Goal: Information Seeking & Learning: Learn about a topic

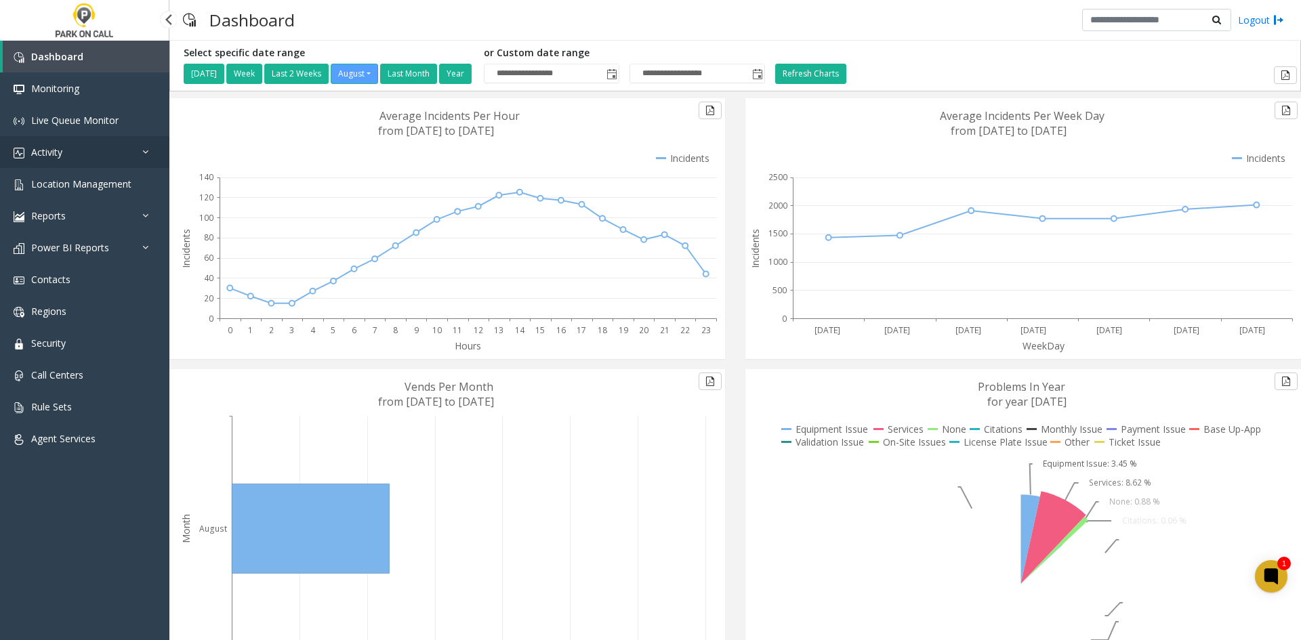
click at [58, 150] on span "Activity" at bounding box center [46, 152] width 31 height 13
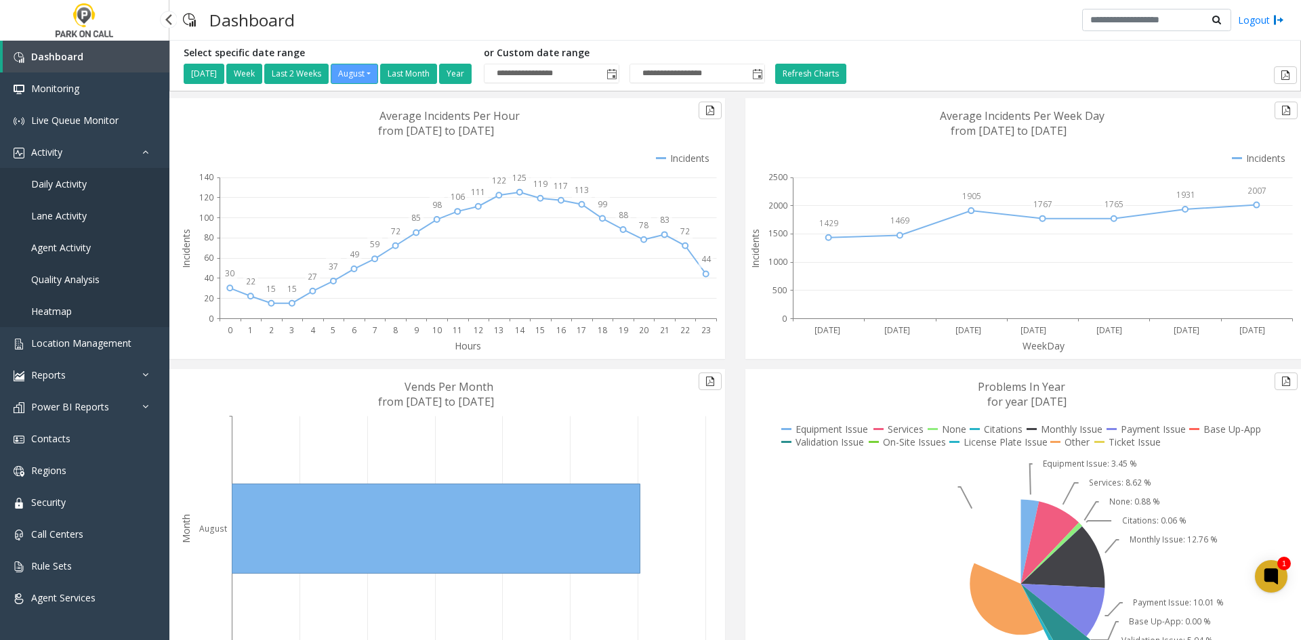
click at [99, 184] on link "Daily Activity" at bounding box center [84, 184] width 169 height 32
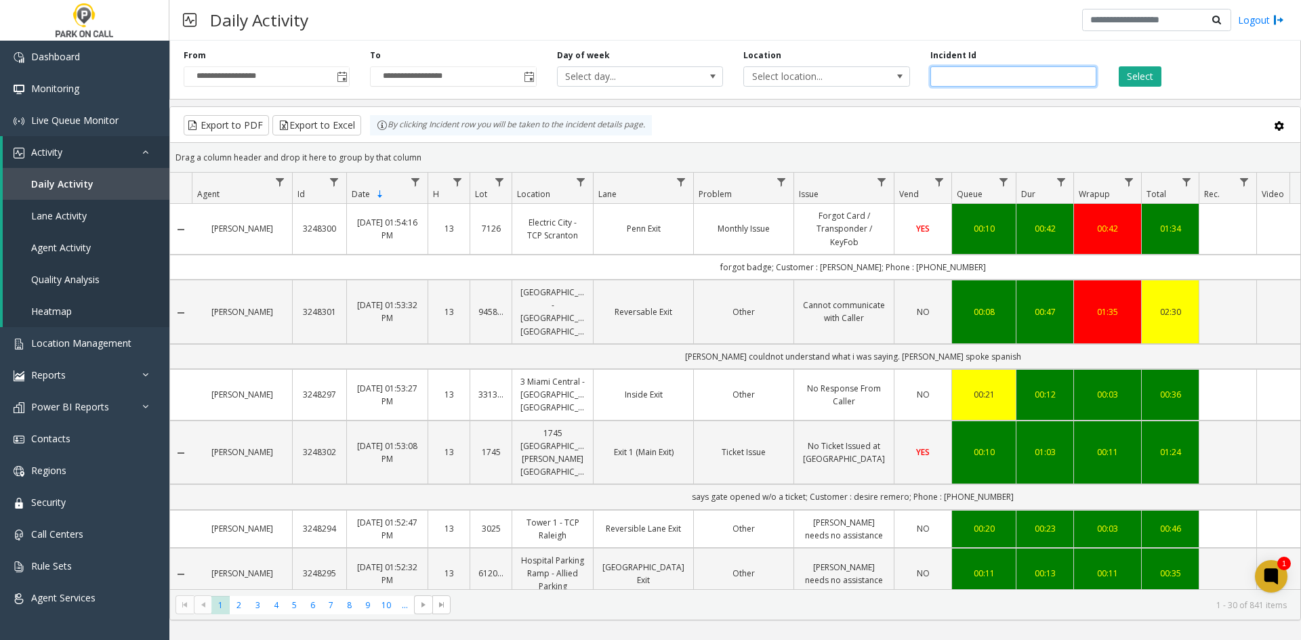
click at [1017, 75] on input "number" at bounding box center [1013, 76] width 166 height 20
paste input "*******"
type input "*******"
click at [1123, 74] on button "Select" at bounding box center [1140, 76] width 43 height 20
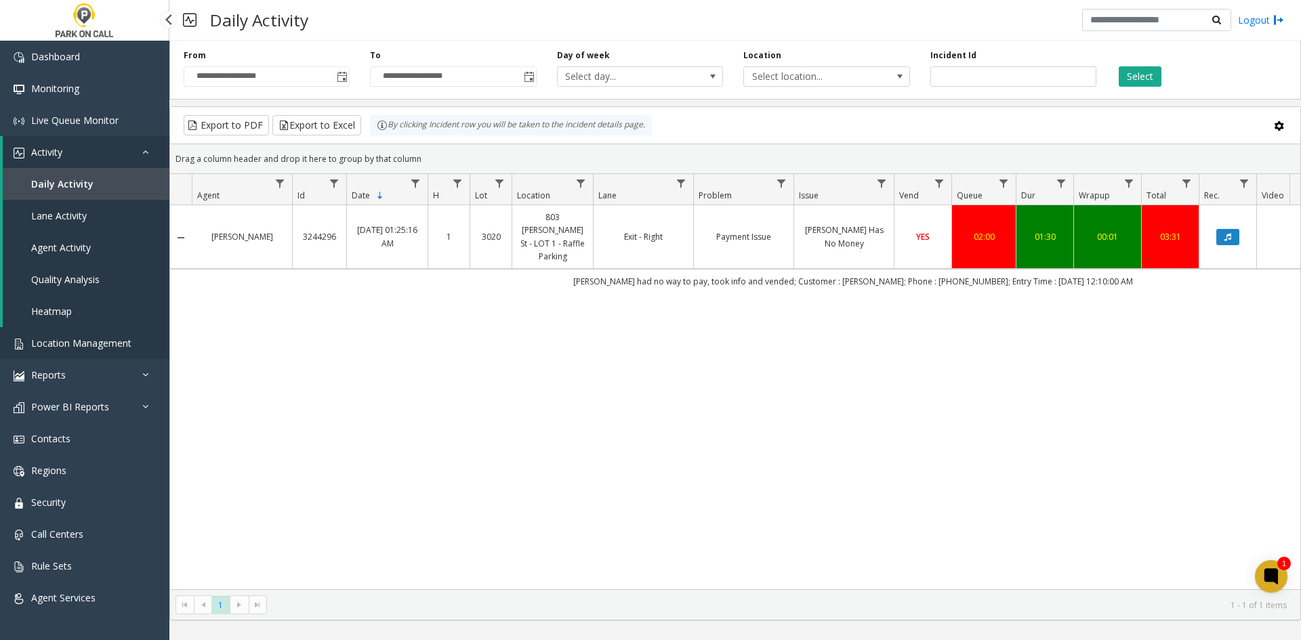
click at [119, 347] on span "Location Management" at bounding box center [81, 343] width 100 height 13
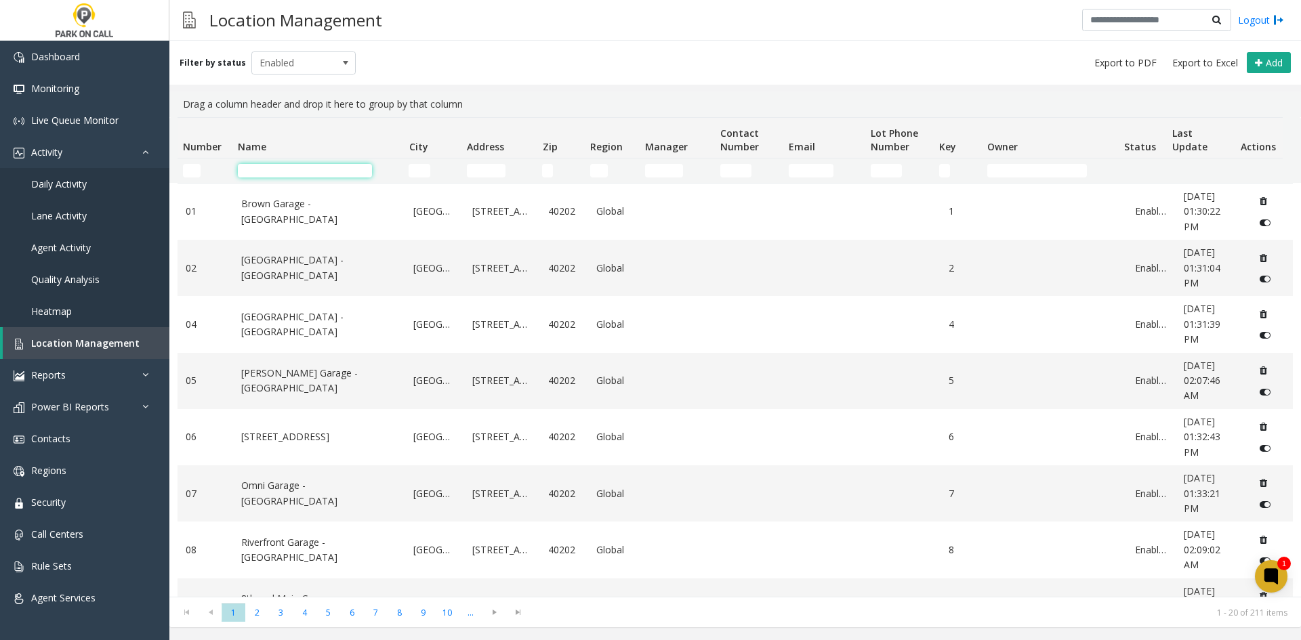
click at [311, 175] on input "Name Filter" at bounding box center [305, 171] width 134 height 14
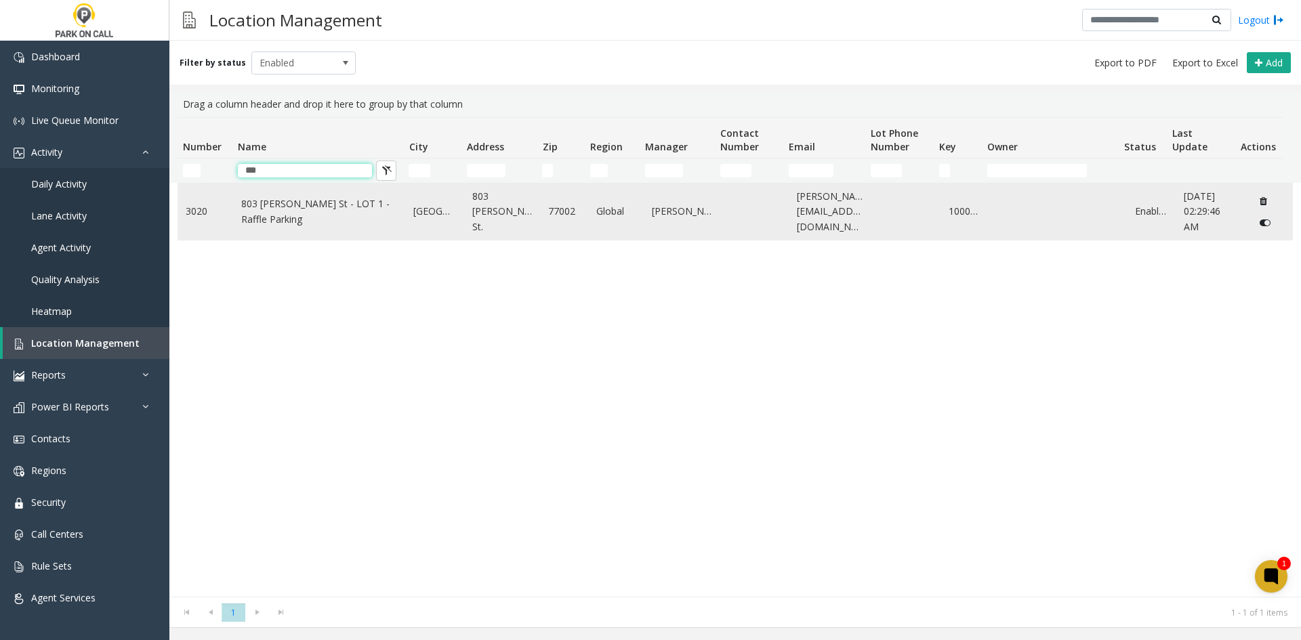
type input "***"
click at [280, 231] on td "803 Fannin St - LOT 1 - Raffle Parking" at bounding box center [319, 212] width 173 height 56
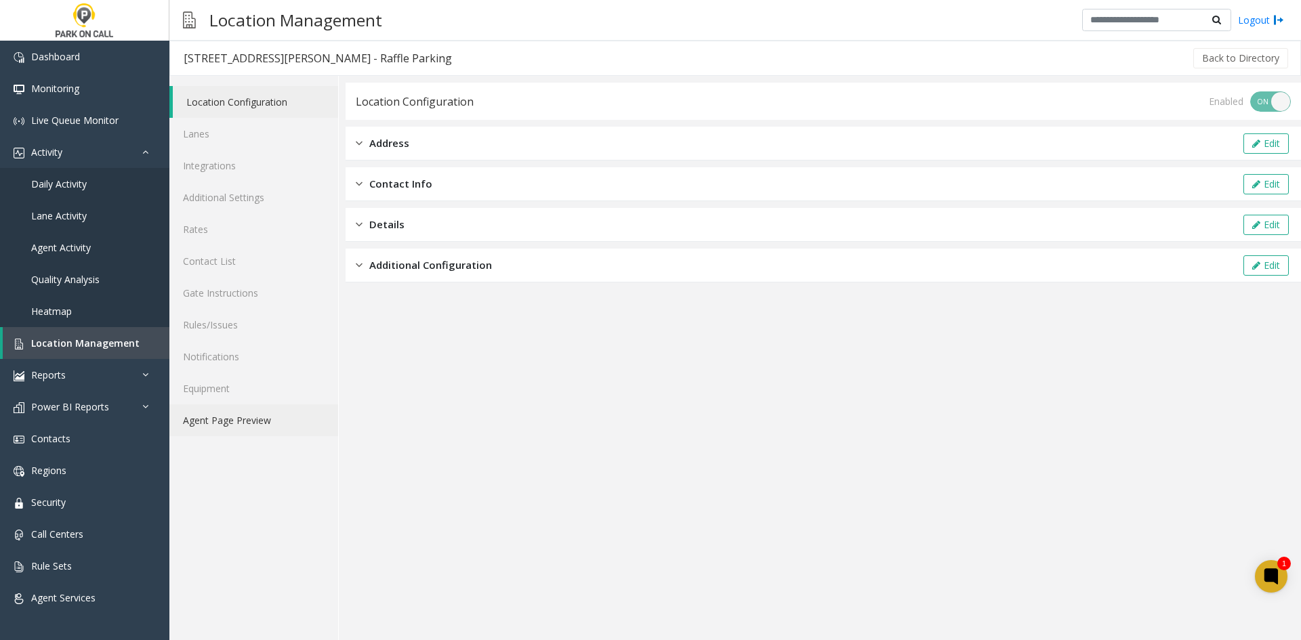
click at [247, 424] on link "Agent Page Preview" at bounding box center [253, 421] width 169 height 32
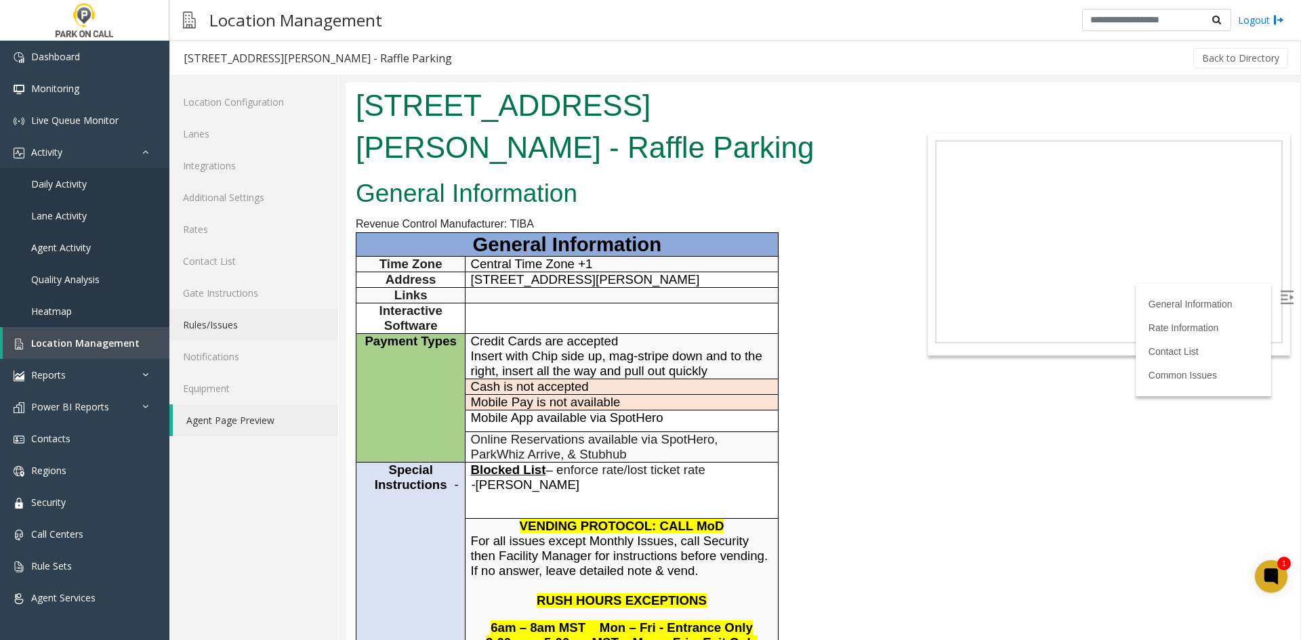
click at [230, 314] on link "Rules/Issues" at bounding box center [253, 325] width 169 height 32
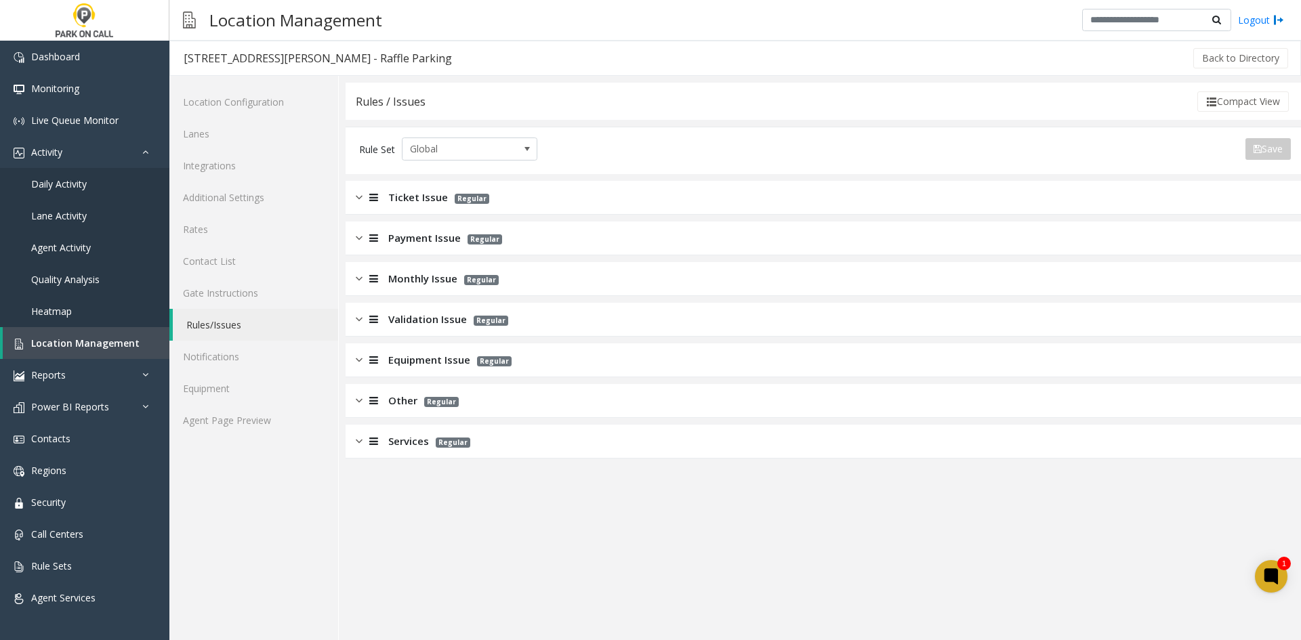
click at [428, 236] on span "Payment Issue" at bounding box center [424, 238] width 73 height 16
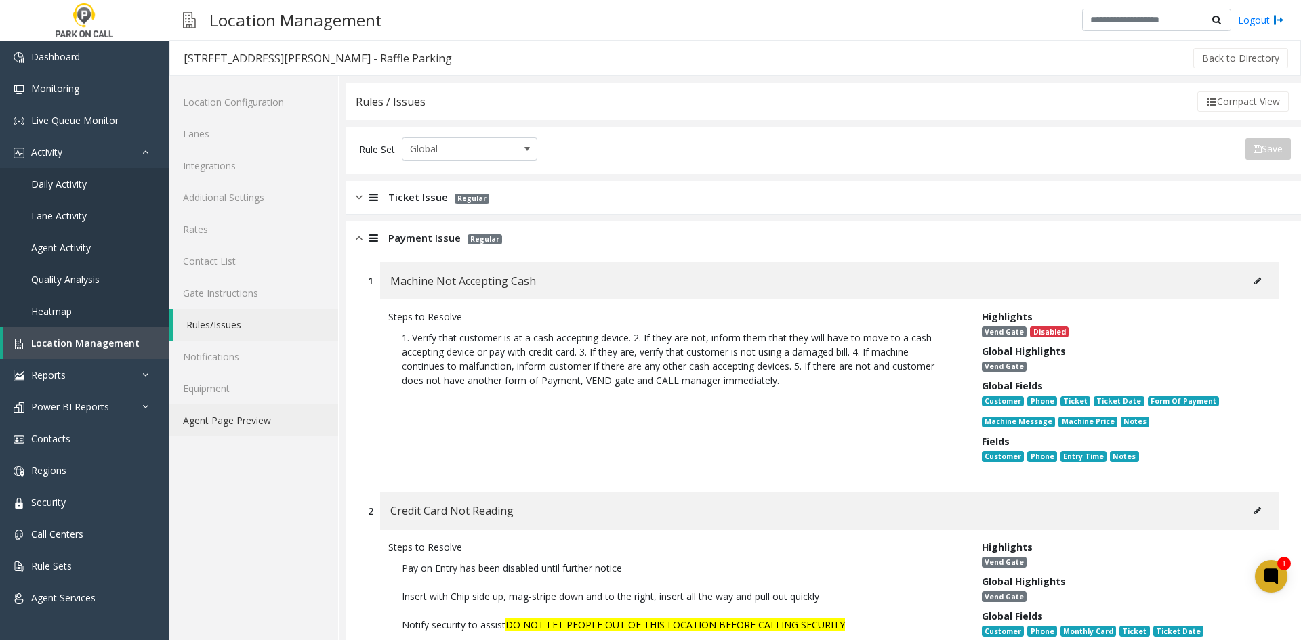
click at [270, 424] on link "Agent Page Preview" at bounding box center [253, 421] width 169 height 32
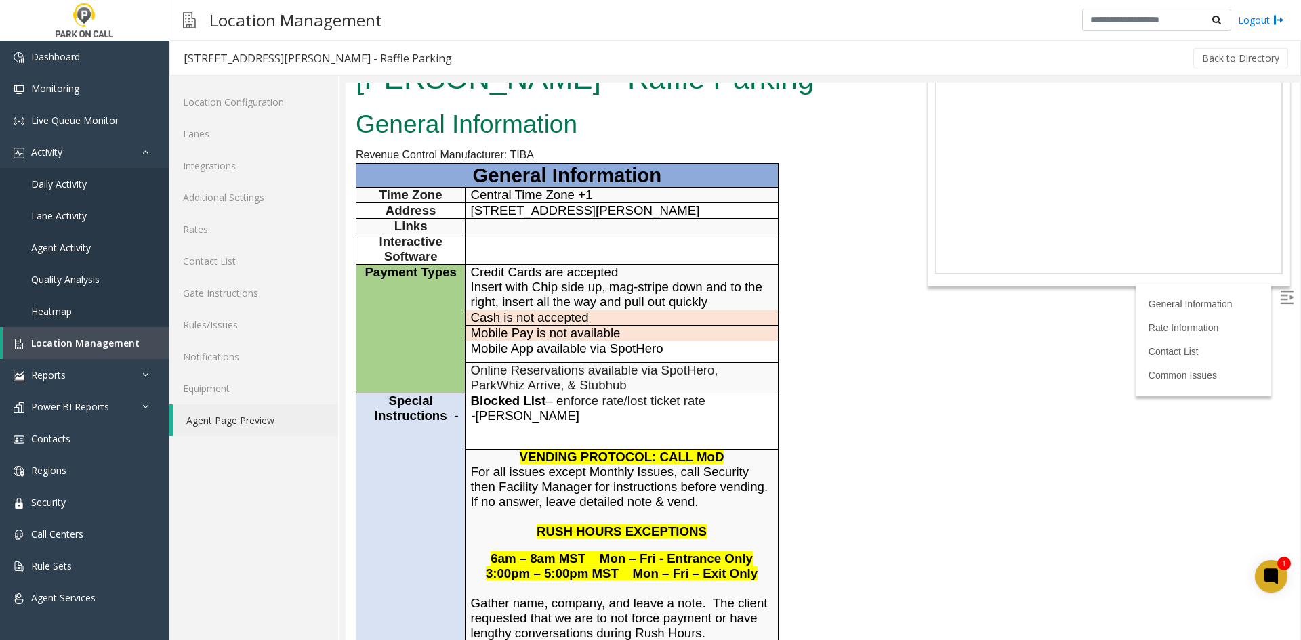
scroll to position [136, 0]
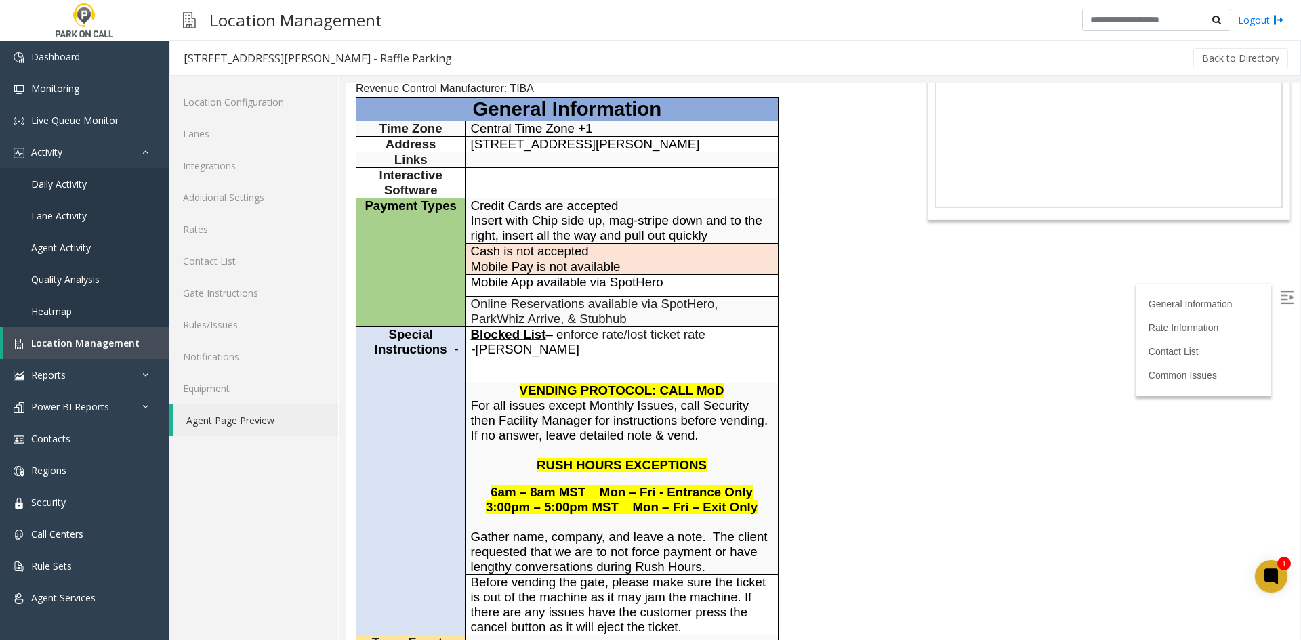
click at [421, 581] on td "Special Instructions" at bounding box center [410, 481] width 109 height 308
click at [634, 632] on tbody "General Information Time Zone Central Time Zone +1 Address 803 Fannin St, Houst…" at bounding box center [567, 450] width 422 height 705
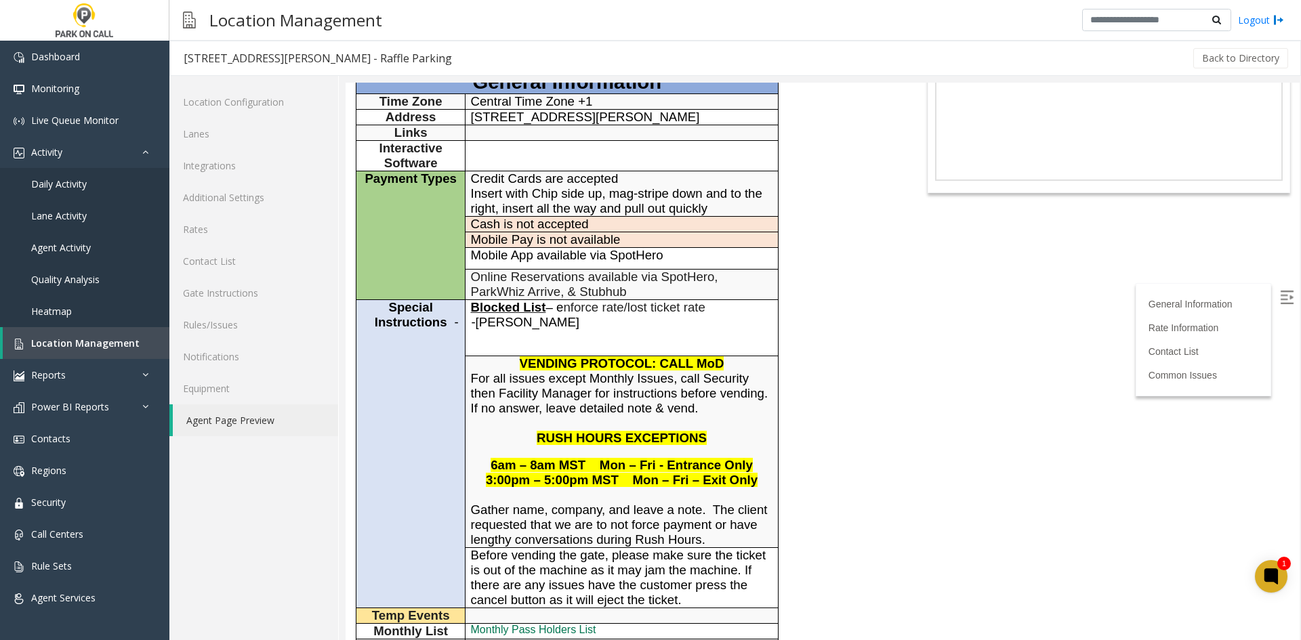
click at [599, 551] on span "Before vending the gate, please make sure the ticket is out of the machine as i…" at bounding box center [618, 577] width 295 height 59
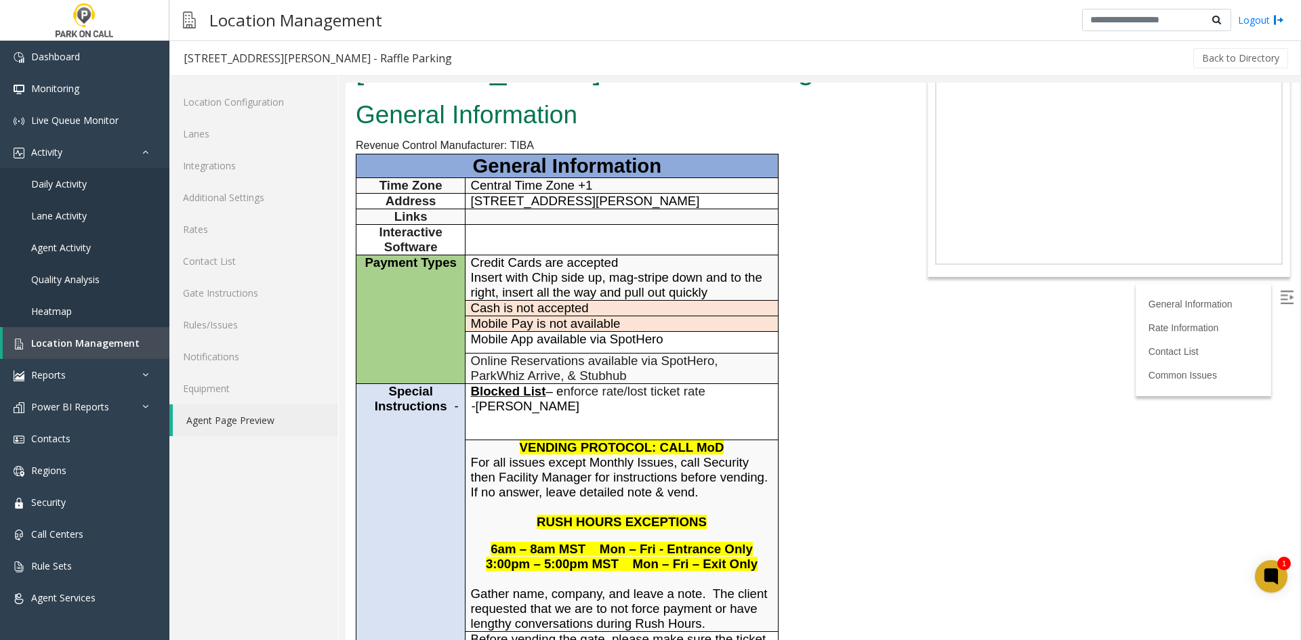
scroll to position [0, 0]
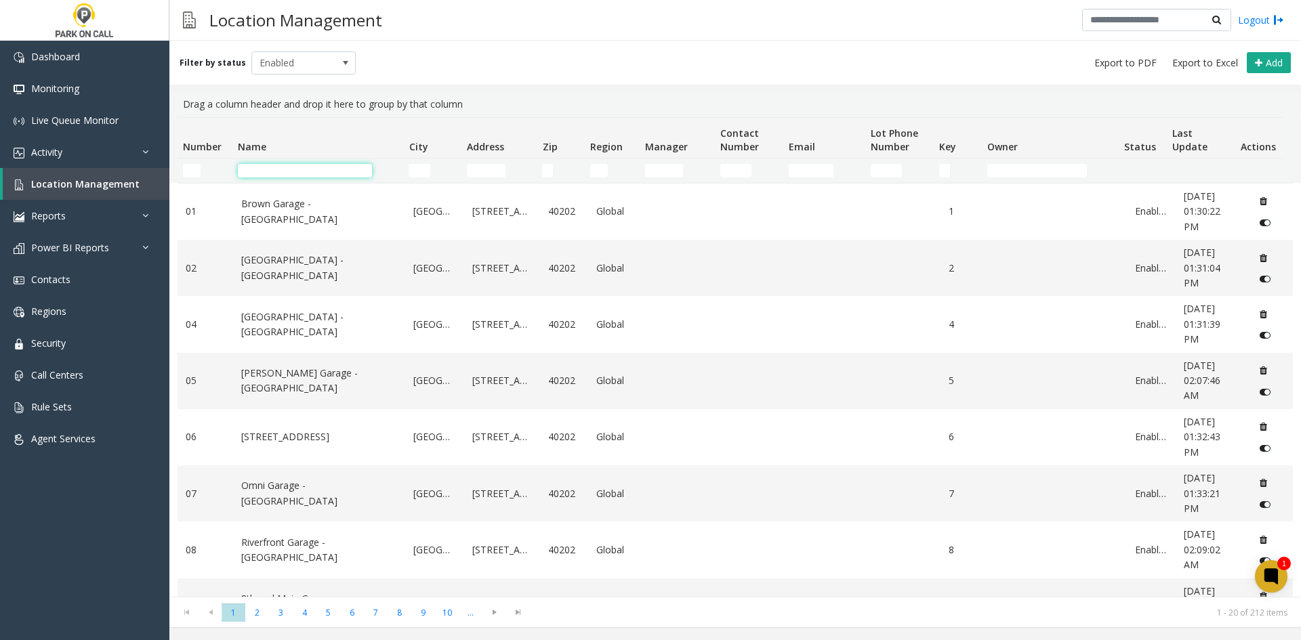
click at [344, 175] on input "Name Filter" at bounding box center [305, 171] width 134 height 14
click at [1186, 136] on th "Last Update" at bounding box center [1200, 138] width 68 height 41
click at [1187, 146] on span "Last Update" at bounding box center [1189, 140] width 35 height 26
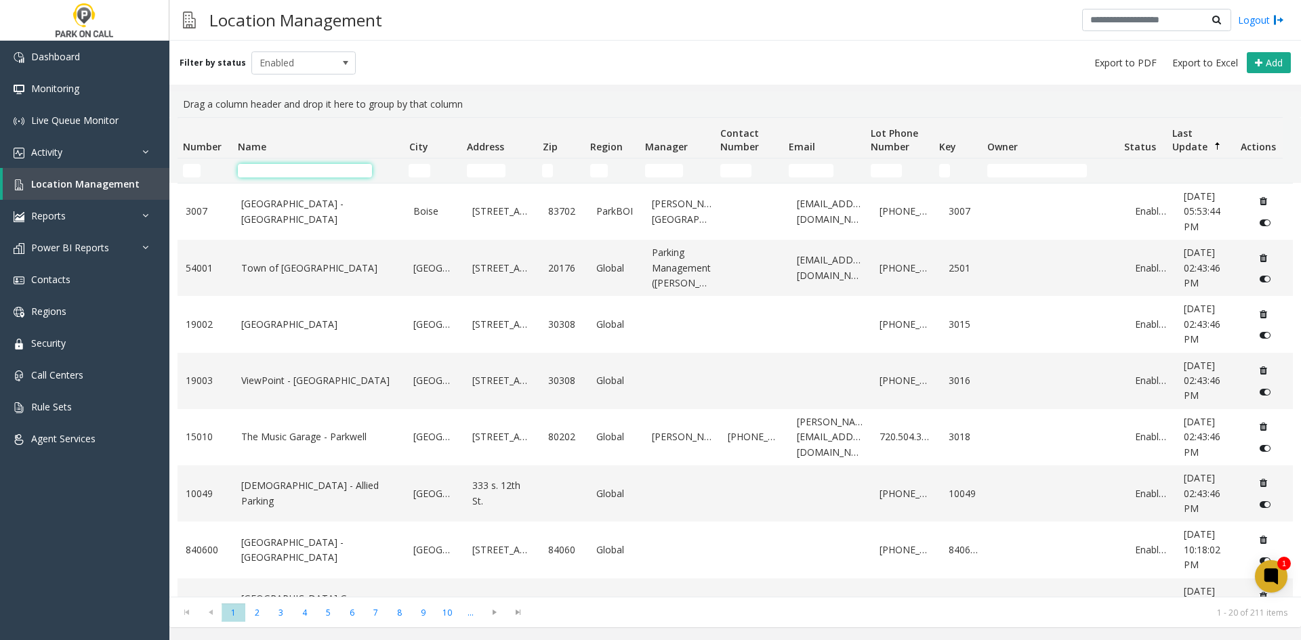
click at [1185, 135] on span "Last Update" at bounding box center [1189, 140] width 35 height 26
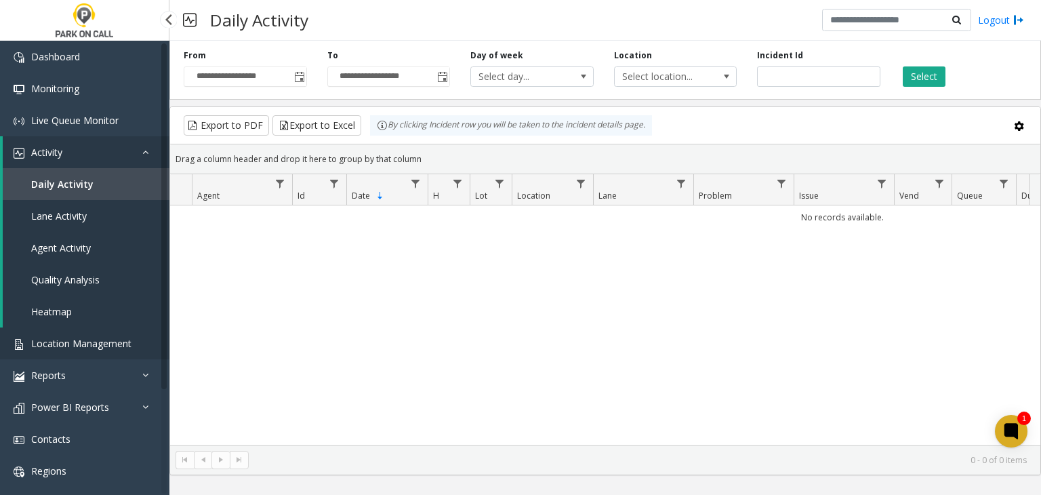
click at [70, 334] on link "Location Management" at bounding box center [84, 343] width 169 height 32
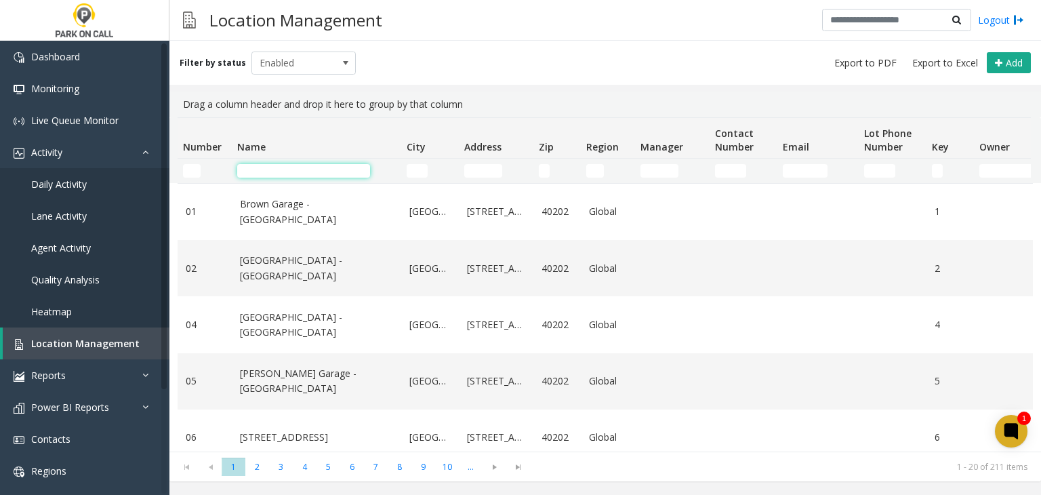
click at [258, 168] on input "Name Filter" at bounding box center [303, 171] width 133 height 14
paste input "**********"
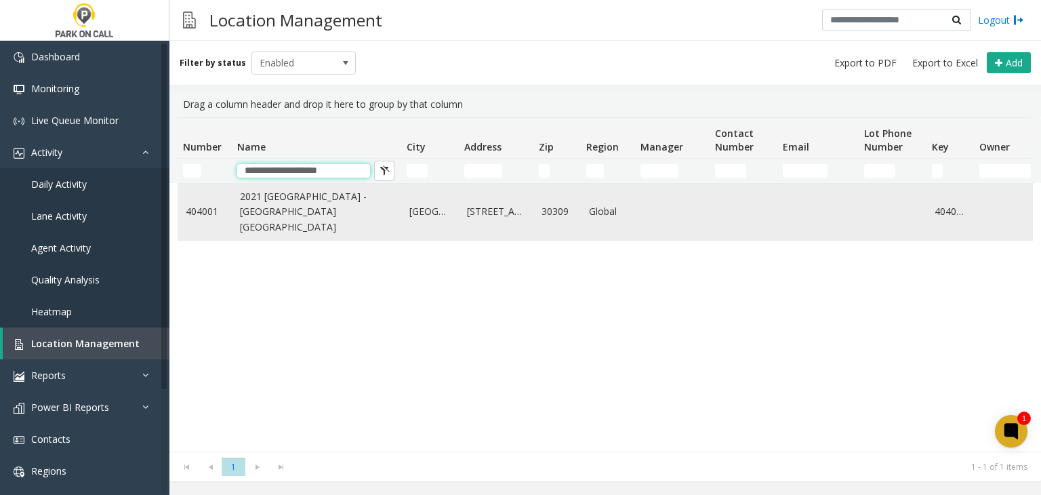
type input "**********"
click at [270, 204] on link "2021 [GEOGRAPHIC_DATA] - [GEOGRAPHIC_DATA] [GEOGRAPHIC_DATA]" at bounding box center [316, 211] width 153 height 45
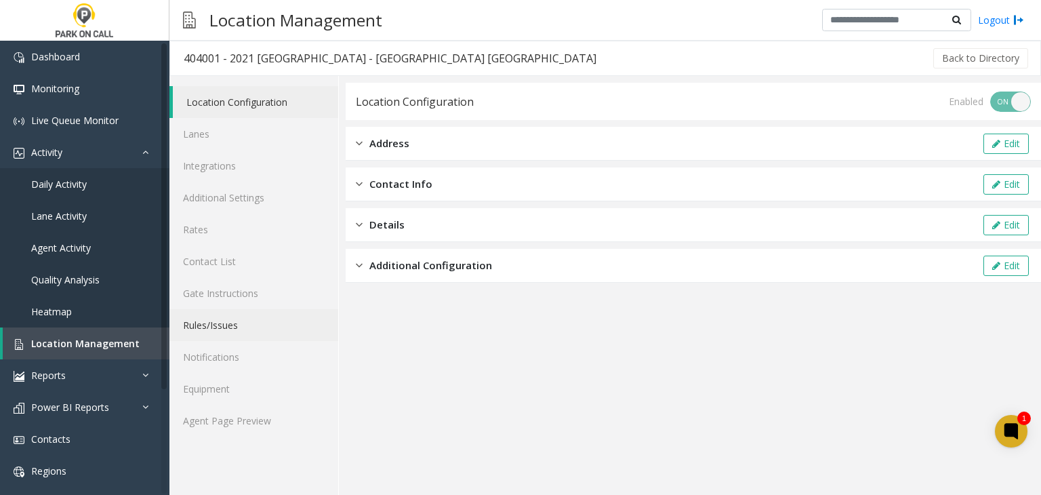
click at [230, 314] on link "Rules/Issues" at bounding box center [253, 325] width 169 height 32
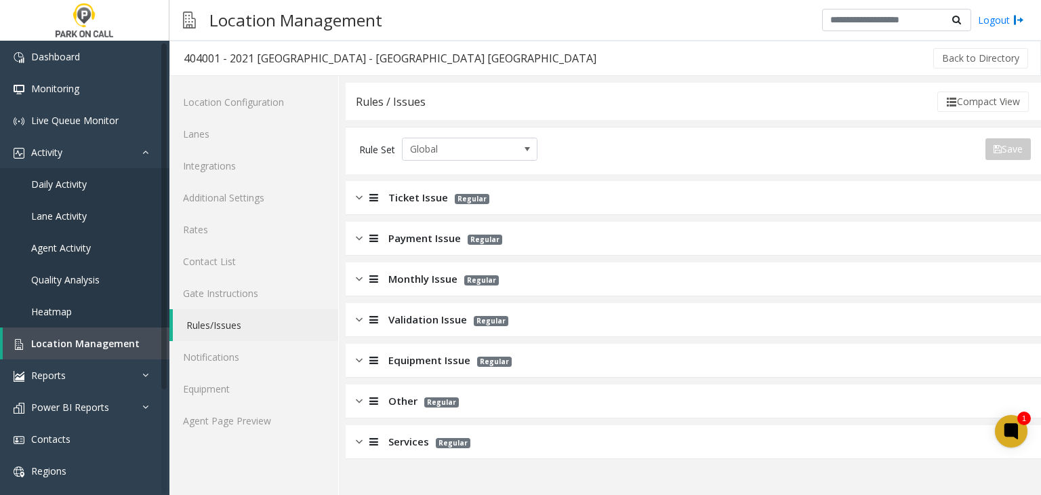
click at [388, 290] on div "Monthly Issue Regular" at bounding box center [693, 279] width 695 height 34
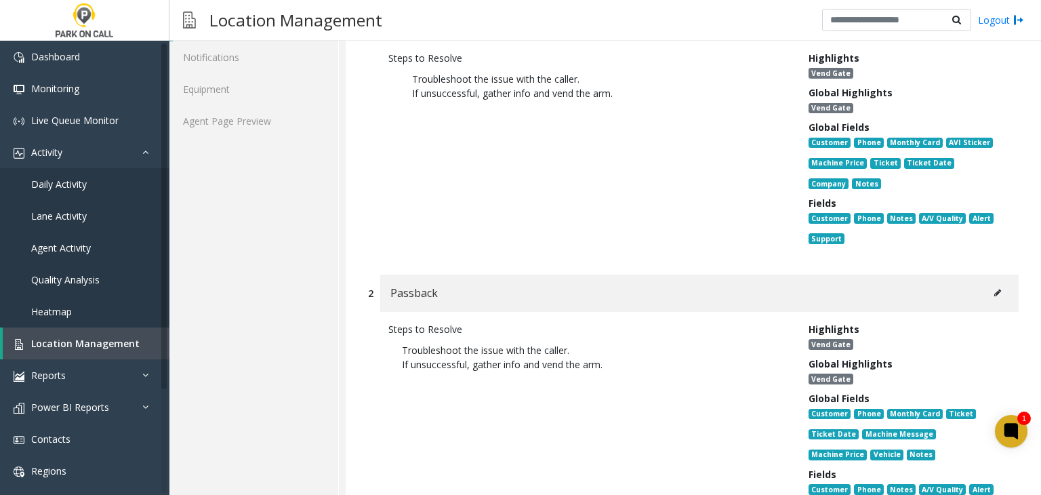
scroll to position [339, 0]
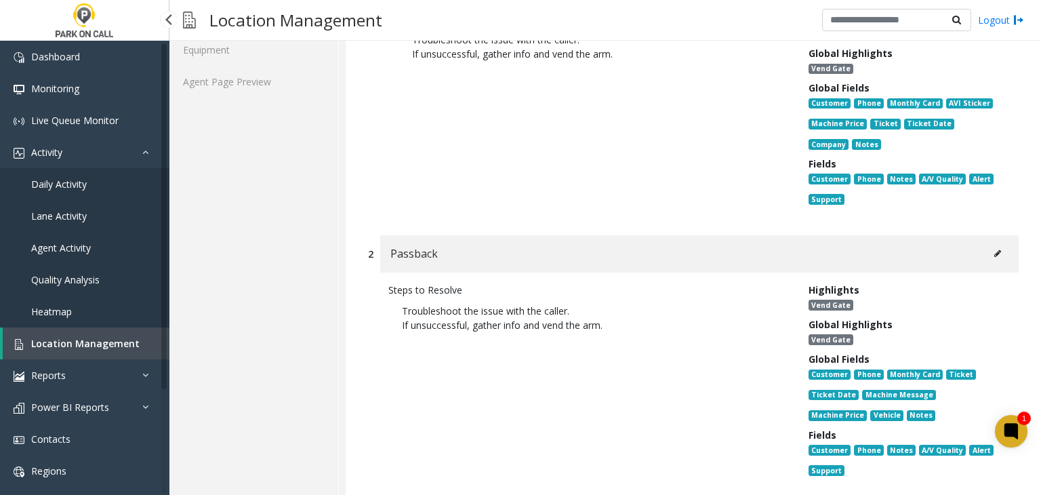
click at [93, 339] on span "Location Management" at bounding box center [85, 343] width 108 height 13
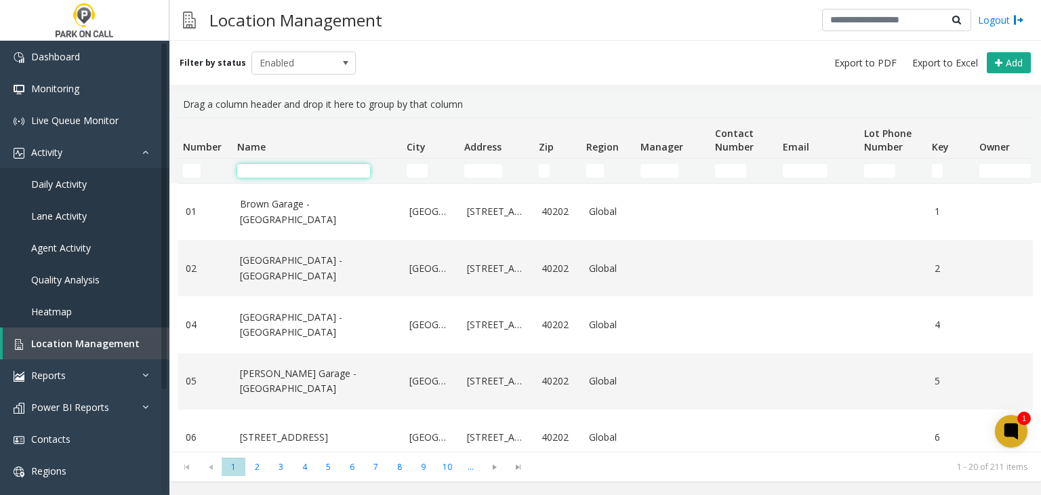
click at [249, 167] on input "Name Filter" at bounding box center [303, 171] width 133 height 14
paste input "**********"
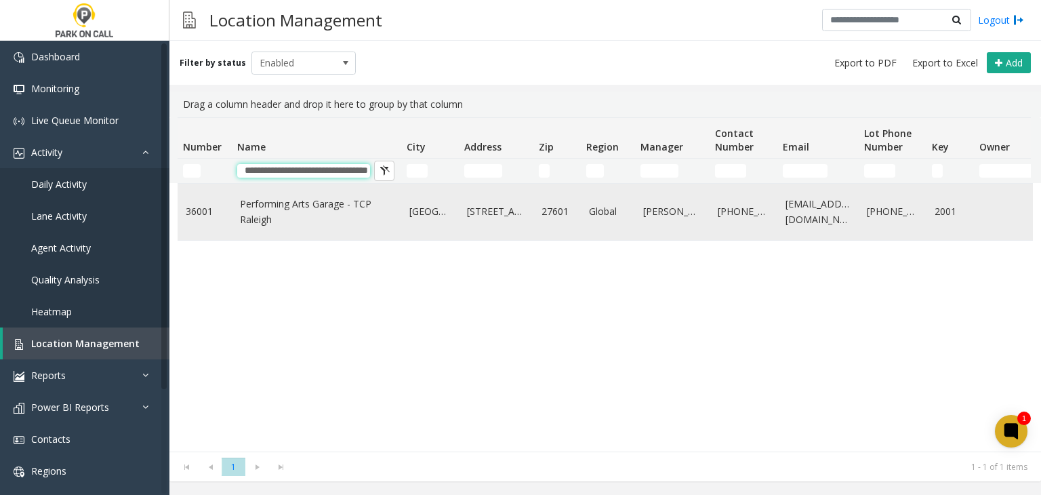
type input "**********"
click at [283, 207] on link "Performing Arts Garage - TCP Raleigh" at bounding box center [316, 212] width 153 height 30
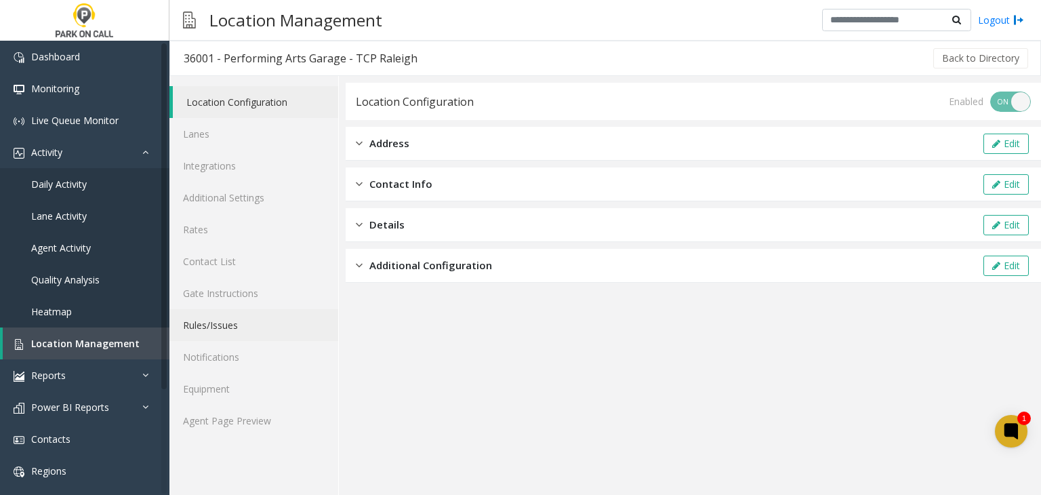
click at [264, 330] on link "Rules/Issues" at bounding box center [253, 325] width 169 height 32
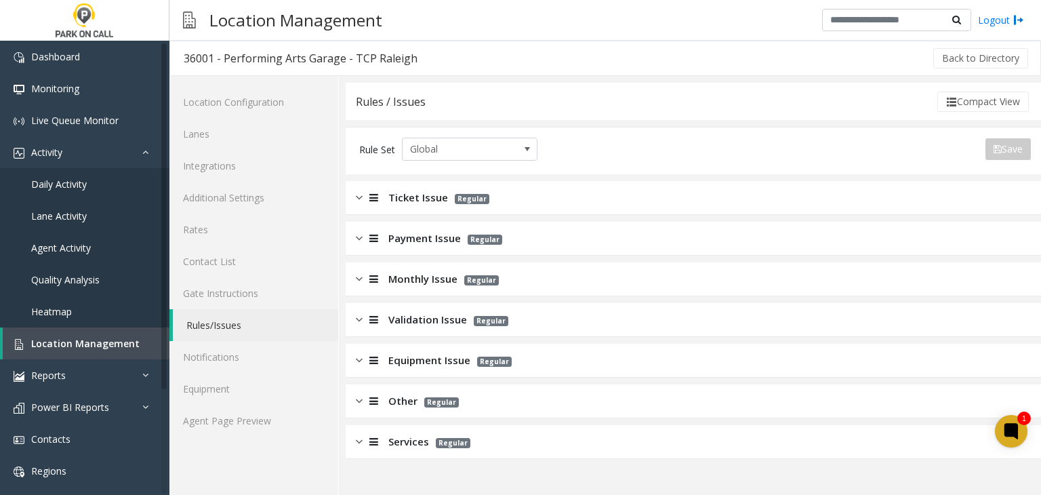
click at [360, 327] on div "Validation Issue Regular" at bounding box center [693, 320] width 695 height 34
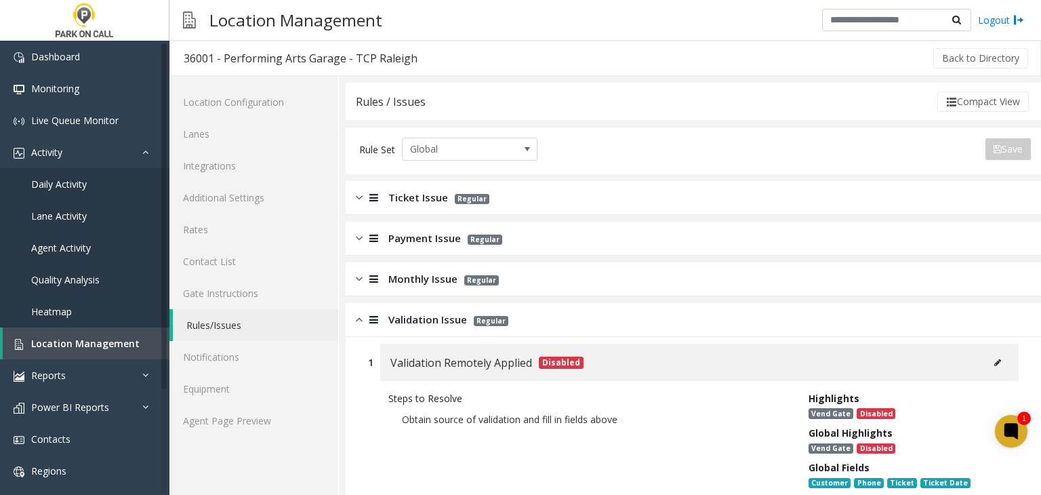
click at [399, 325] on span "Validation Issue" at bounding box center [427, 320] width 79 height 16
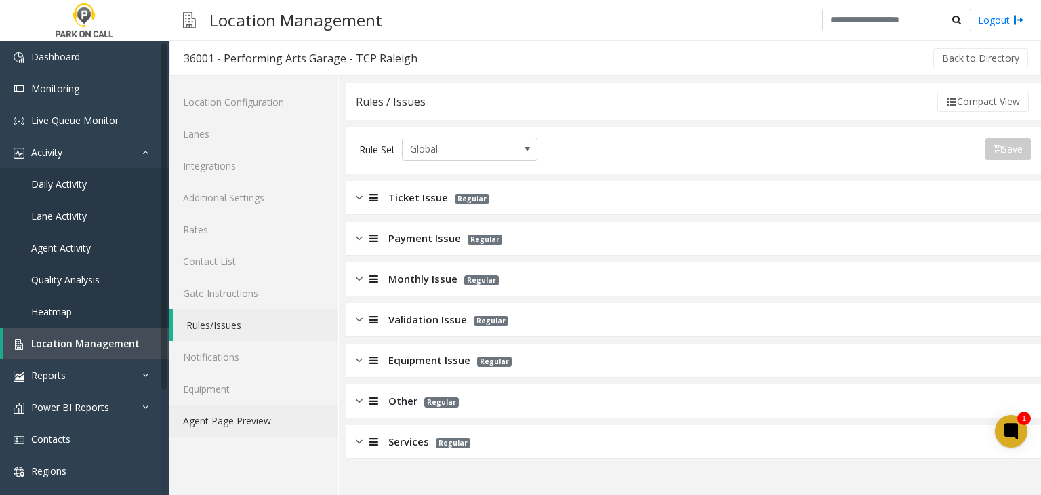
click at [190, 426] on link "Agent Page Preview" at bounding box center [253, 421] width 169 height 32
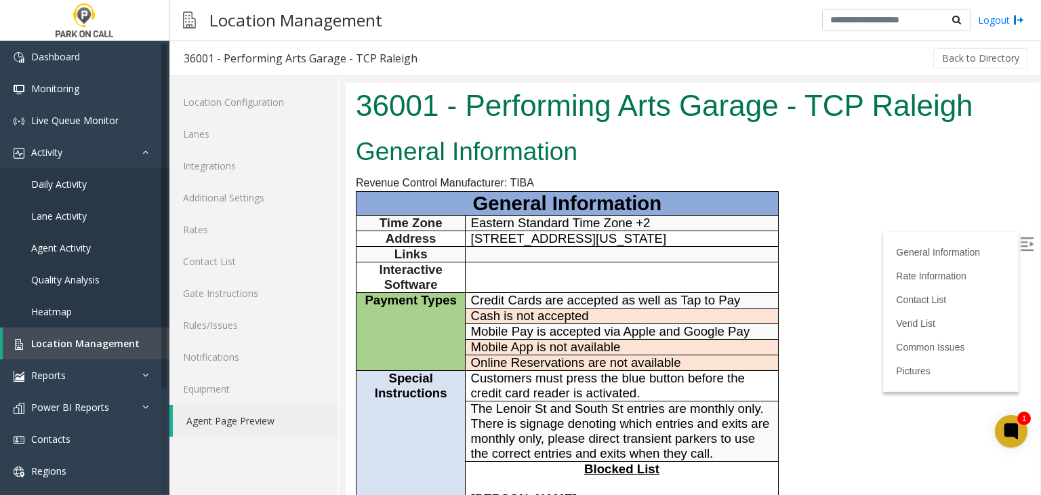
scroll to position [203, 0]
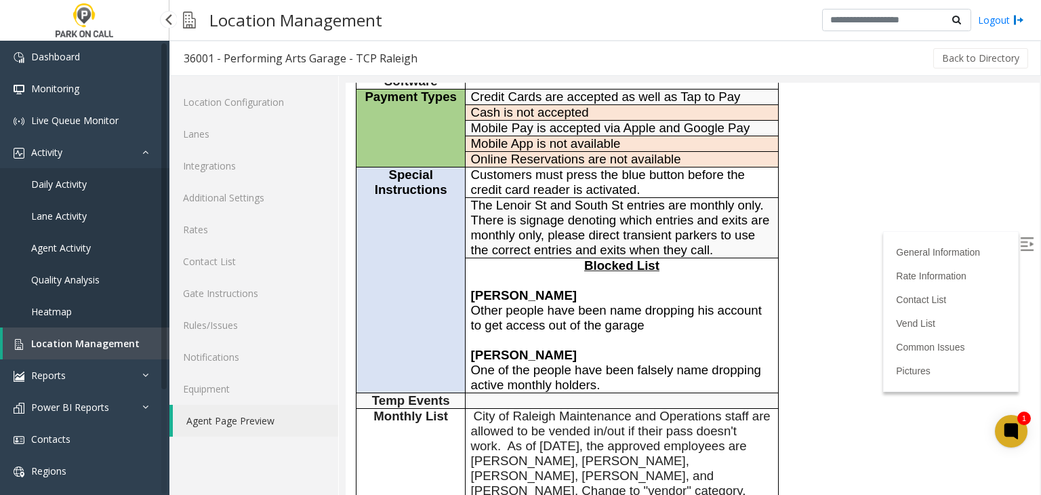
click at [49, 355] on link "Location Management" at bounding box center [86, 343] width 167 height 32
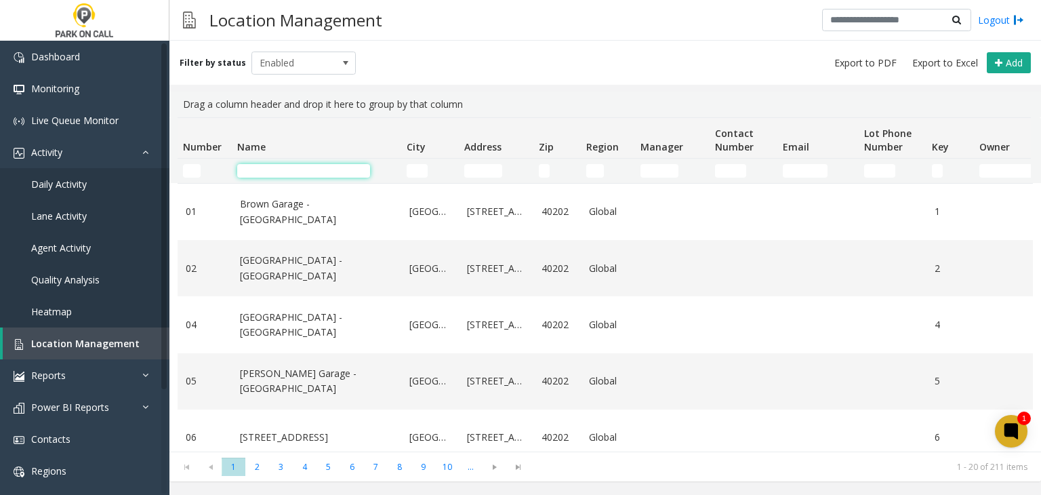
click at [297, 167] on input "Name Filter" at bounding box center [303, 171] width 133 height 14
paste input "**********"
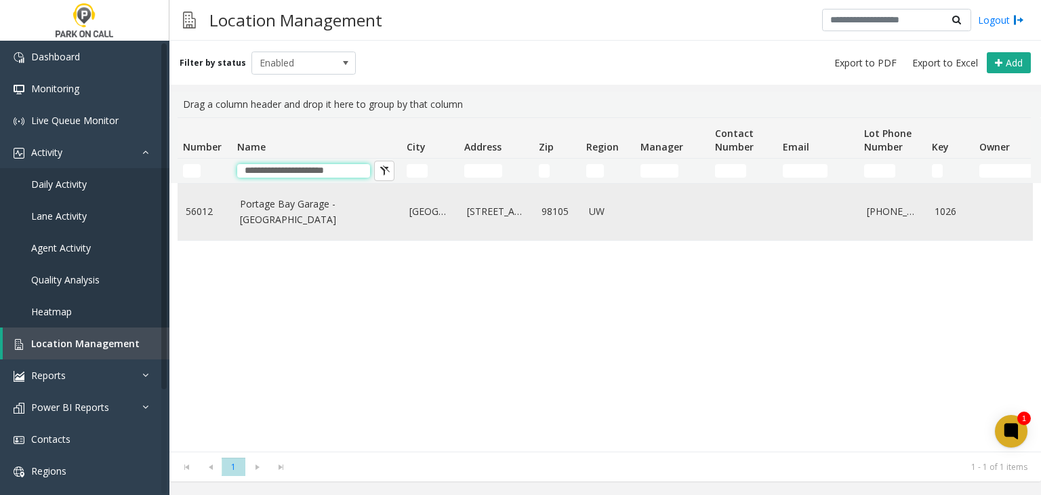
type input "**********"
click at [280, 224] on td "Portage Bay Garage - [GEOGRAPHIC_DATA]" at bounding box center [316, 212] width 169 height 56
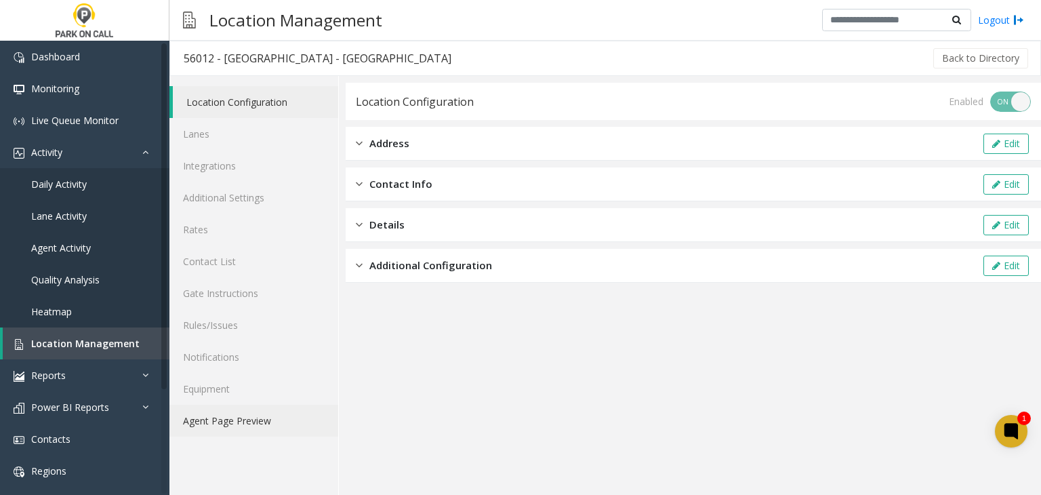
click at [255, 433] on link "Agent Page Preview" at bounding box center [253, 421] width 169 height 32
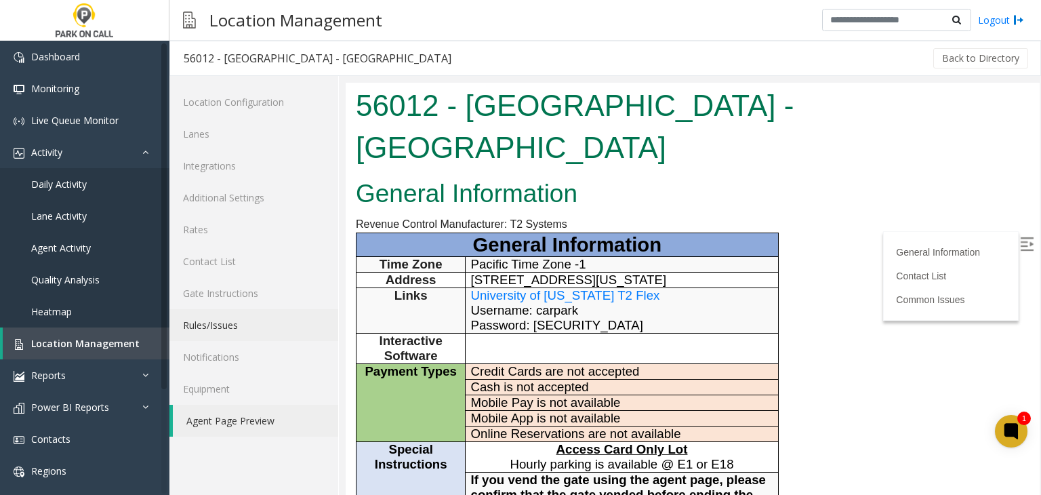
click at [282, 324] on link "Rules/Issues" at bounding box center [253, 325] width 169 height 32
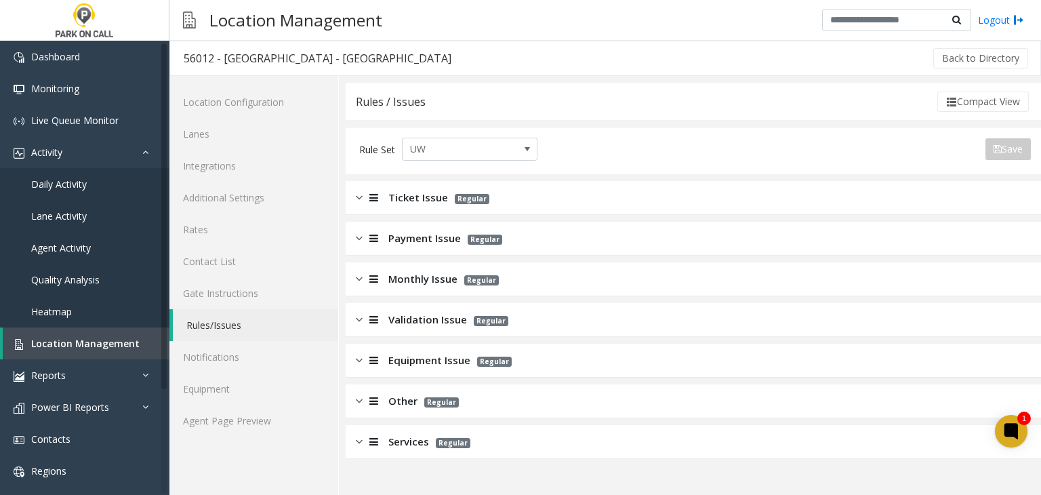
click at [431, 204] on span "Ticket Issue" at bounding box center [418, 198] width 60 height 16
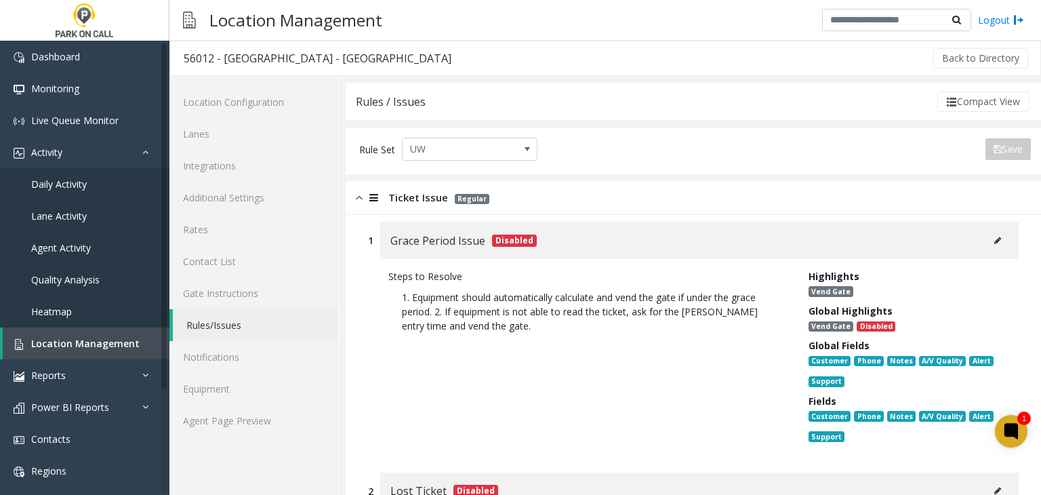
click at [423, 199] on span "Ticket Issue" at bounding box center [418, 198] width 60 height 16
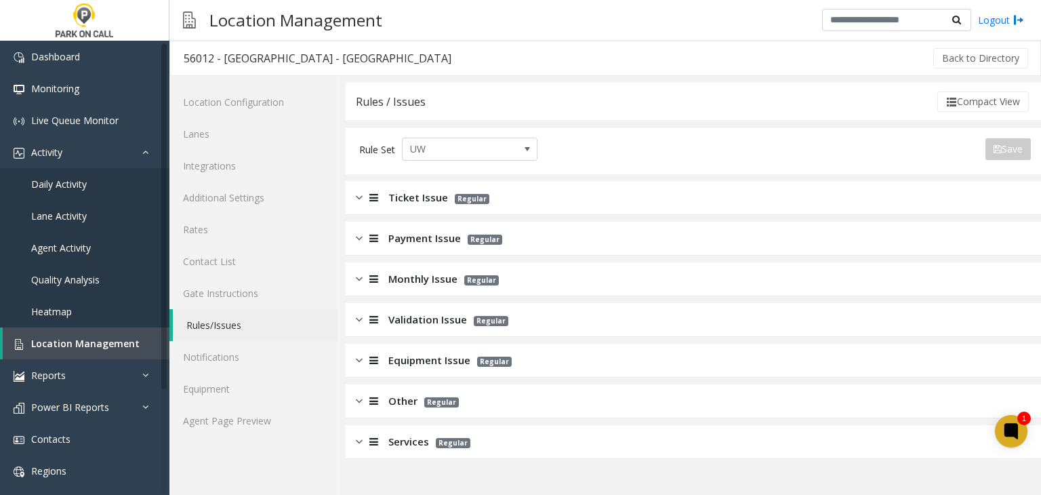
click at [407, 274] on span "Monthly Issue" at bounding box center [422, 279] width 69 height 16
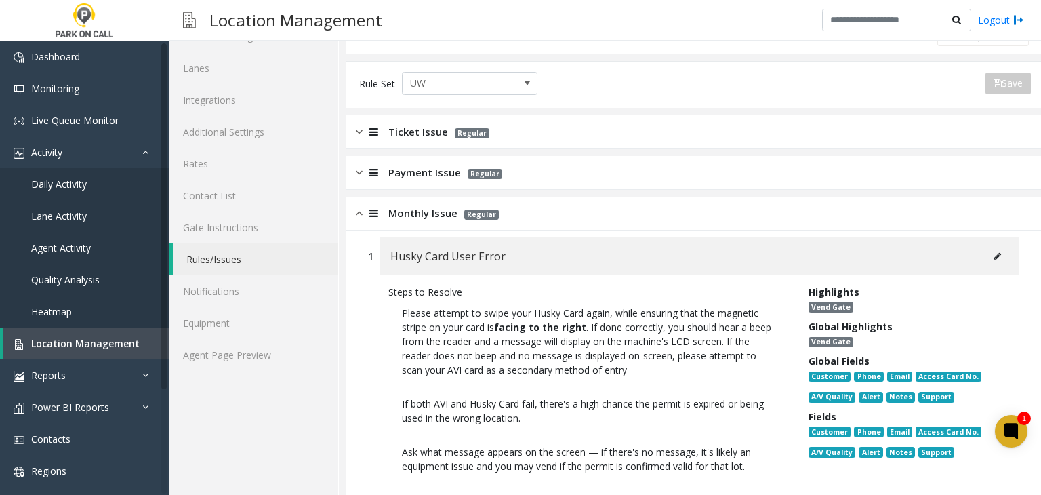
scroll to position [136, 0]
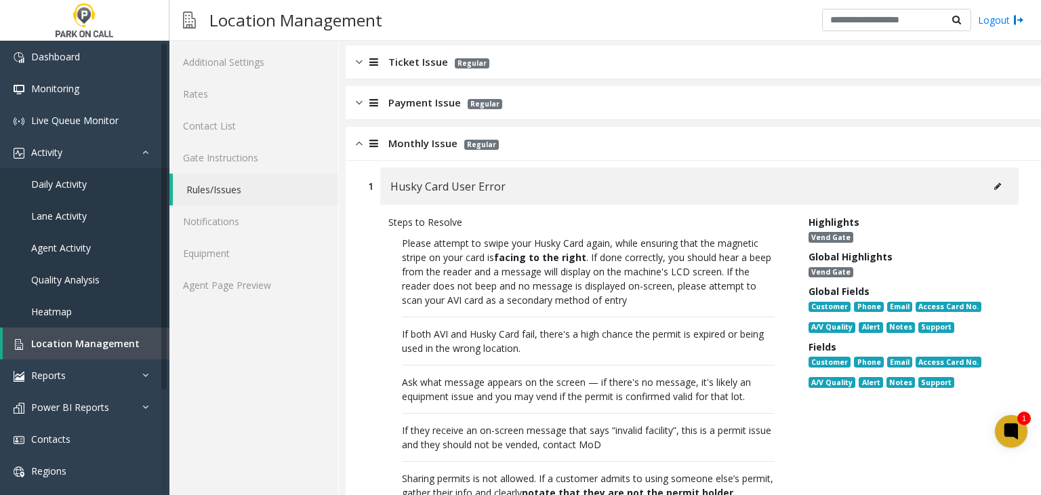
click at [707, 282] on p "Please attempt to swipe your Husky Card again, while ensuring that the magnetic…" at bounding box center [588, 382] width 400 height 306
drag, startPoint x: 707, startPoint y: 282, endPoint x: 704, endPoint y: 300, distance: 18.6
click at [704, 300] on p "Please attempt to swipe your Husky Card again, while ensuring that the magnetic…" at bounding box center [588, 382] width 400 height 306
copy p "please attempt to scan your AVI card as a secondary method of entry"
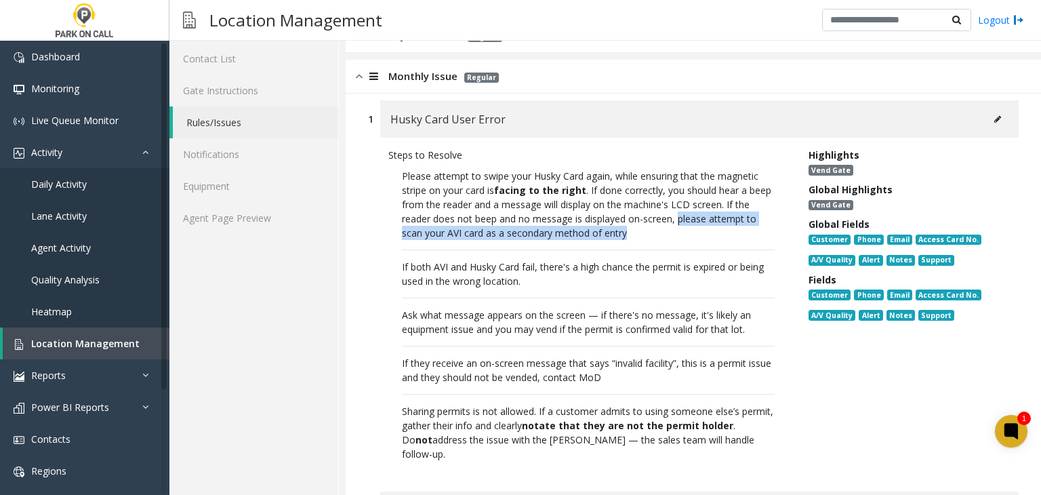
scroll to position [203, 0]
click at [51, 340] on span "Location Management" at bounding box center [85, 343] width 108 height 13
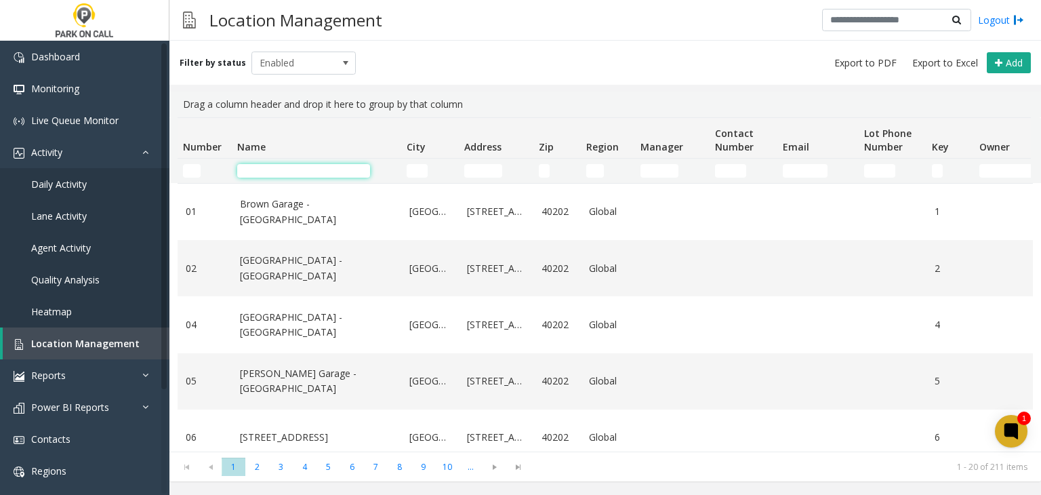
click at [318, 174] on input "Name Filter" at bounding box center [303, 171] width 133 height 14
paste input "**********"
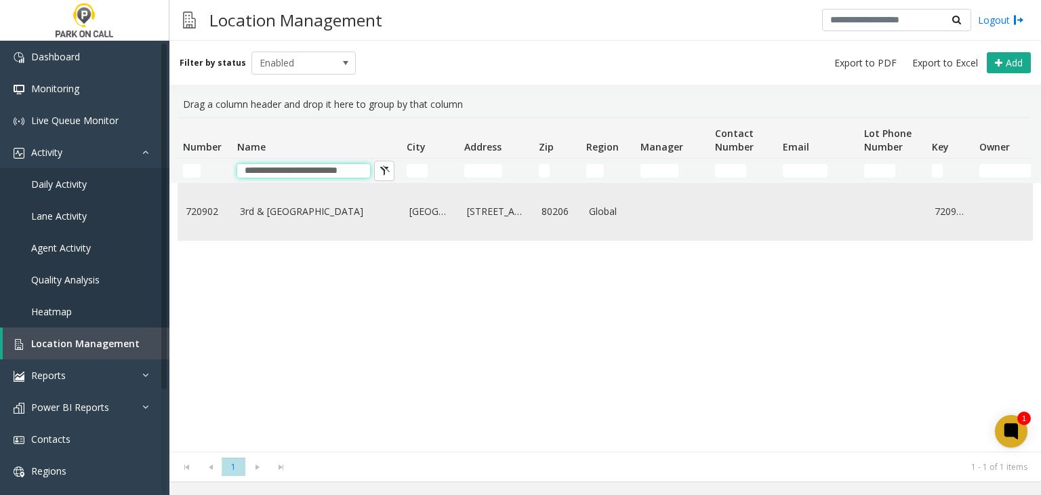
type input "**********"
click at [293, 213] on link "3rd & University - Parkwell" at bounding box center [316, 211] width 153 height 15
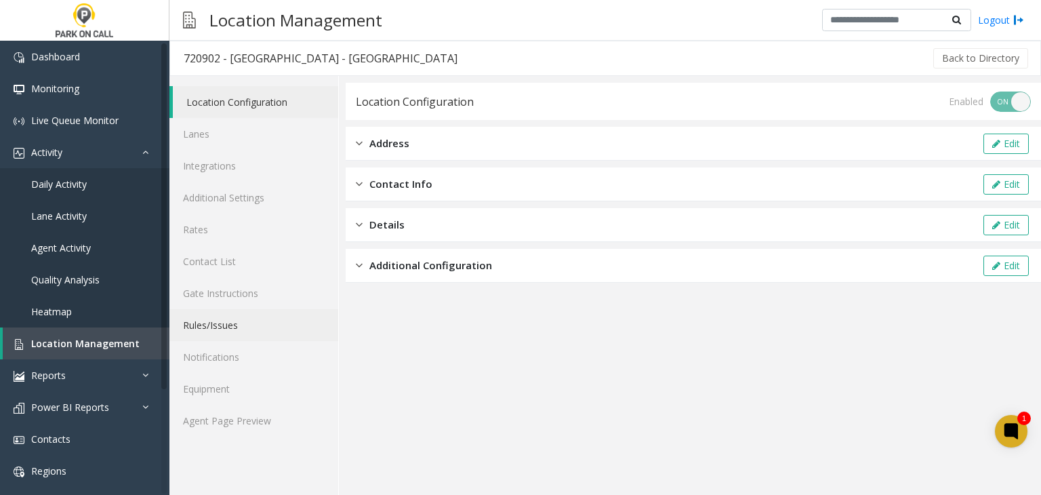
click at [205, 329] on link "Rules/Issues" at bounding box center [253, 325] width 169 height 32
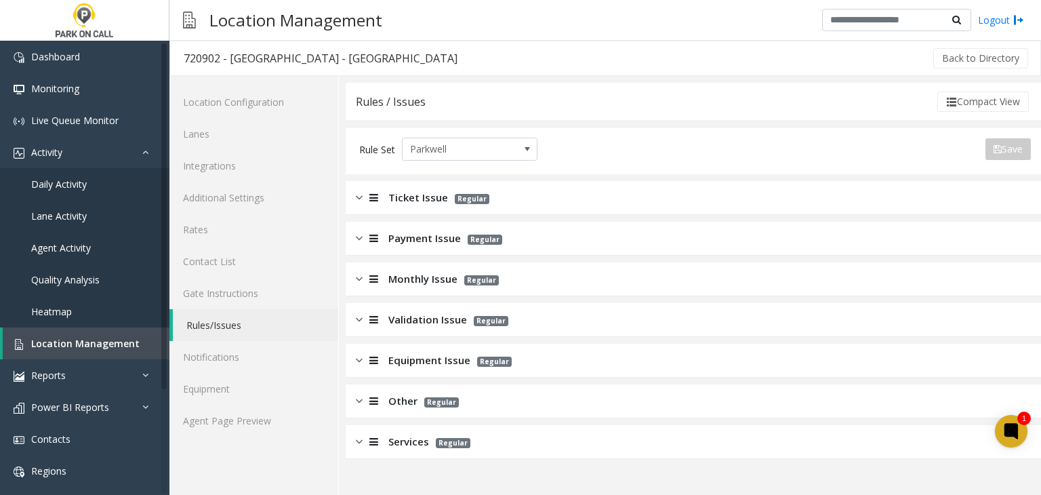
click at [412, 375] on div "Equipment Issue Regular" at bounding box center [693, 361] width 695 height 34
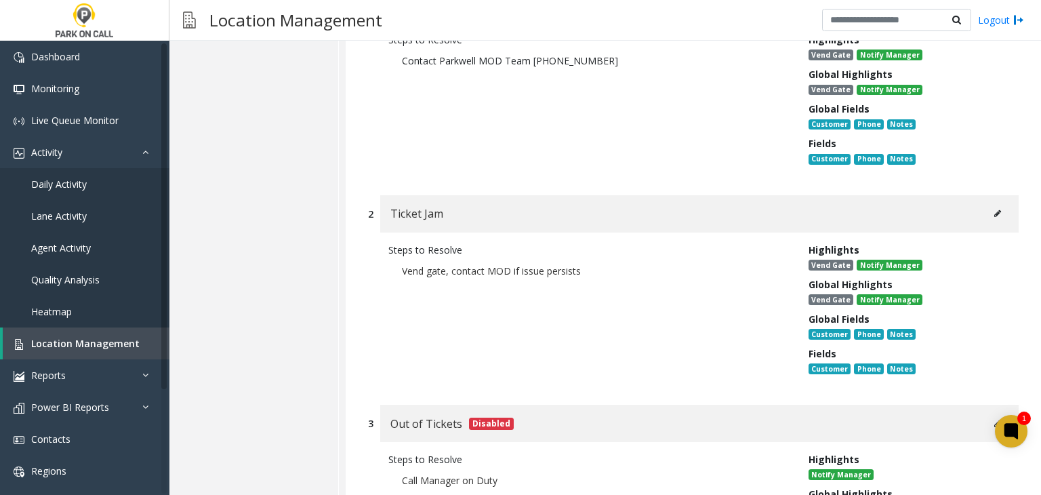
scroll to position [407, 0]
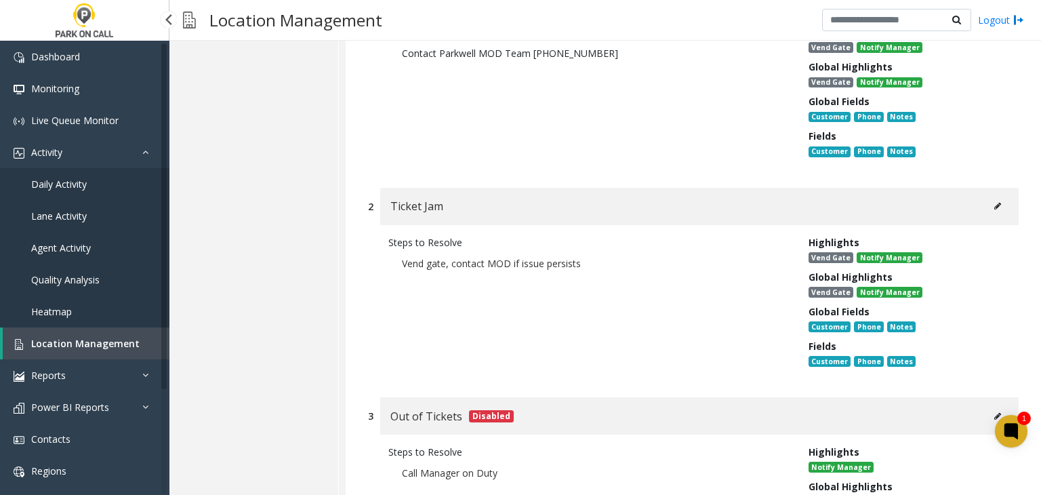
click at [142, 347] on link "Location Management" at bounding box center [86, 343] width 167 height 32
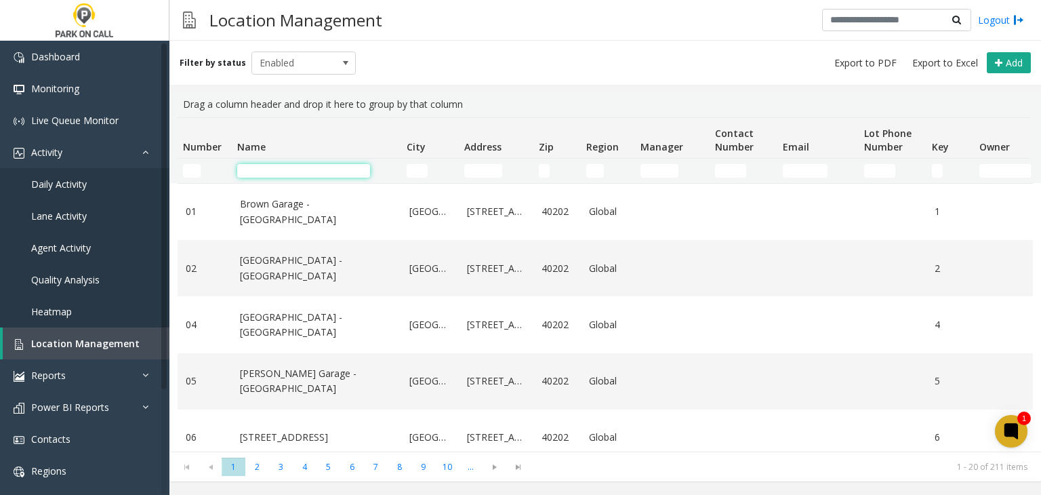
click at [315, 165] on input "Name Filter" at bounding box center [303, 171] width 133 height 14
paste input "**********"
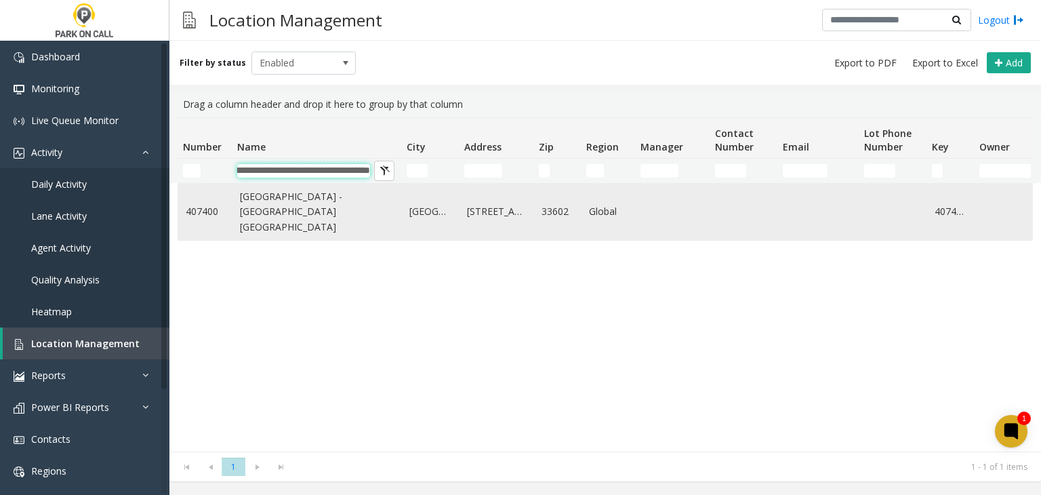
type input "**********"
click at [291, 236] on td "Rivergate Tower Garage - Universal Parking Tampa" at bounding box center [316, 212] width 169 height 56
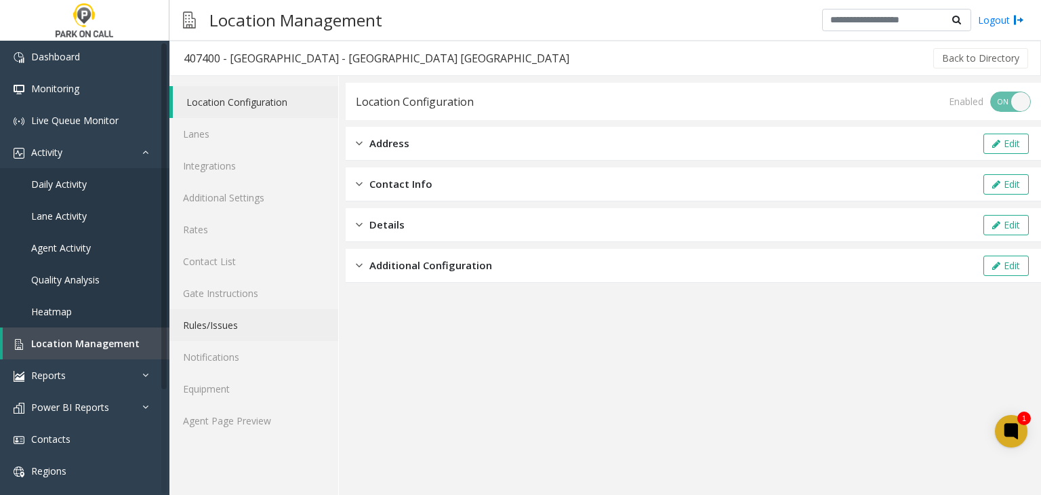
click at [253, 321] on link "Rules/Issues" at bounding box center [253, 325] width 169 height 32
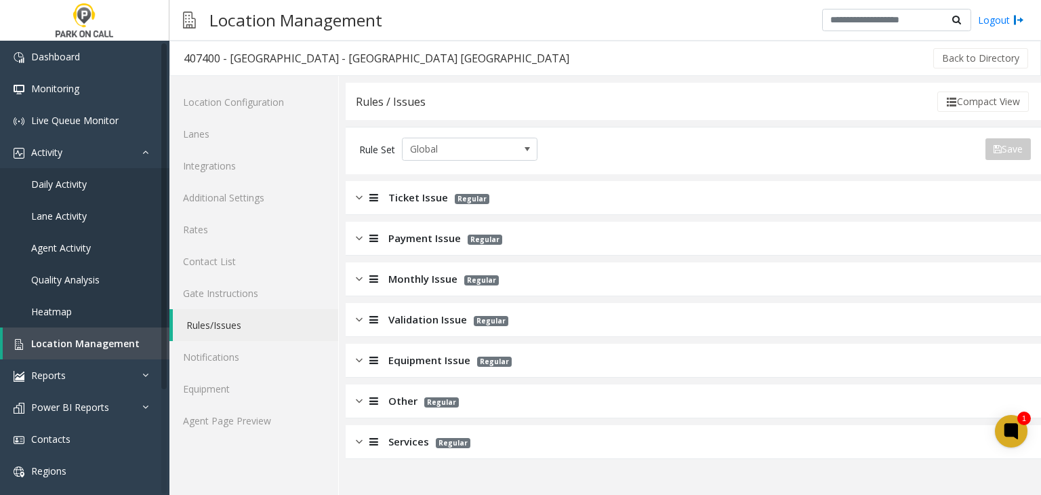
click at [392, 426] on div "Services Regular" at bounding box center [693, 442] width 695 height 34
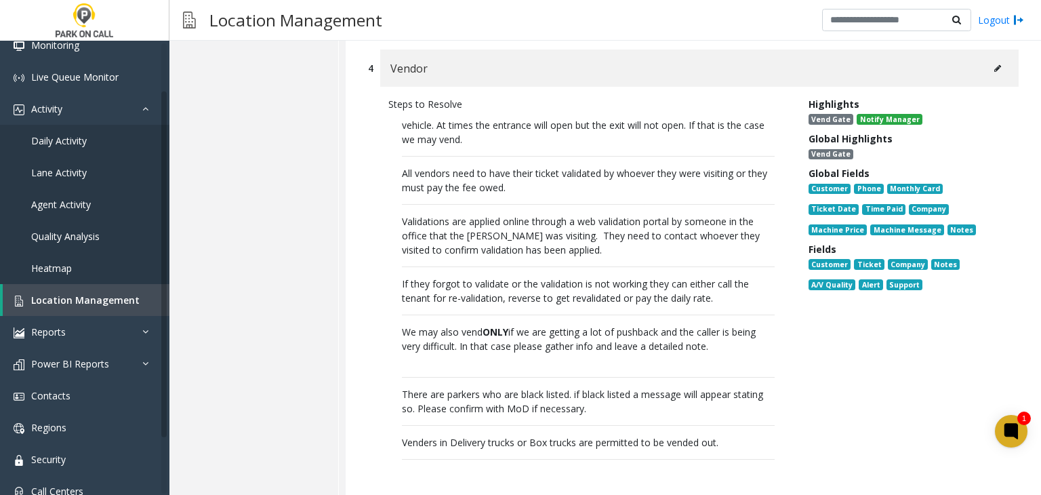
scroll to position [68, 0]
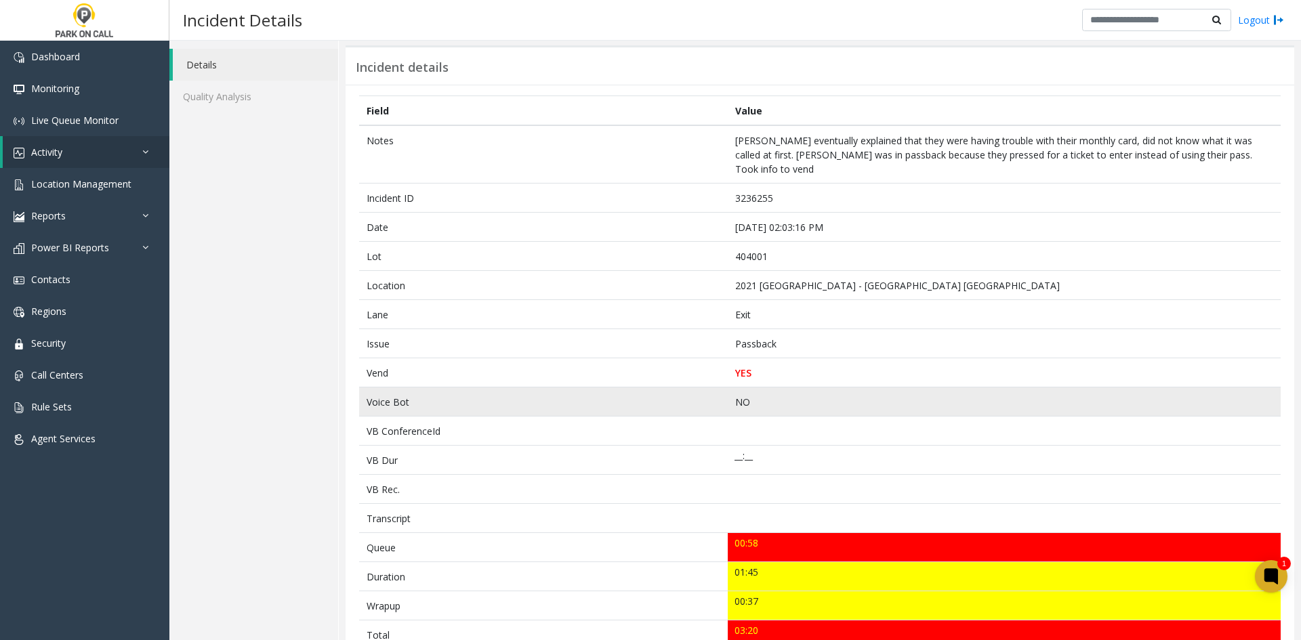
scroll to position [68, 0]
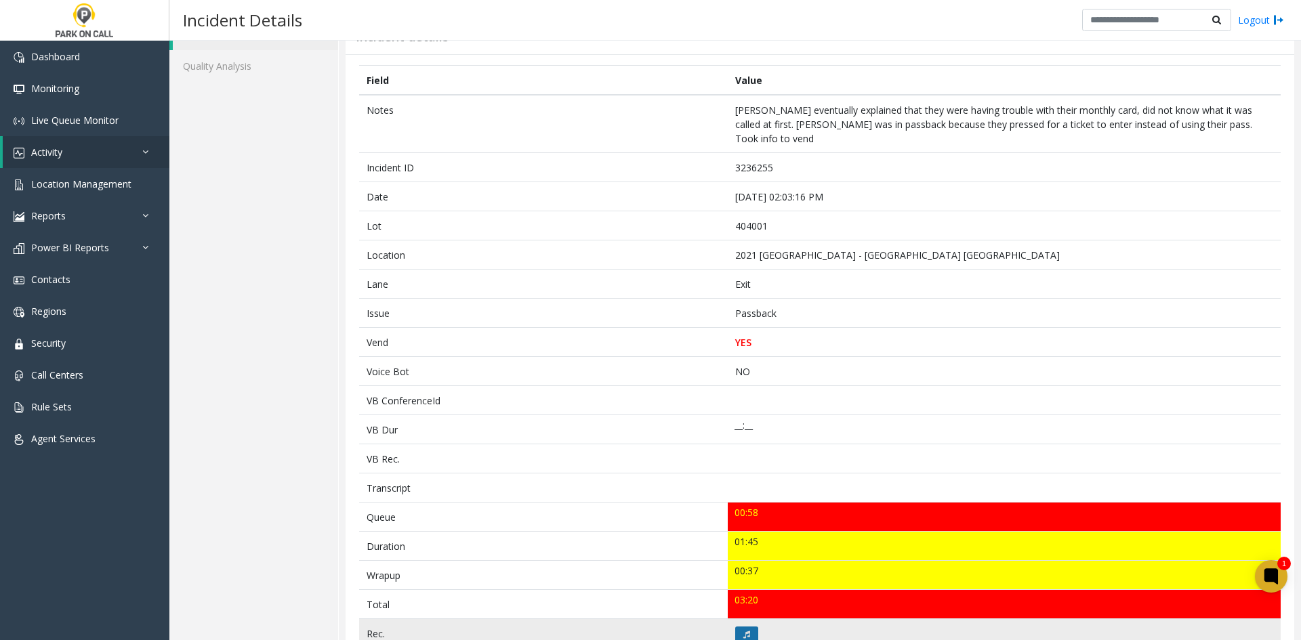
click at [735, 627] on button at bounding box center [746, 635] width 23 height 16
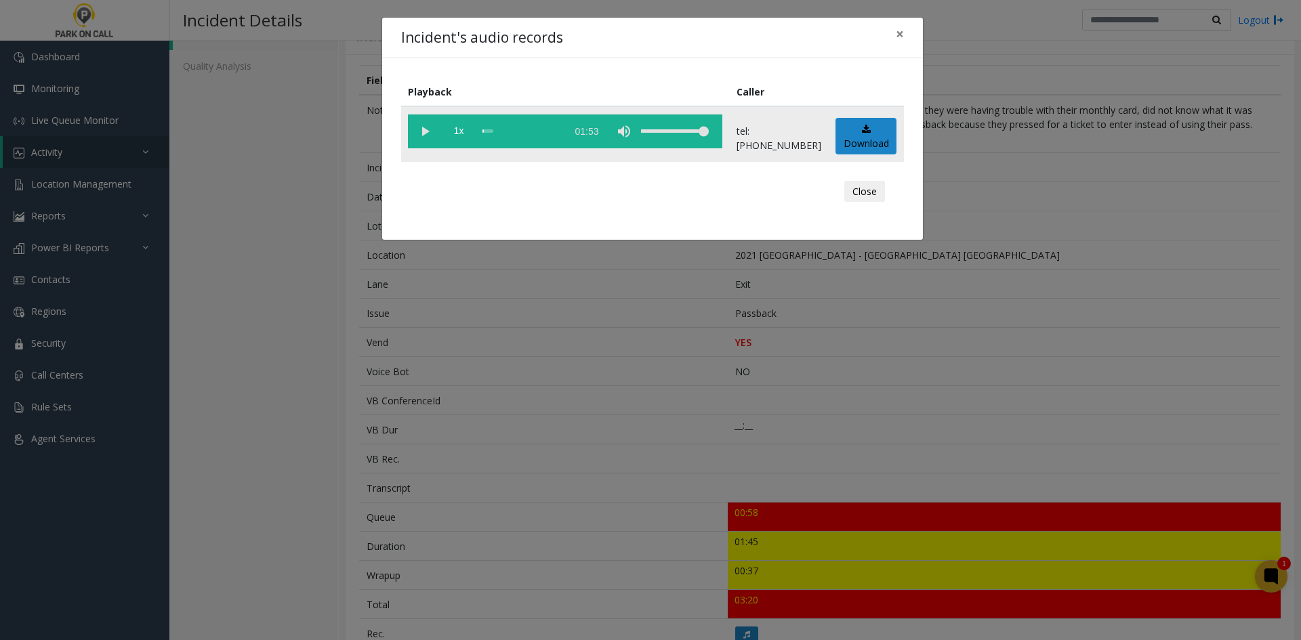
click at [418, 132] on vg-play-pause at bounding box center [425, 132] width 34 height 34
click at [456, 135] on span "1x" at bounding box center [459, 132] width 34 height 34
click at [525, 360] on div "Incident's audio records × Playback Caller 2x 01:53 tel:4040019002 Download Clo…" at bounding box center [650, 320] width 1301 height 640
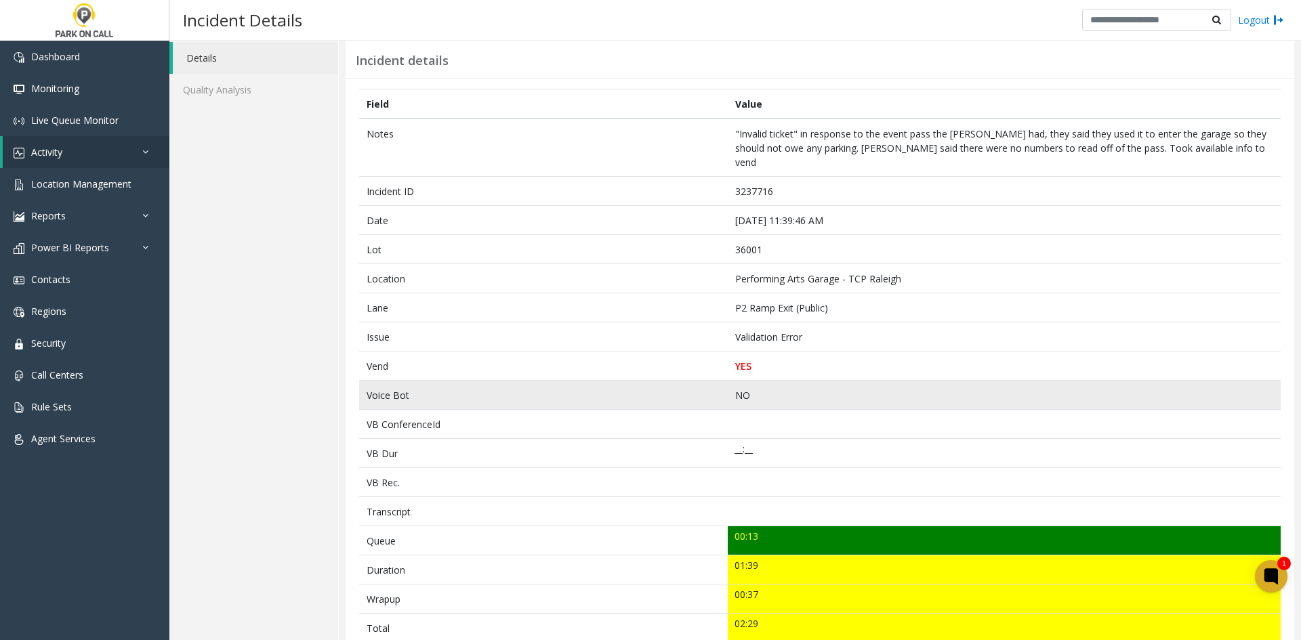
scroll to position [68, 0]
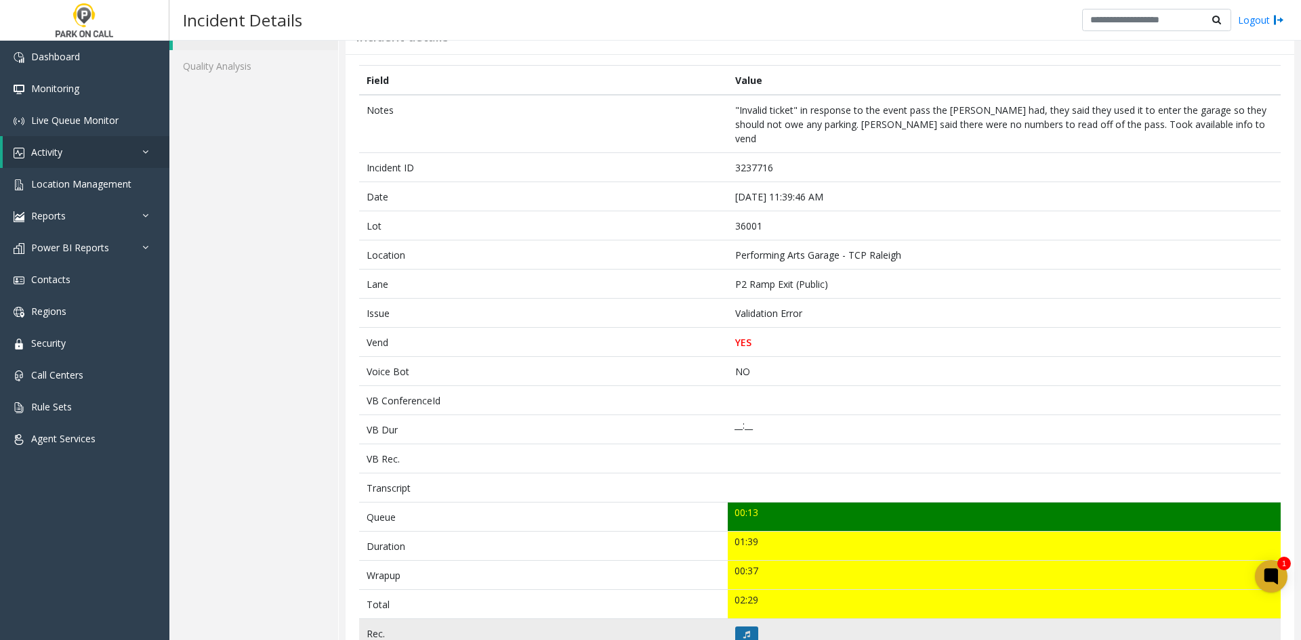
click at [737, 627] on button at bounding box center [746, 635] width 23 height 16
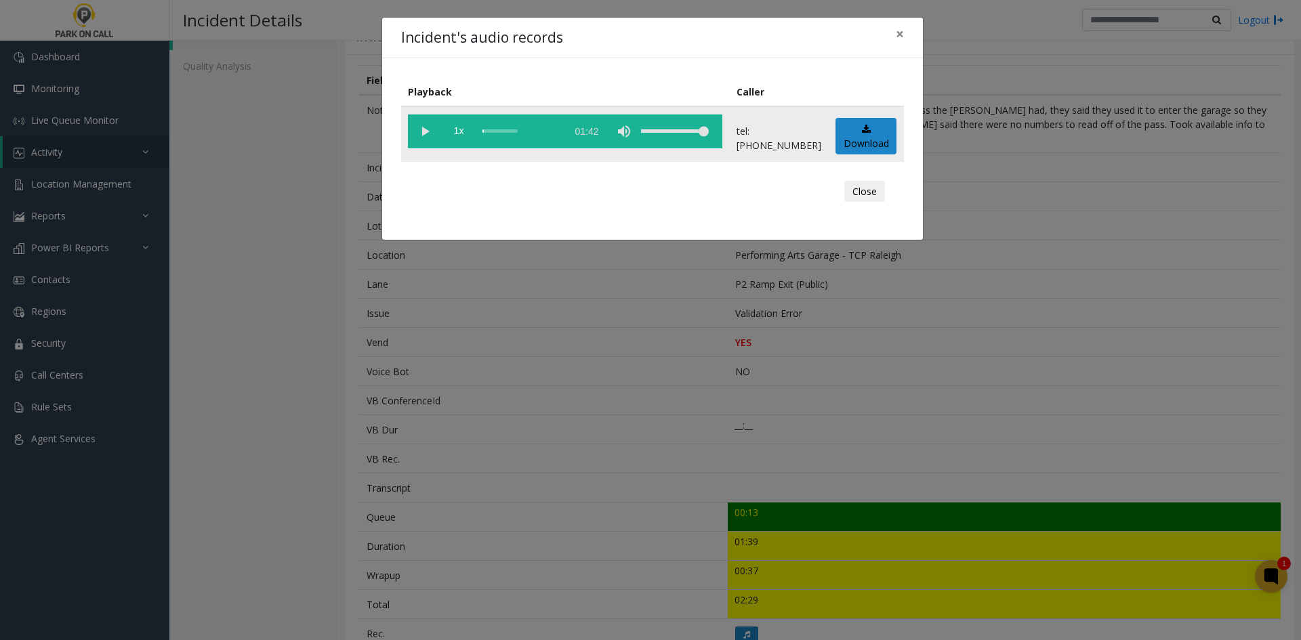
click at [421, 152] on td "1x 01:42" at bounding box center [565, 134] width 329 height 56
click at [418, 131] on vg-play-pause at bounding box center [425, 132] width 34 height 34
click at [462, 124] on span "1x" at bounding box center [459, 132] width 34 height 34
drag, startPoint x: 462, startPoint y: 124, endPoint x: 461, endPoint y: 131, distance: 7.5
click at [462, 127] on span "1x" at bounding box center [459, 132] width 34 height 34
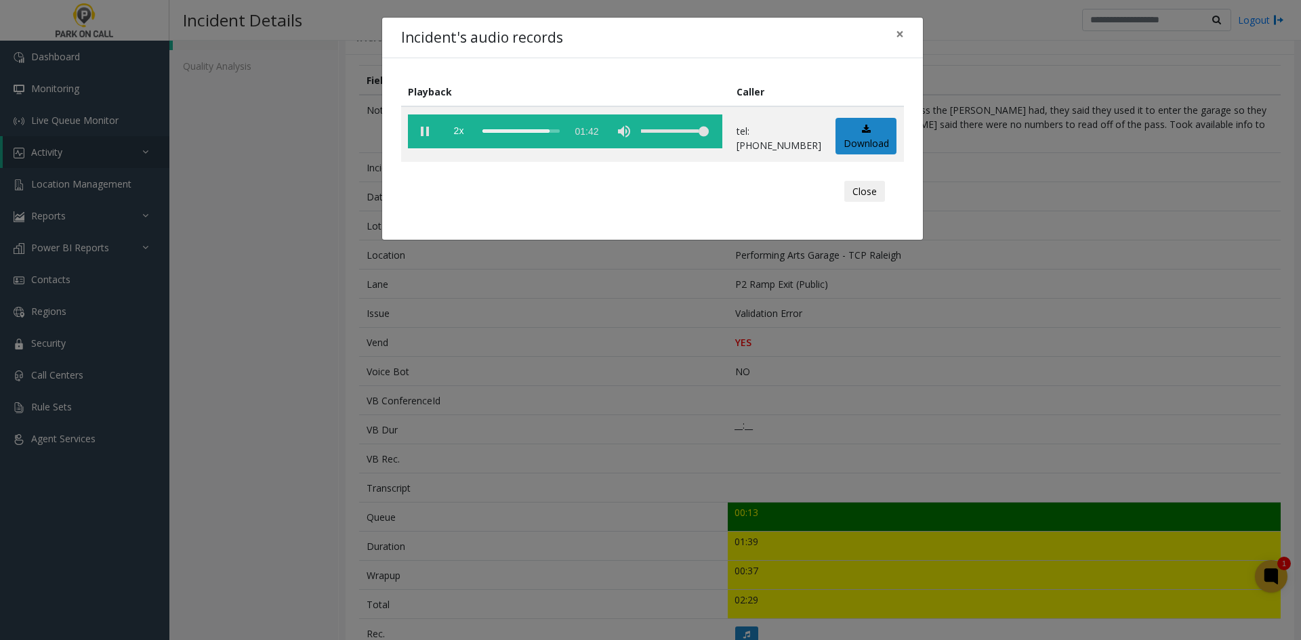
click at [440, 410] on div "Incident's audio records × Playback Caller 2x 01:42 tel:[PHONE_NUMBER] Download…" at bounding box center [650, 320] width 1301 height 640
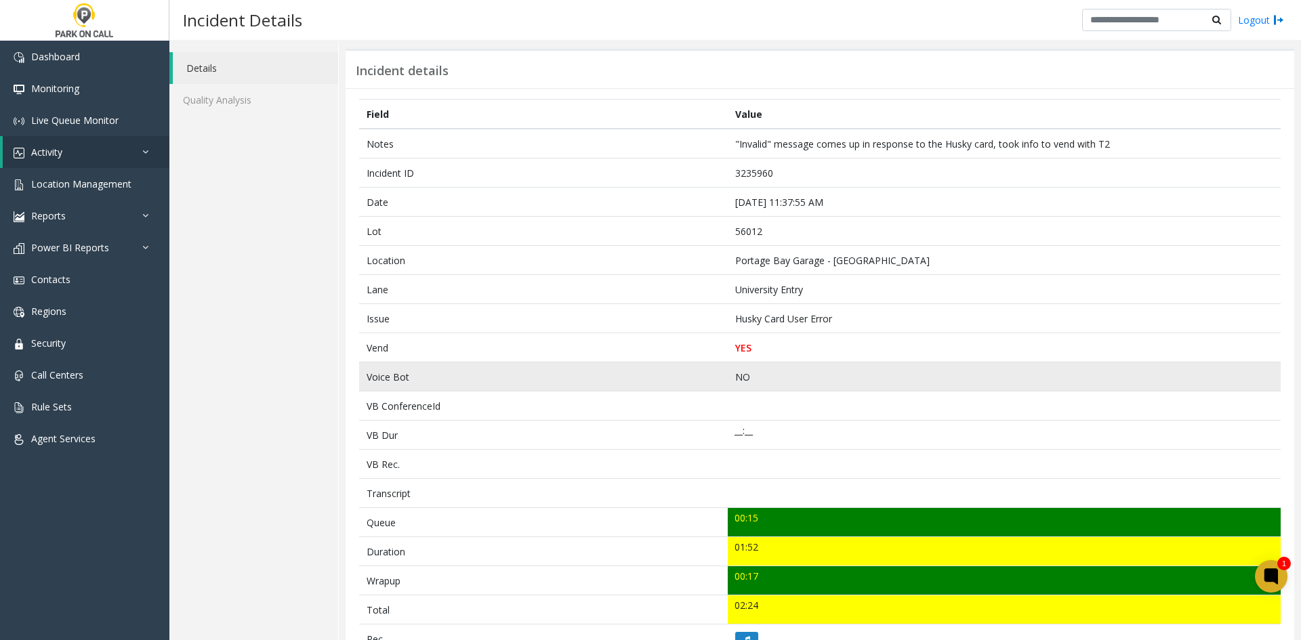
scroll to position [68, 0]
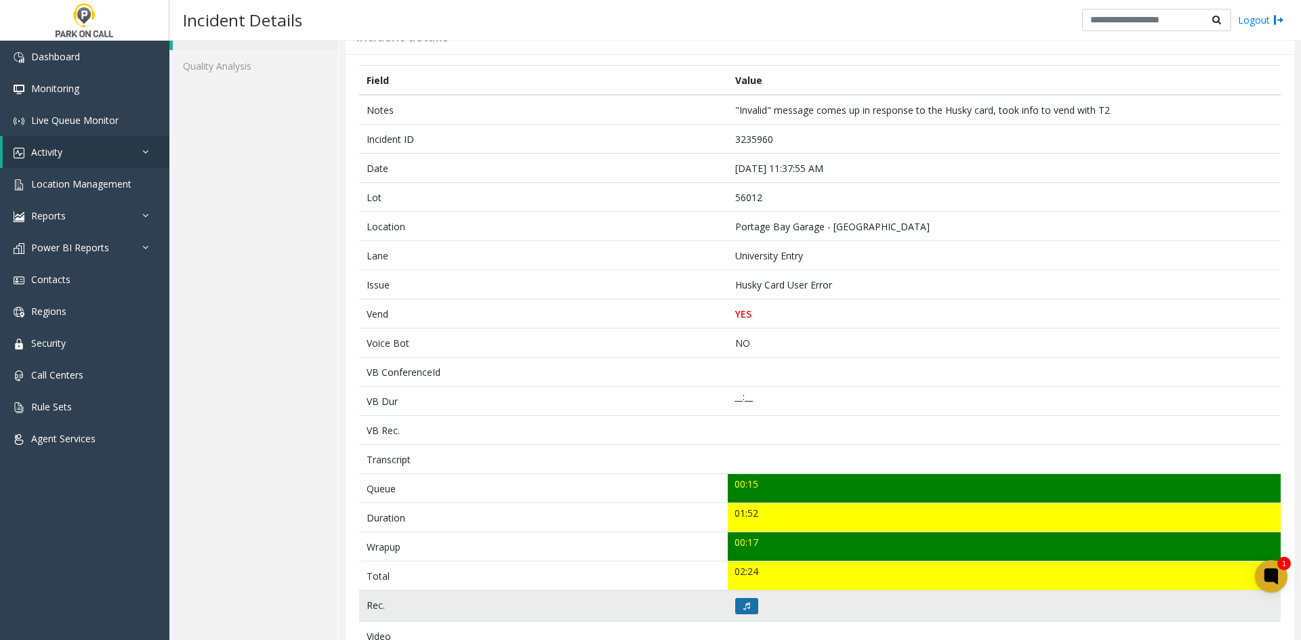
click at [743, 608] on icon at bounding box center [746, 606] width 7 height 8
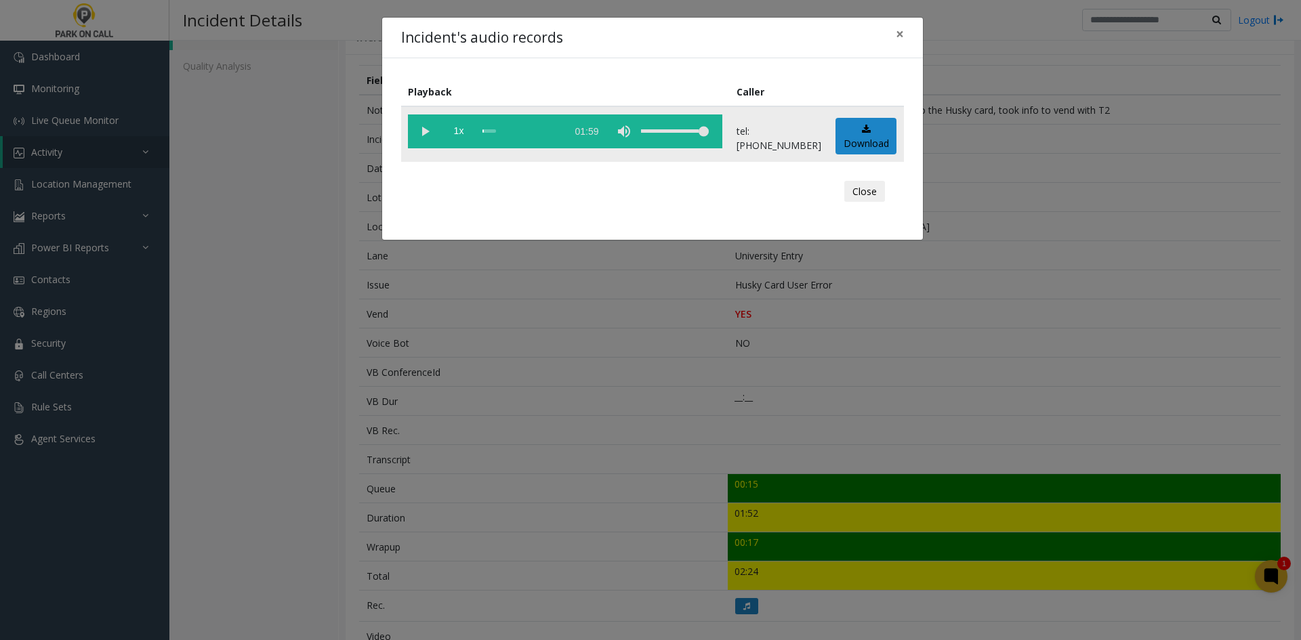
click at [424, 135] on vg-play-pause at bounding box center [425, 132] width 34 height 34
click at [461, 134] on span "1x" at bounding box center [459, 132] width 34 height 34
click at [455, 146] on span "2x" at bounding box center [459, 132] width 34 height 34
click at [455, 146] on span "0.5x" at bounding box center [459, 132] width 34 height 34
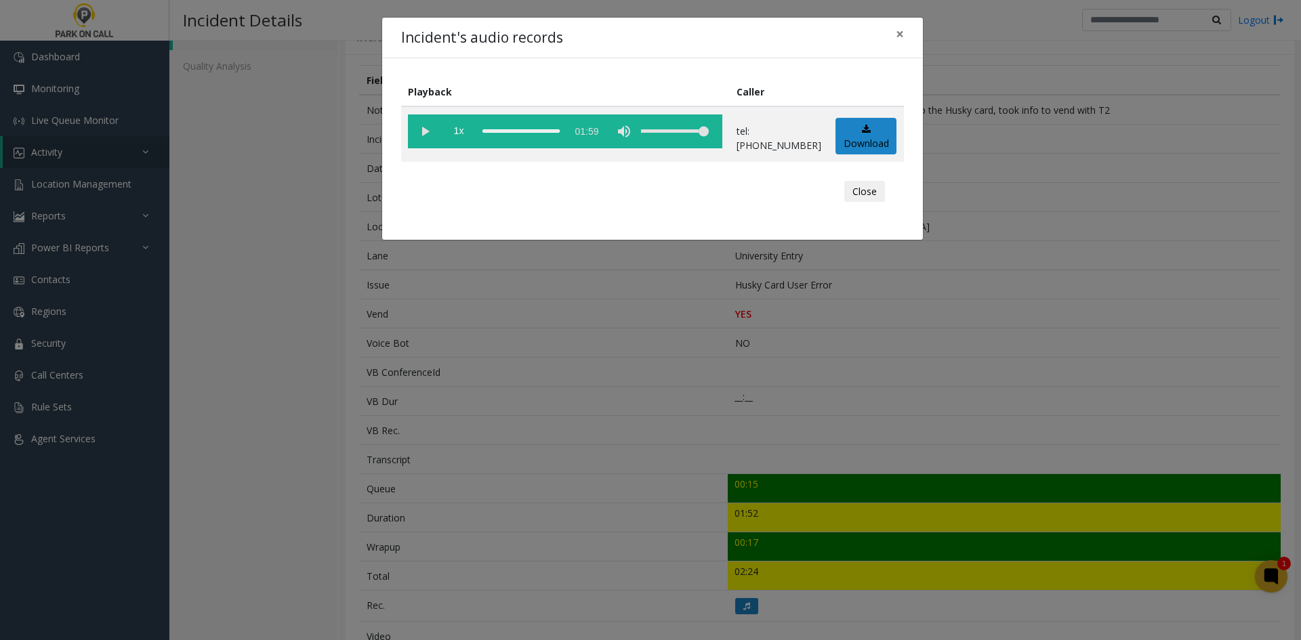
click at [588, 426] on div "Incident's audio records × Playback Caller 1x 01:59 tel:[PHONE_NUMBER] Download…" at bounding box center [650, 320] width 1301 height 640
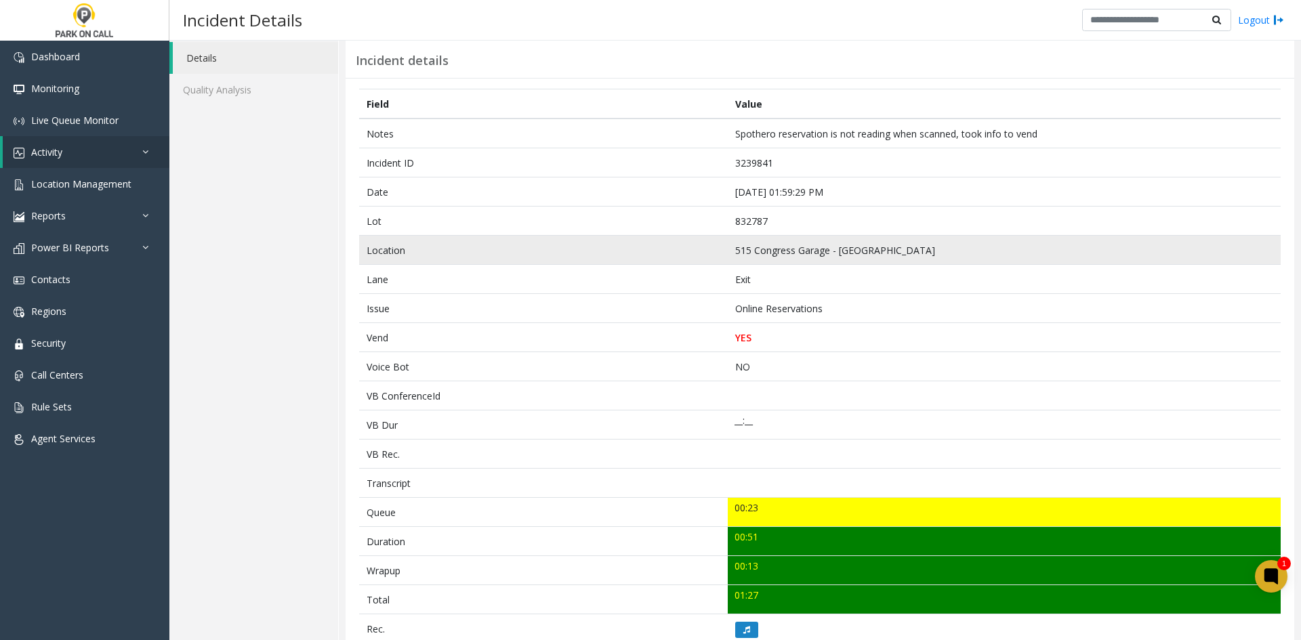
scroll to position [68, 0]
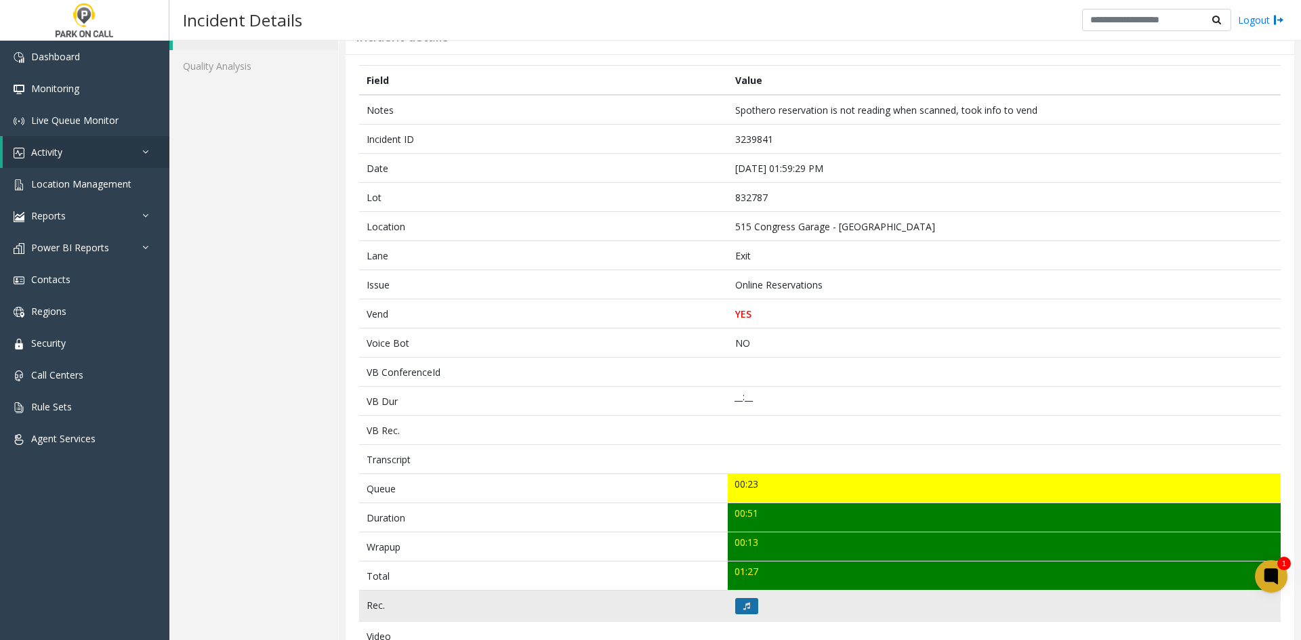
click at [741, 600] on button at bounding box center [746, 606] width 23 height 16
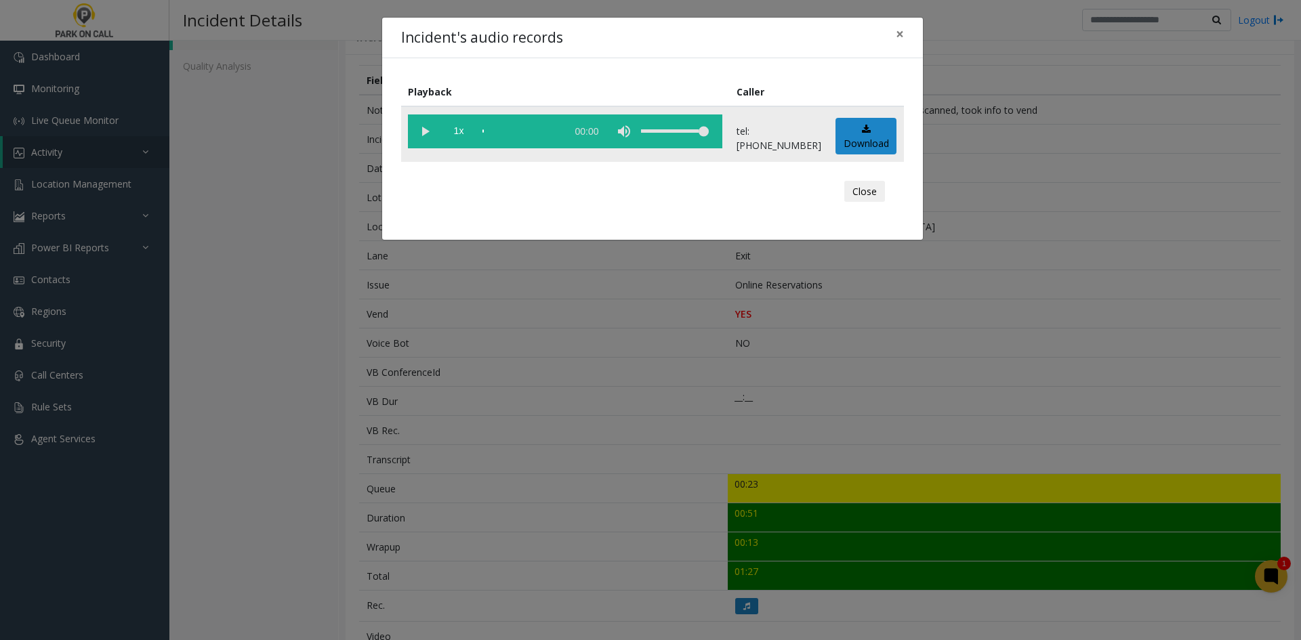
click at [432, 139] on vg-play-pause at bounding box center [425, 132] width 34 height 34
click at [457, 138] on span "1x" at bounding box center [459, 132] width 34 height 34
click at [637, 438] on div "Incident's audio records × Playback Caller 2x 01:00 tel:8327879002 Download Clo…" at bounding box center [650, 320] width 1301 height 640
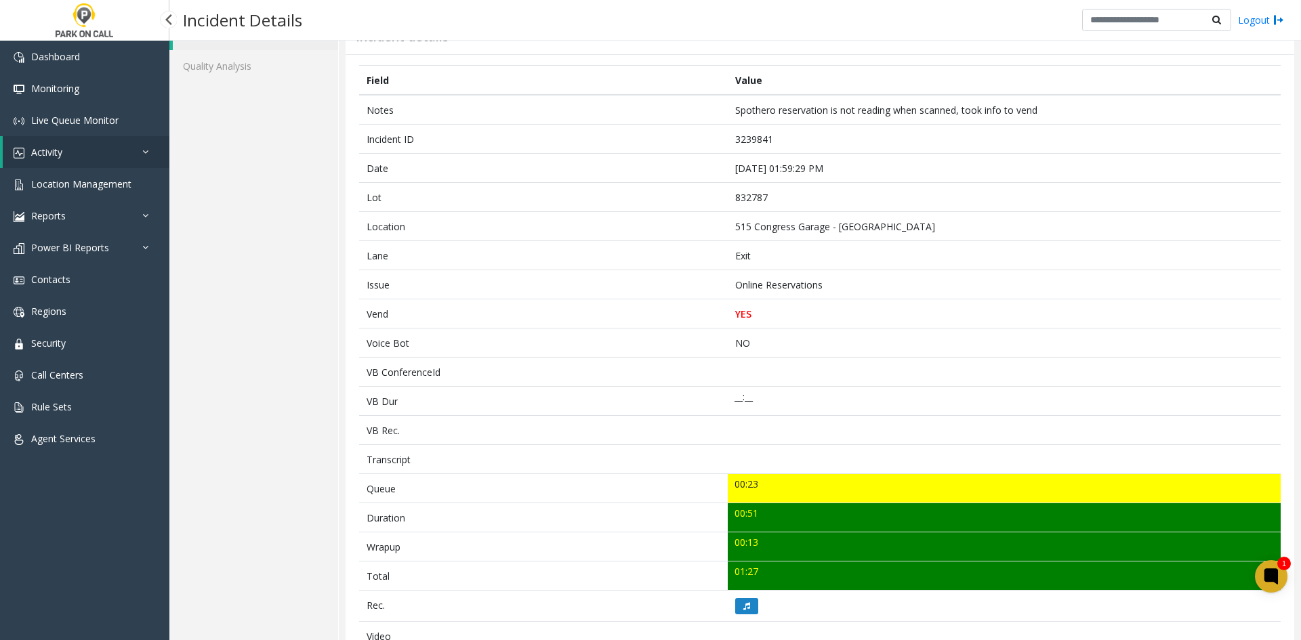
click at [112, 161] on link "Activity" at bounding box center [86, 152] width 167 height 32
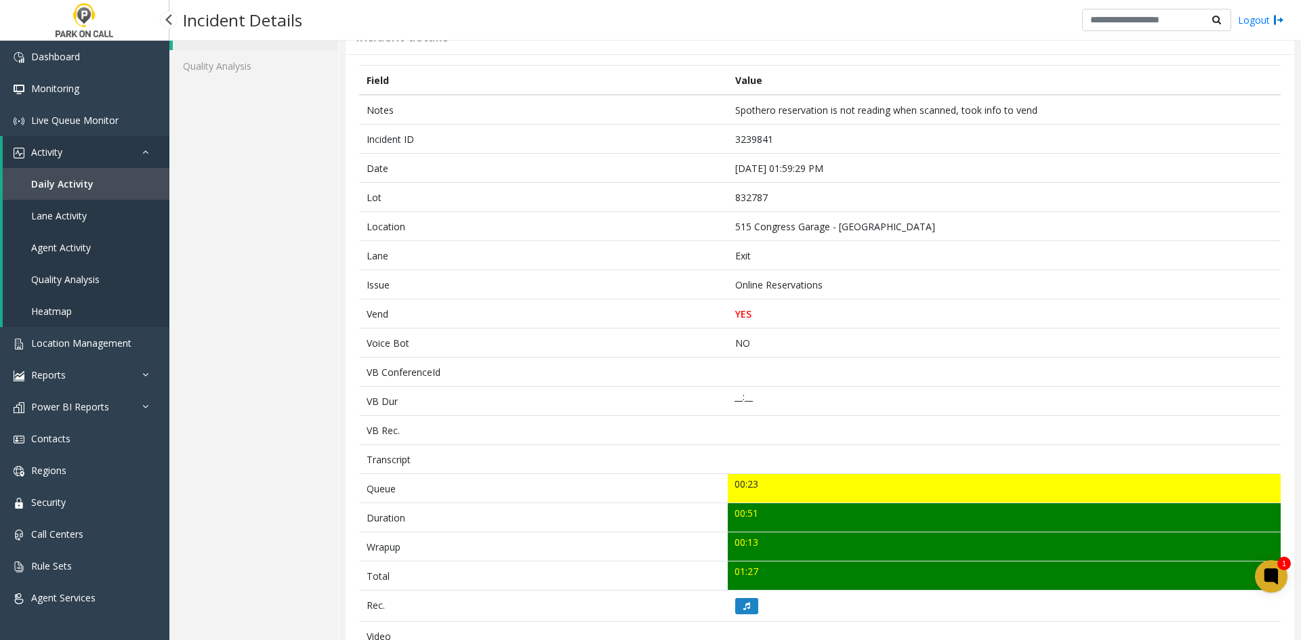
click at [110, 169] on link "Daily Activity" at bounding box center [86, 184] width 167 height 32
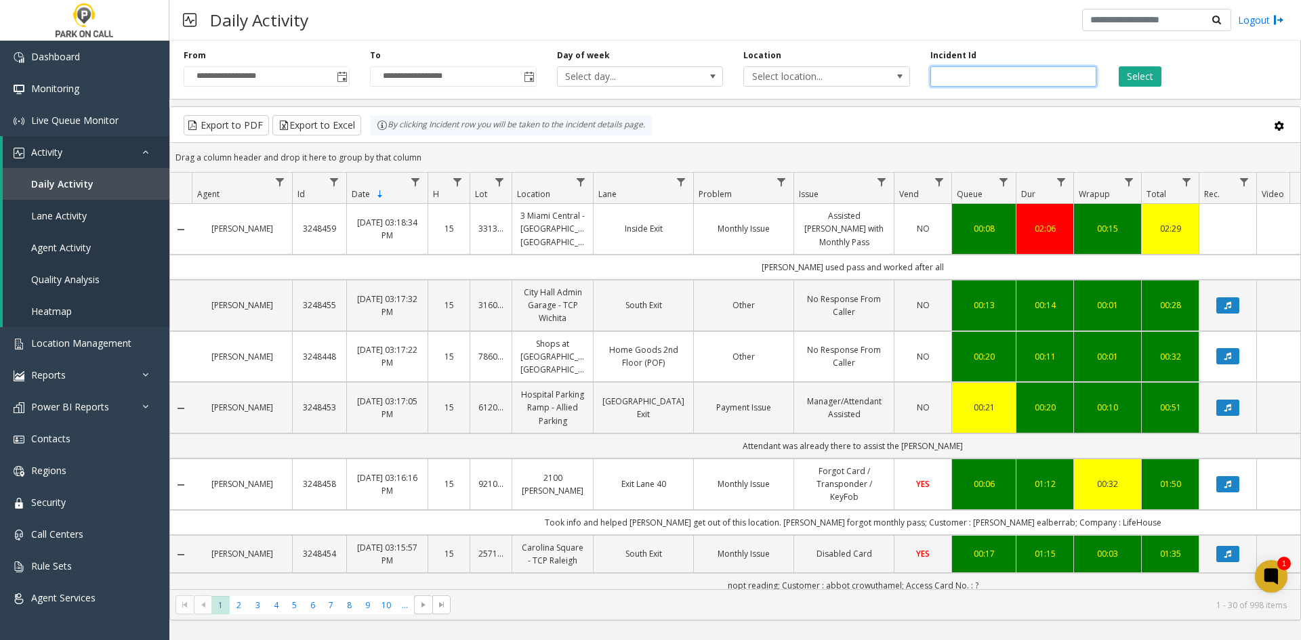
click at [1037, 75] on input "number" at bounding box center [1013, 76] width 166 height 20
paste input "*******"
type input "*******"
click at [1144, 70] on button "Select" at bounding box center [1140, 76] width 43 height 20
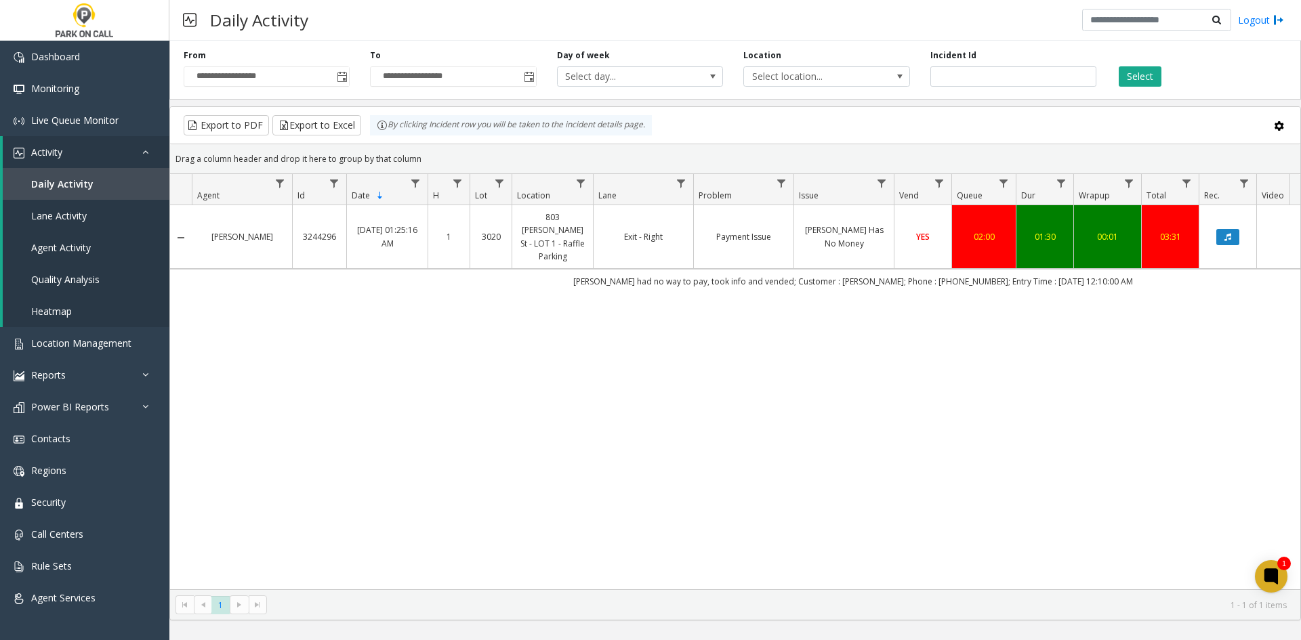
click at [1243, 229] on link "Data table" at bounding box center [1228, 237] width 41 height 16
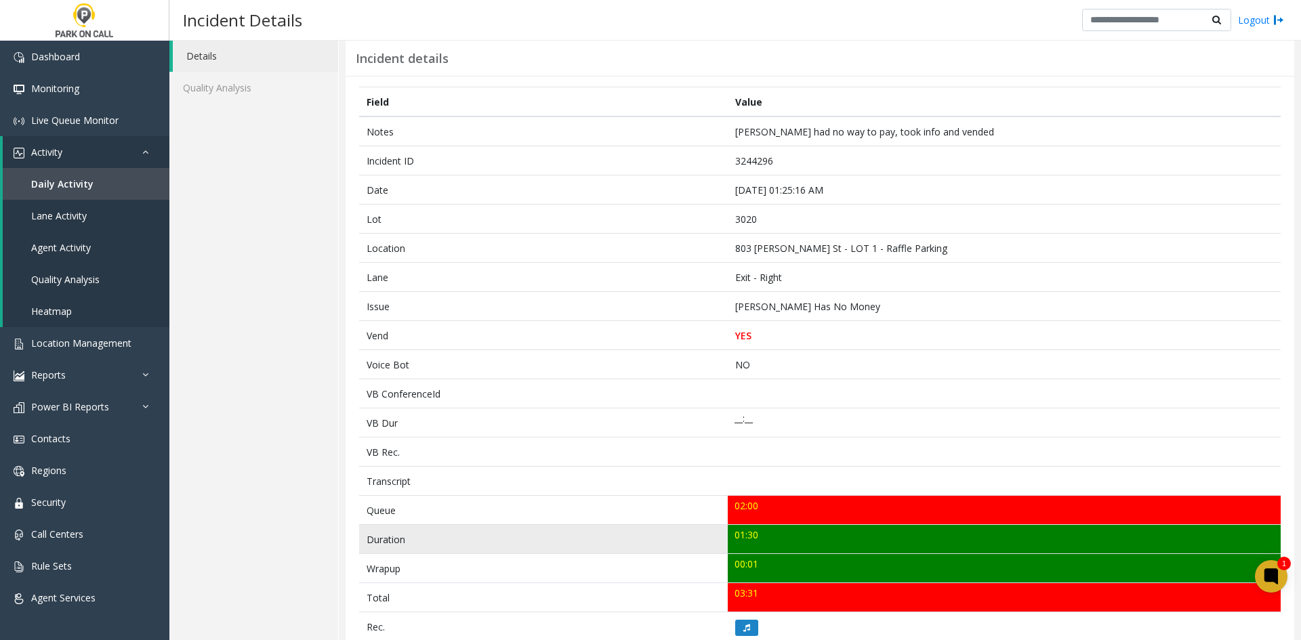
scroll to position [68, 0]
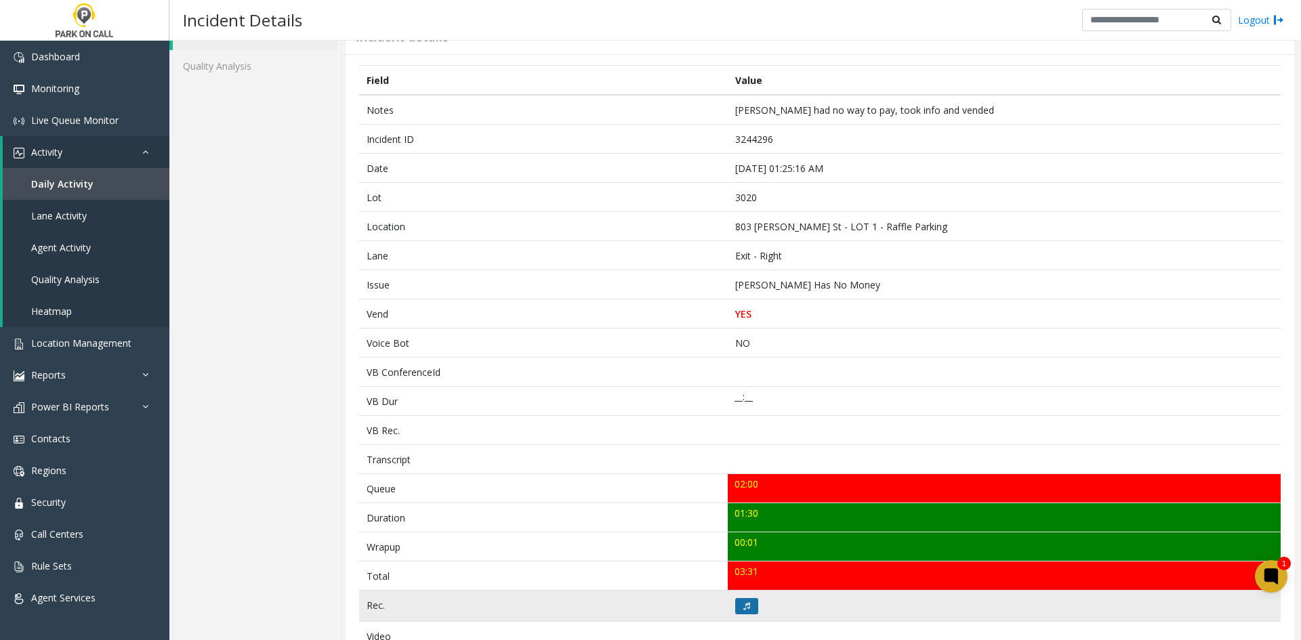
click at [743, 610] on icon at bounding box center [746, 606] width 7 height 8
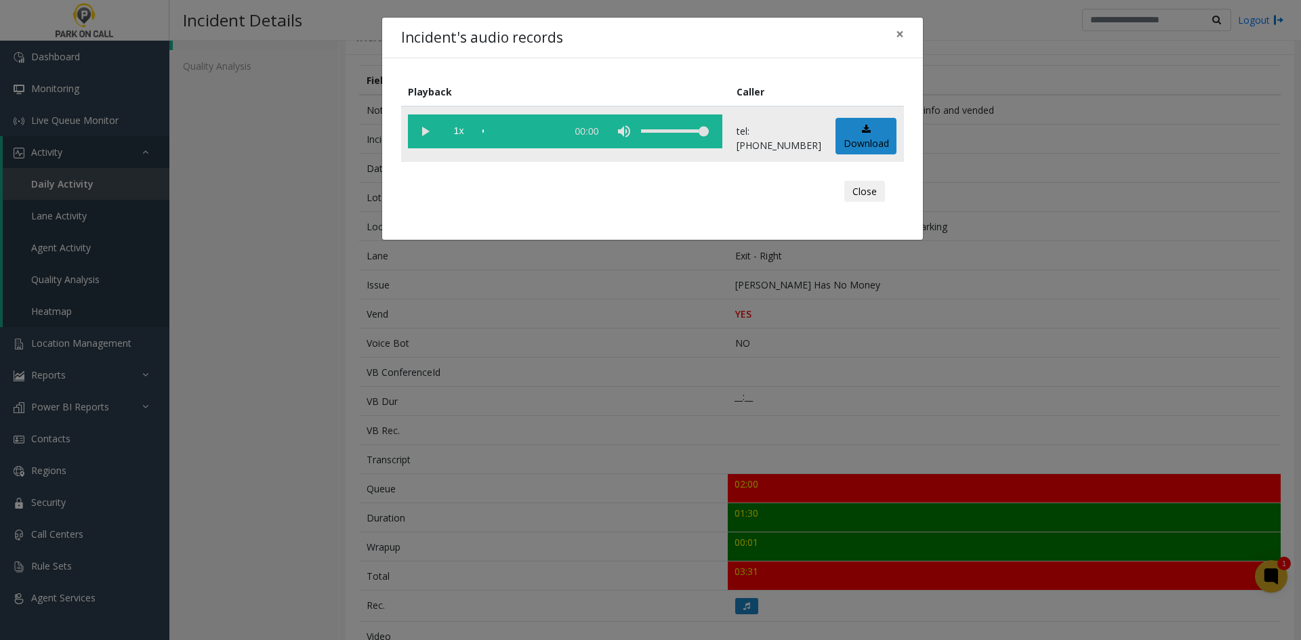
click at [419, 138] on vg-play-pause at bounding box center [425, 132] width 34 height 34
click at [461, 131] on span "1x" at bounding box center [459, 132] width 34 height 34
click at [460, 131] on span "1.5x" at bounding box center [459, 132] width 34 height 34
click at [295, 268] on div "Incident's audio records × Playback Caller 2x 01:31 tel:1000419003 Download Clo…" at bounding box center [650, 320] width 1301 height 640
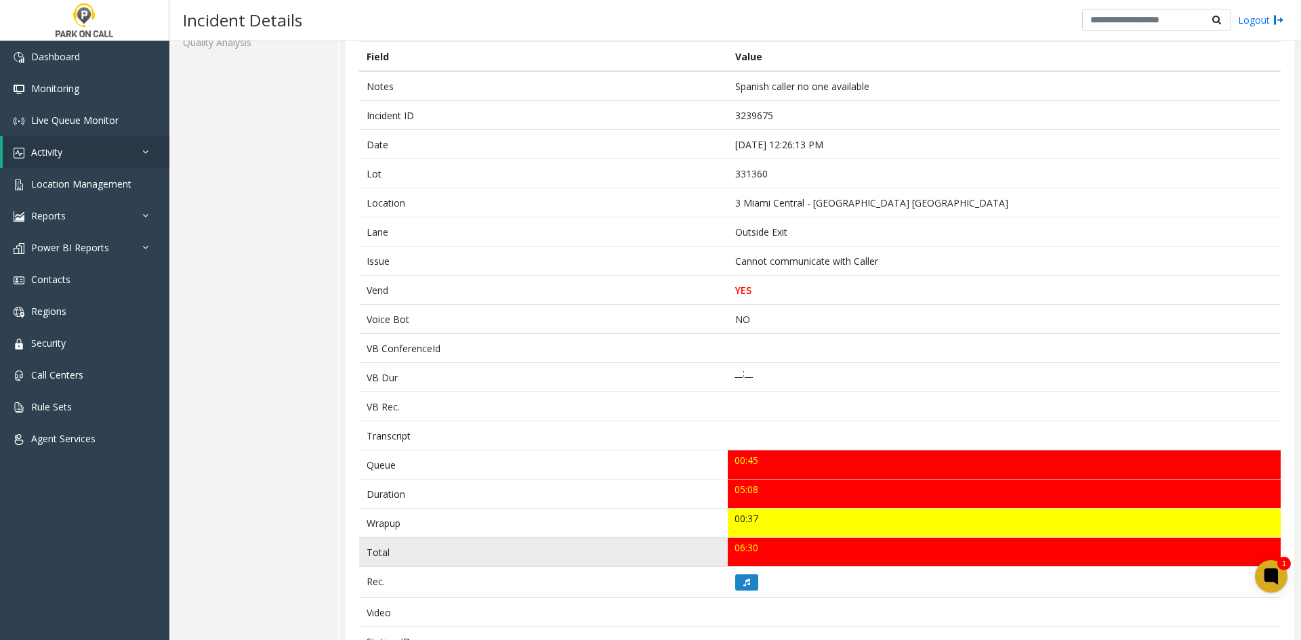
scroll to position [68, 0]
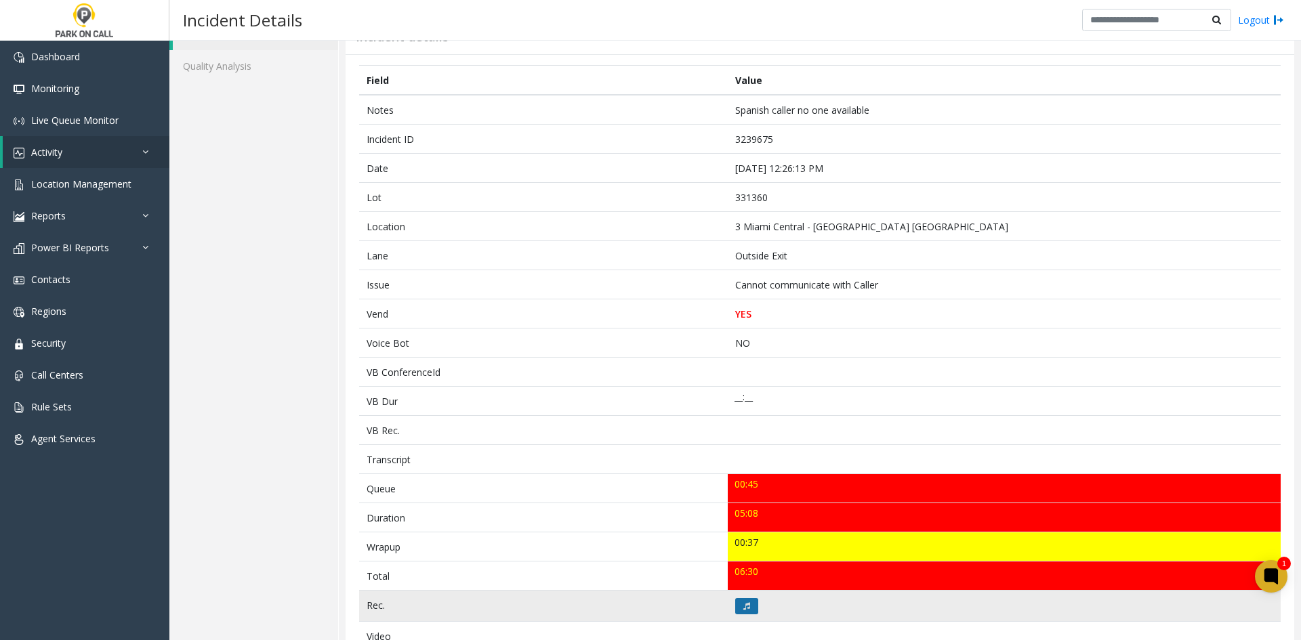
click at [748, 614] on button at bounding box center [746, 606] width 23 height 16
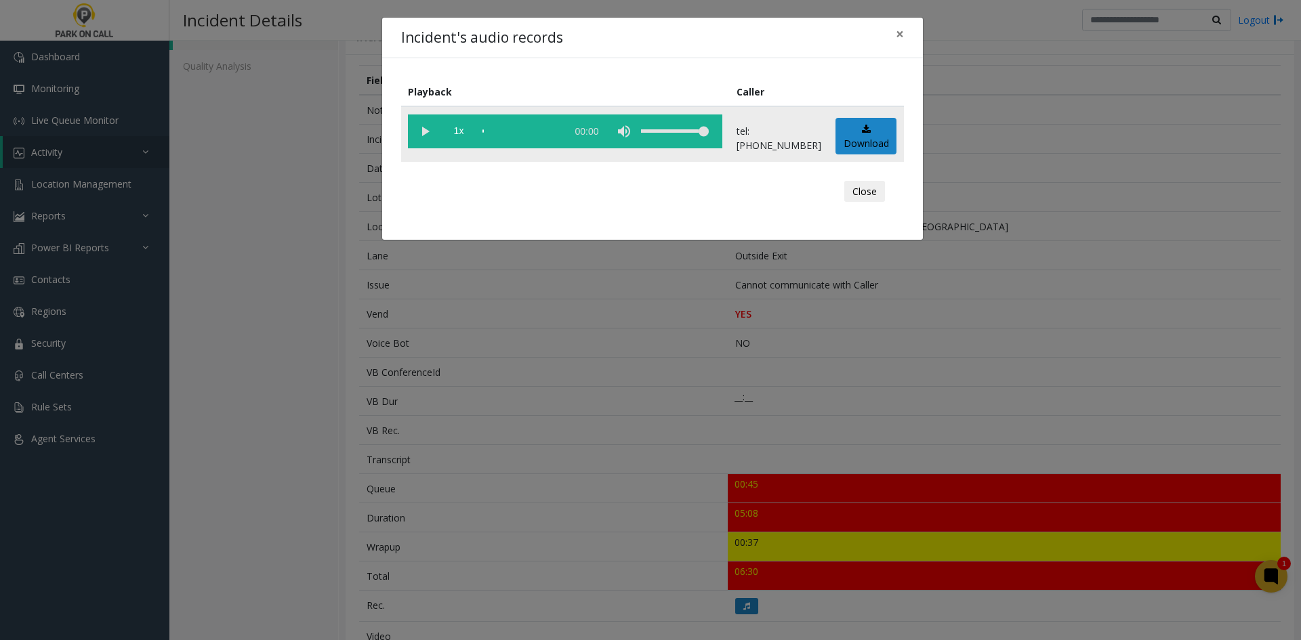
click at [421, 136] on vg-play-pause at bounding box center [425, 132] width 34 height 34
click at [457, 144] on span "1x" at bounding box center [459, 132] width 34 height 34
click at [457, 144] on span "2x" at bounding box center [459, 132] width 34 height 34
click at [453, 140] on span "2x" at bounding box center [459, 132] width 34 height 34
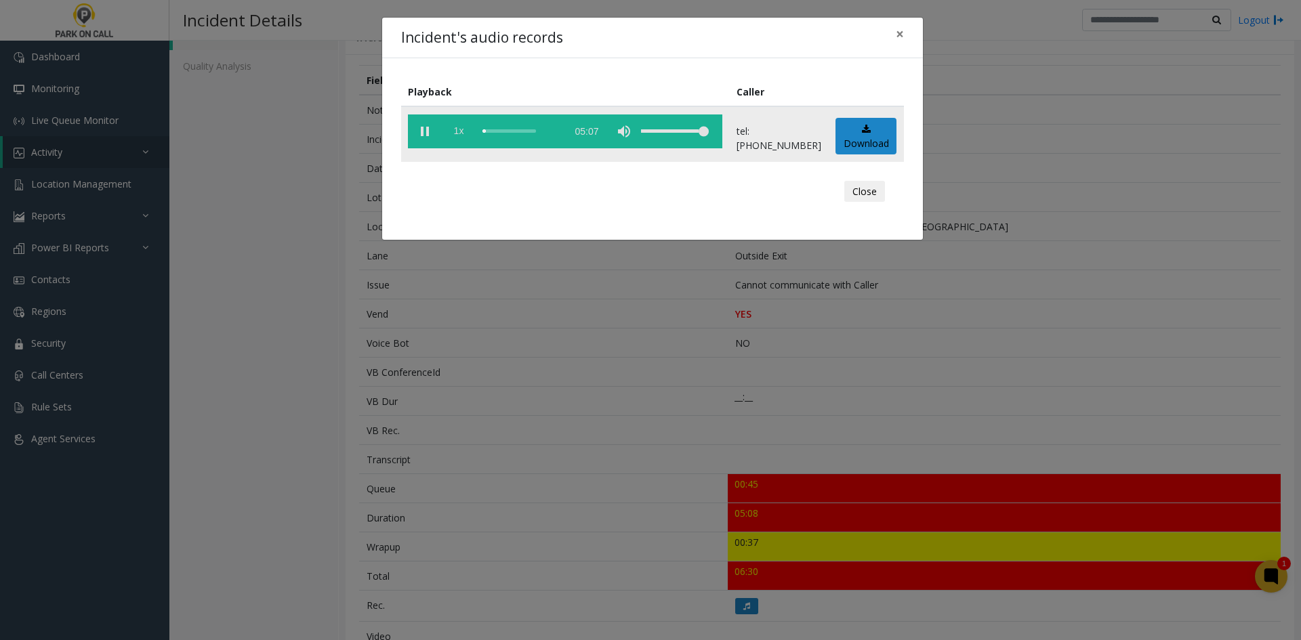
click at [465, 129] on span "1x" at bounding box center [459, 132] width 34 height 34
click at [460, 133] on span "1.5x" at bounding box center [459, 132] width 34 height 34
click at [514, 129] on div "scrub bar" at bounding box center [520, 132] width 77 height 34
click at [522, 127] on div "scrub bar" at bounding box center [520, 132] width 77 height 34
click at [537, 127] on div "scrub bar" at bounding box center [520, 132] width 77 height 34
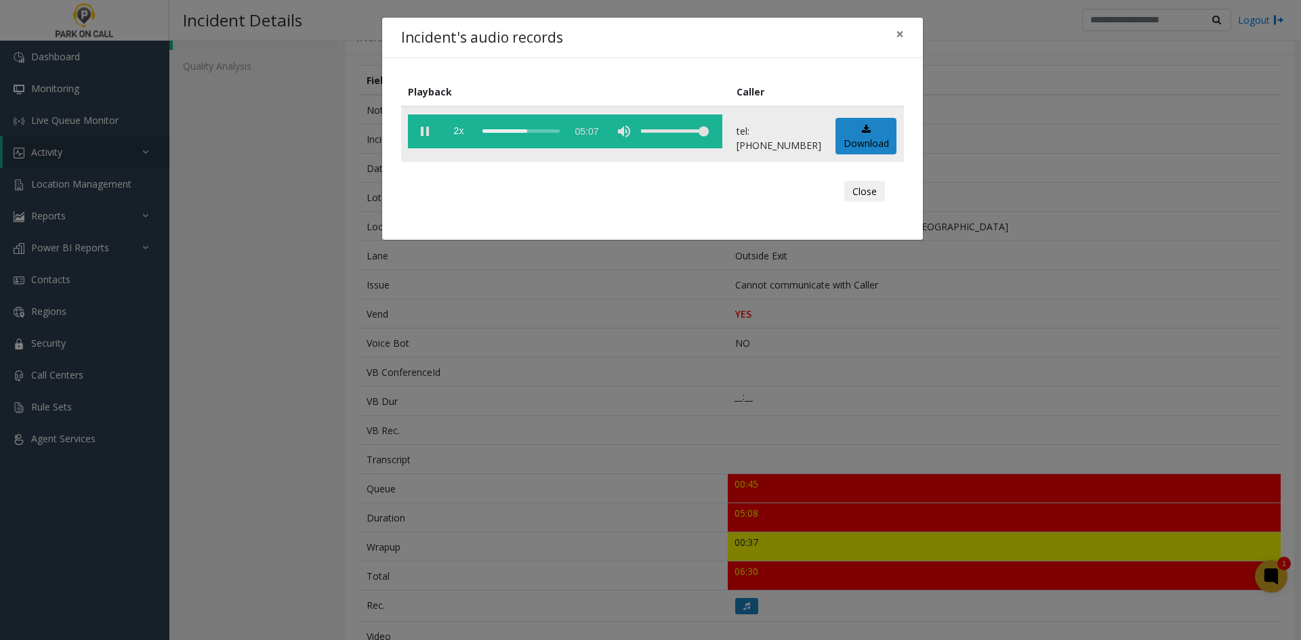
click at [552, 134] on div "scrub bar" at bounding box center [520, 132] width 77 height 34
click at [295, 345] on div "Incident's audio records × Playback Caller 2x 05:07 tel:3313609003 Download Clo…" at bounding box center [650, 320] width 1301 height 640
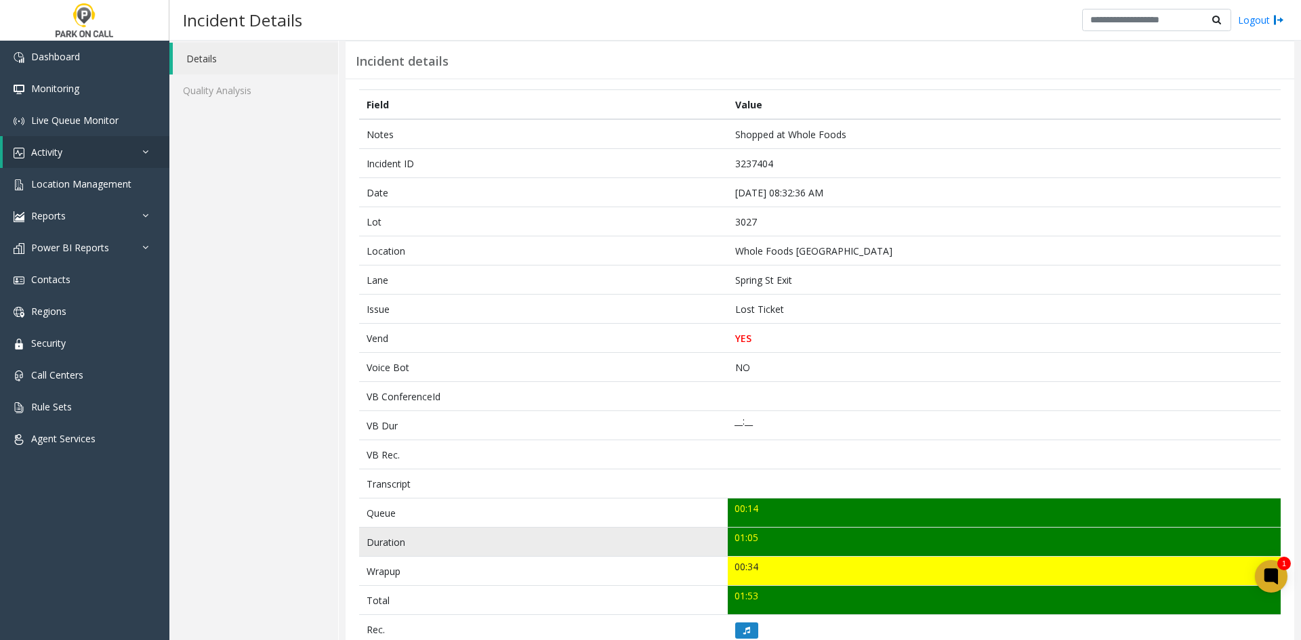
scroll to position [68, 0]
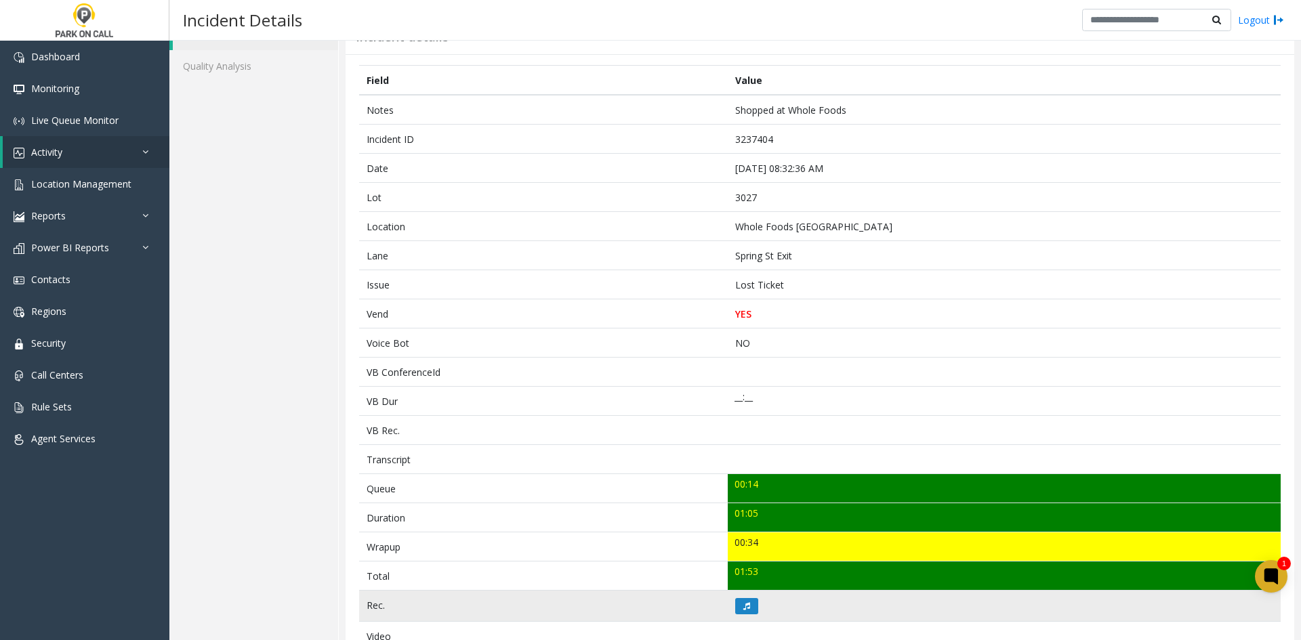
click at [745, 615] on td at bounding box center [1004, 606] width 553 height 31
click at [744, 604] on icon at bounding box center [746, 606] width 7 height 8
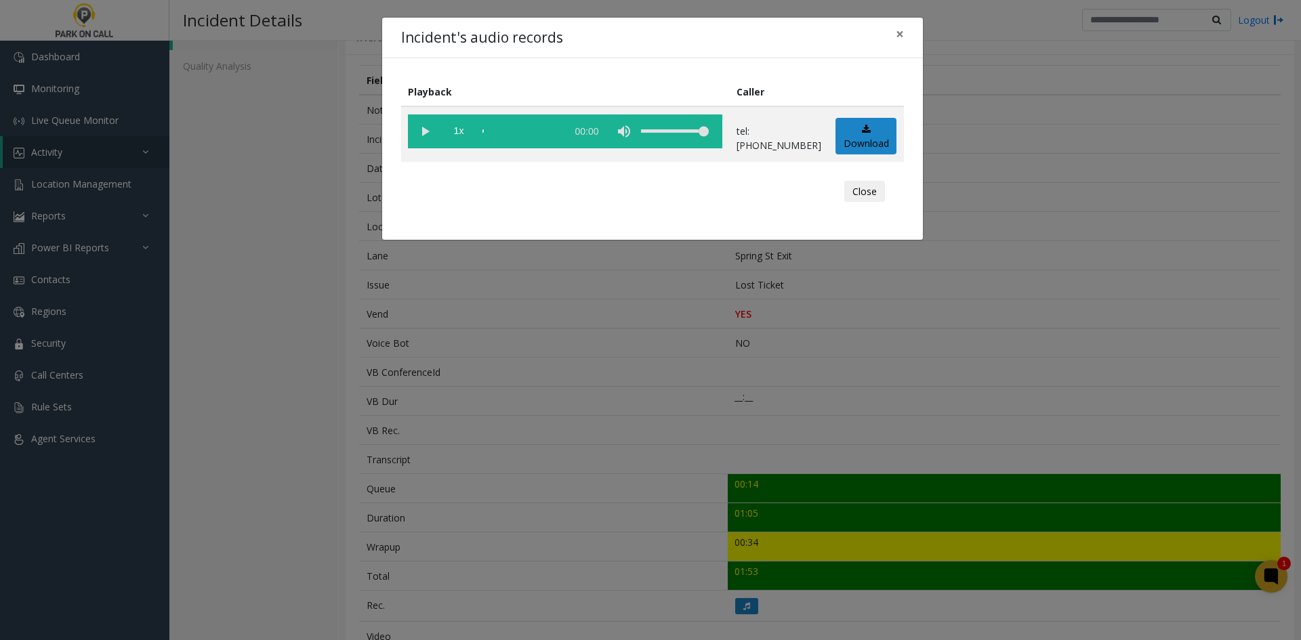
click at [519, 400] on div "Incident's audio records × Playback Caller 1x 00:00 tel:0030279002 Download Clo…" at bounding box center [650, 320] width 1301 height 640
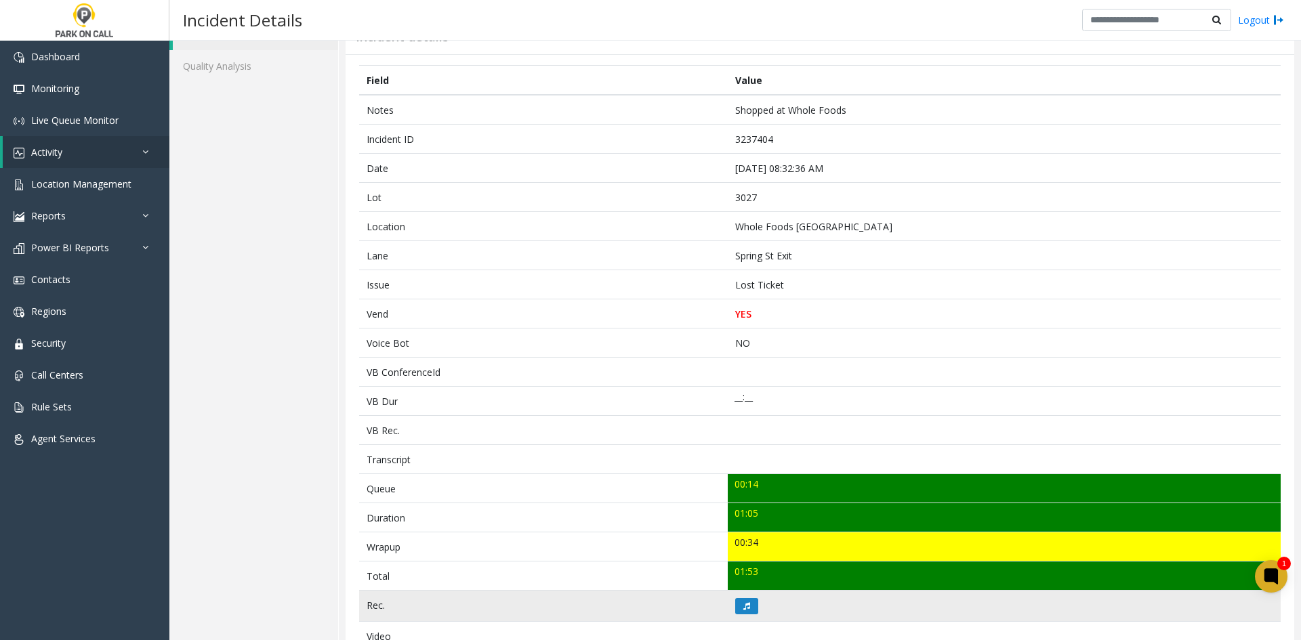
click at [775, 611] on td at bounding box center [1004, 606] width 553 height 31
click at [736, 606] on button at bounding box center [746, 606] width 23 height 16
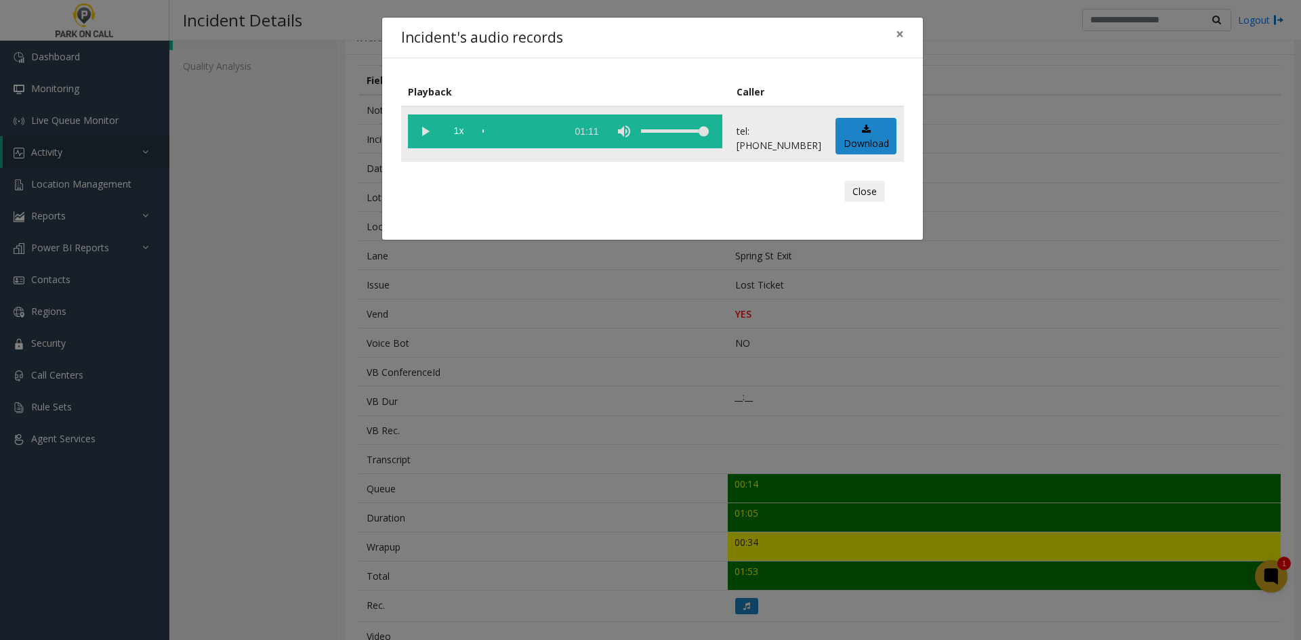
click at [425, 144] on vg-play-pause at bounding box center [425, 132] width 34 height 34
click at [477, 144] on vg-controls "1x 01:11" at bounding box center [565, 132] width 314 height 34
click at [459, 137] on span "1x" at bounding box center [459, 132] width 34 height 34
drag, startPoint x: 672, startPoint y: 140, endPoint x: 679, endPoint y: 146, distance: 9.1
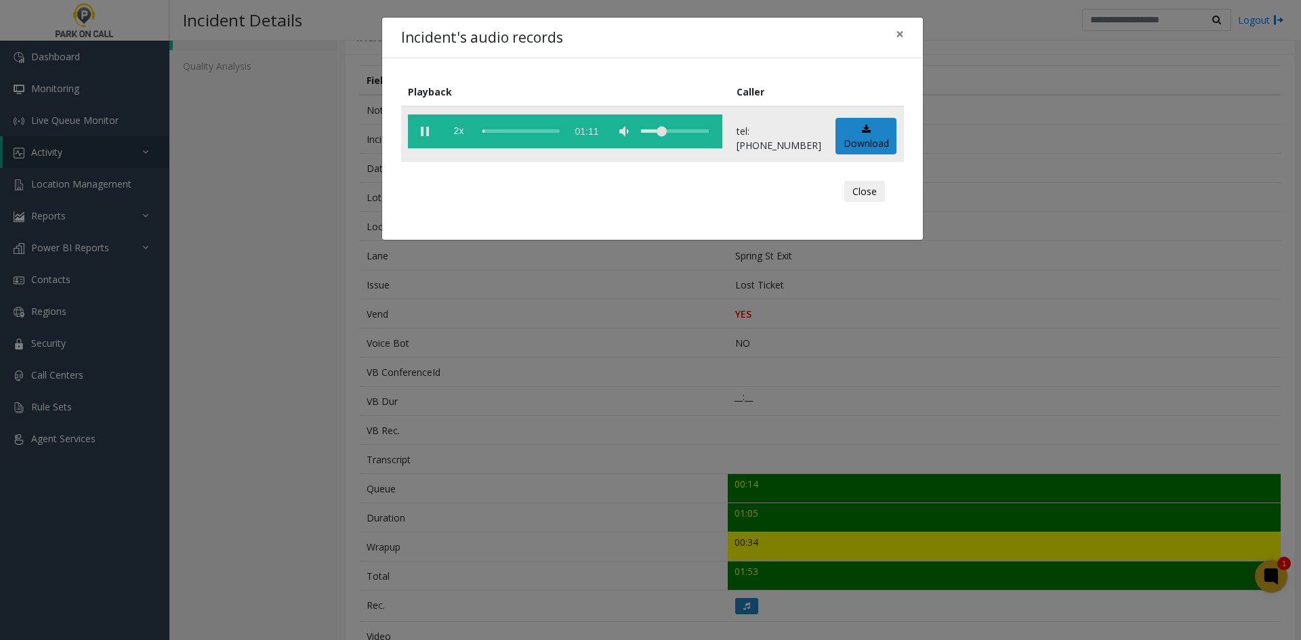
click at [678, 146] on div "volume level" at bounding box center [675, 132] width 68 height 34
drag, startPoint x: 698, startPoint y: 139, endPoint x: 713, endPoint y: 141, distance: 15.0
click at [709, 141] on div "volume level" at bounding box center [675, 132] width 68 height 34
click at [365, 411] on div "Incident's audio records × Playback Caller 2x 01:11 tel:0030279002 Download Clo…" at bounding box center [650, 320] width 1301 height 640
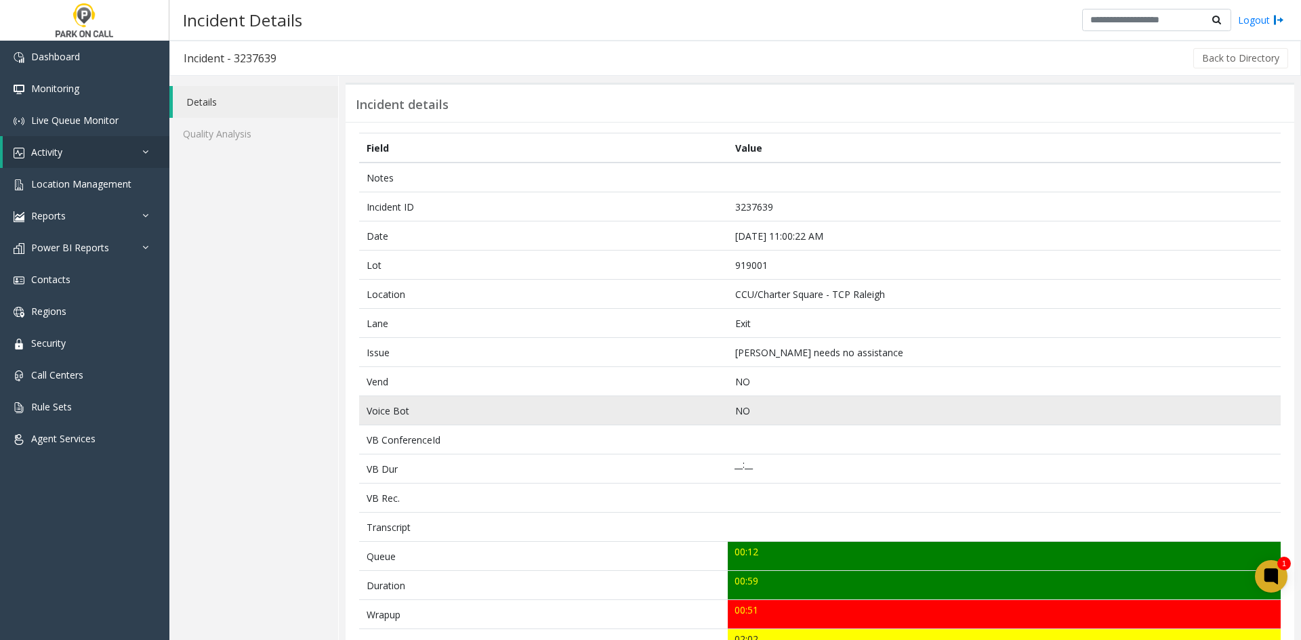
scroll to position [68, 0]
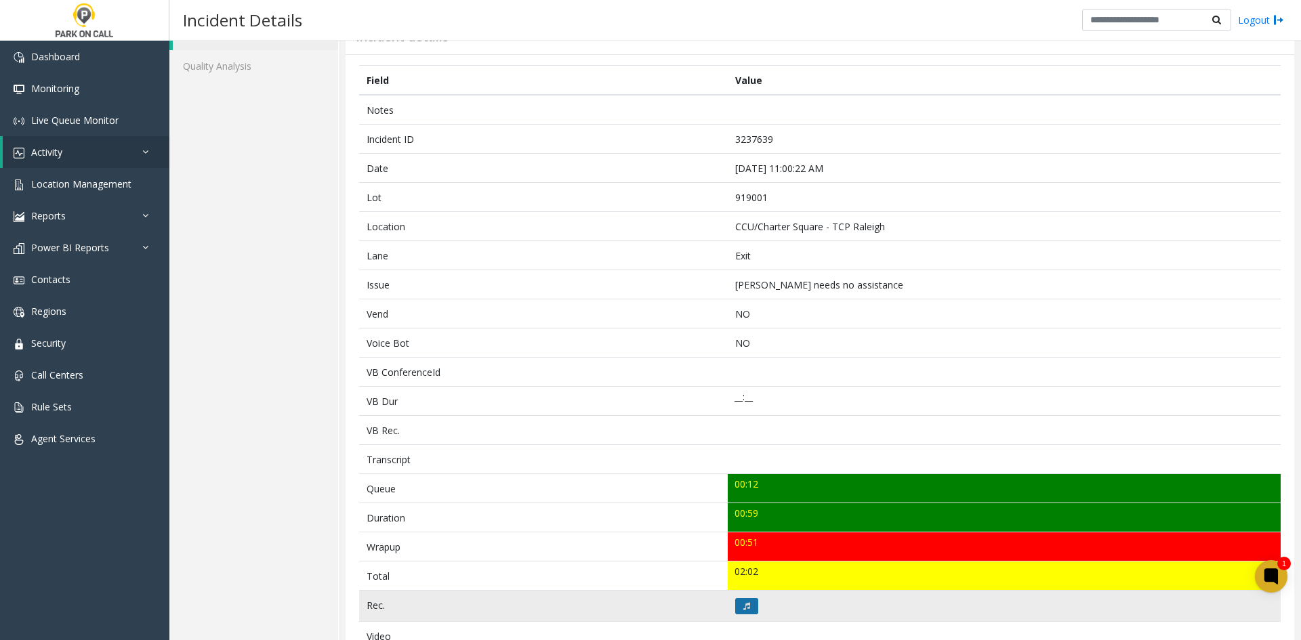
click at [742, 600] on button at bounding box center [746, 606] width 23 height 16
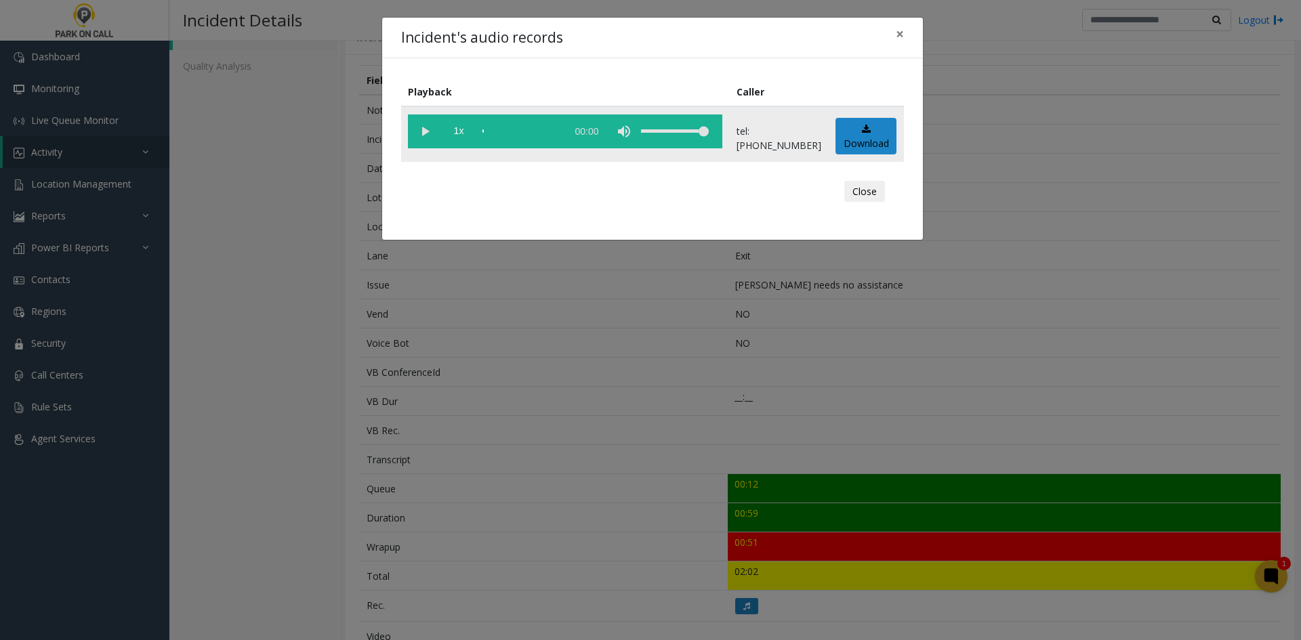
click at [423, 146] on vg-play-pause at bounding box center [425, 132] width 34 height 34
click at [465, 143] on span "1x" at bounding box center [459, 132] width 34 height 34
click at [465, 143] on span "1.5x" at bounding box center [459, 132] width 34 height 34
click at [586, 379] on div "Incident's audio records × Playback Caller 2x 01:00 tel:[PHONE_NUMBER] Download…" at bounding box center [650, 320] width 1301 height 640
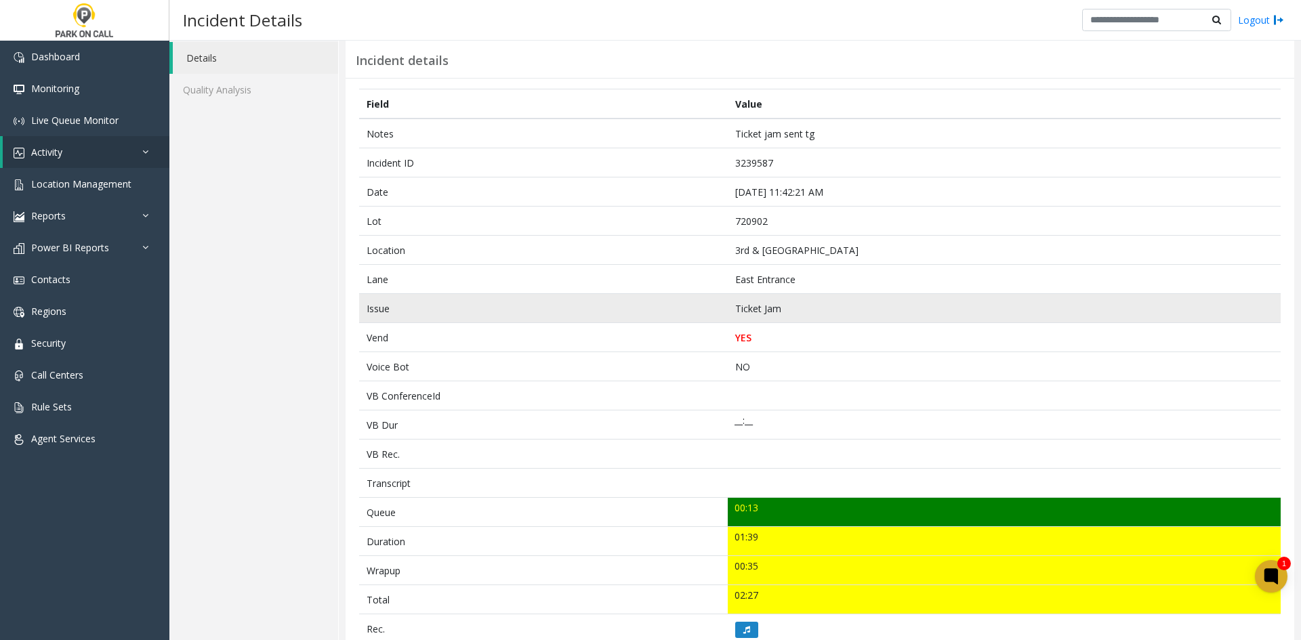
scroll to position [68, 0]
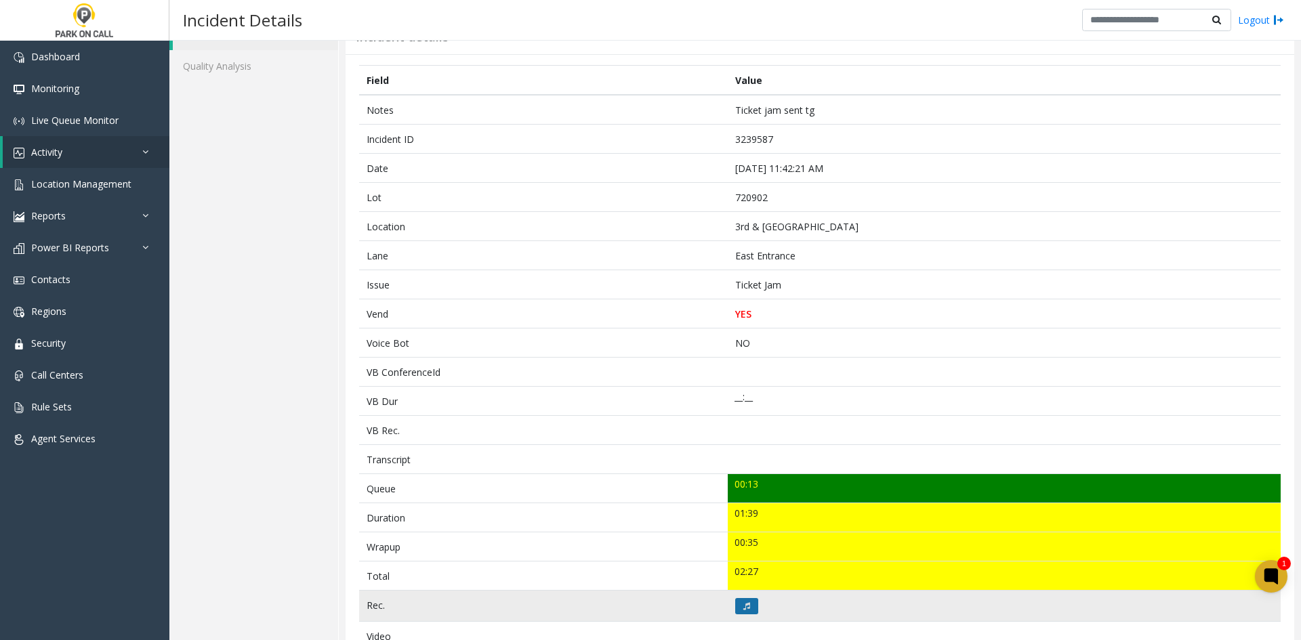
click at [744, 605] on icon at bounding box center [746, 606] width 7 height 8
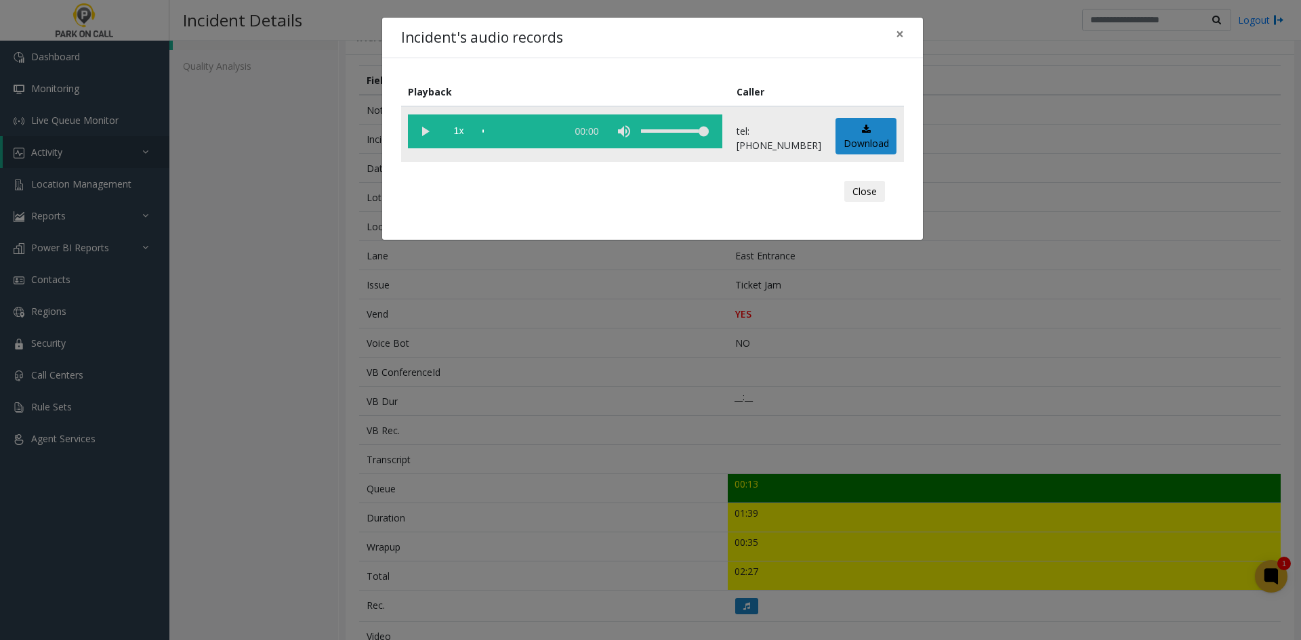
click at [406, 131] on td "1x 00:00" at bounding box center [565, 134] width 329 height 56
click at [421, 135] on vg-play-pause at bounding box center [425, 132] width 34 height 34
click at [461, 143] on span "1x" at bounding box center [459, 132] width 34 height 34
click at [461, 143] on span "1.5x" at bounding box center [459, 132] width 34 height 34
click at [511, 350] on div "Incident's audio records × Playback Caller 2x 01:44 tel:7209029001 Download Clo…" at bounding box center [650, 320] width 1301 height 640
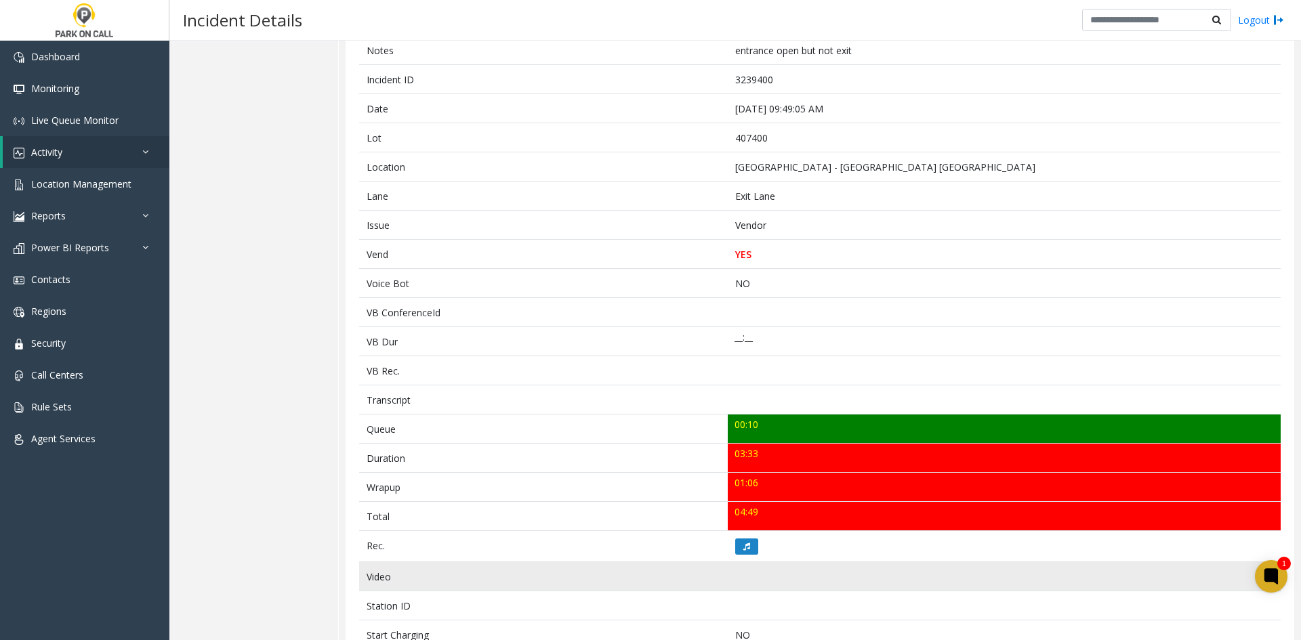
scroll to position [136, 0]
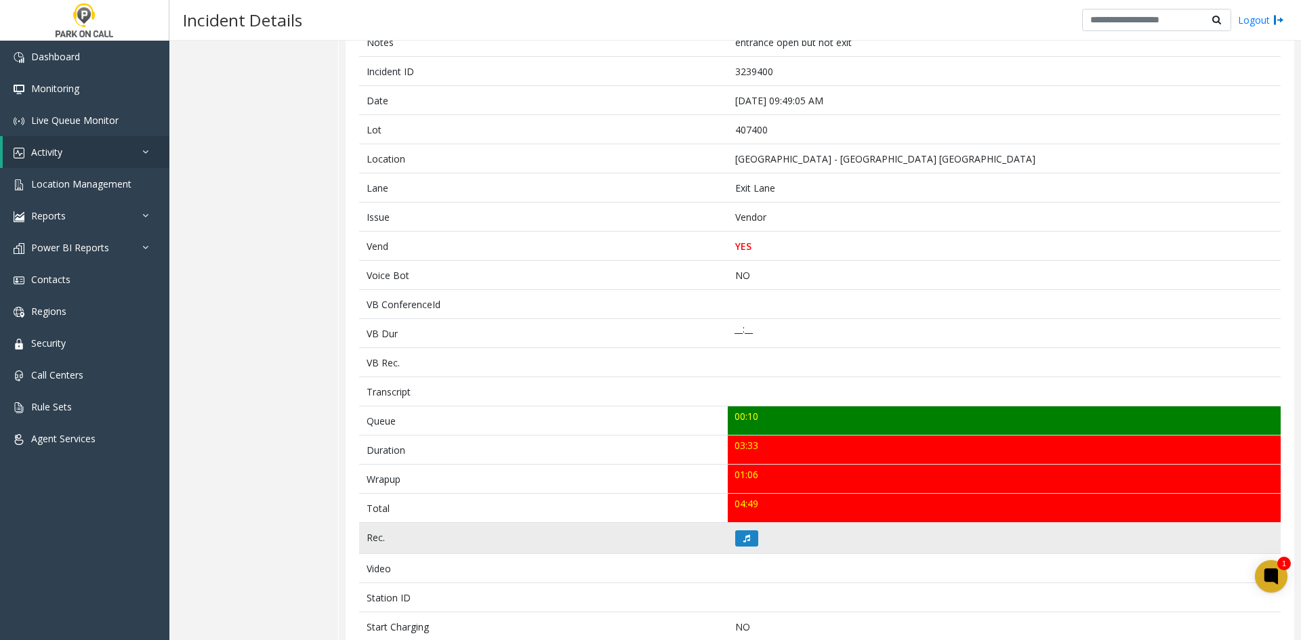
click at [745, 548] on td at bounding box center [1004, 538] width 553 height 31
click at [746, 548] on td at bounding box center [1004, 538] width 553 height 31
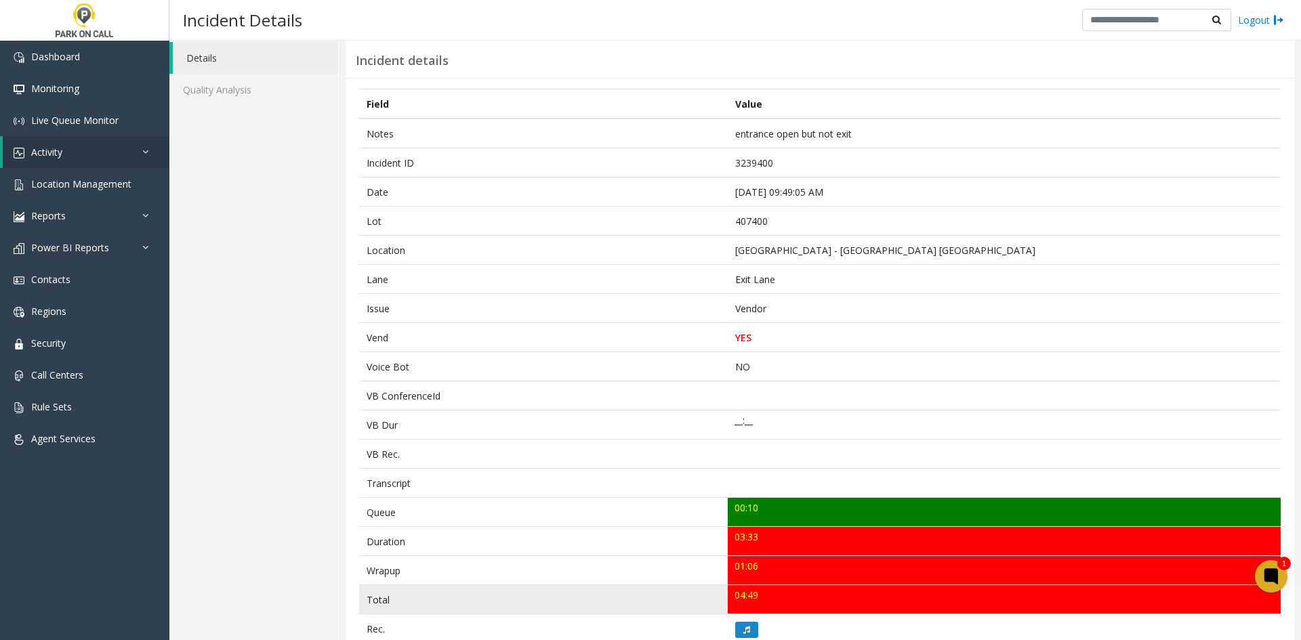
scroll to position [68, 0]
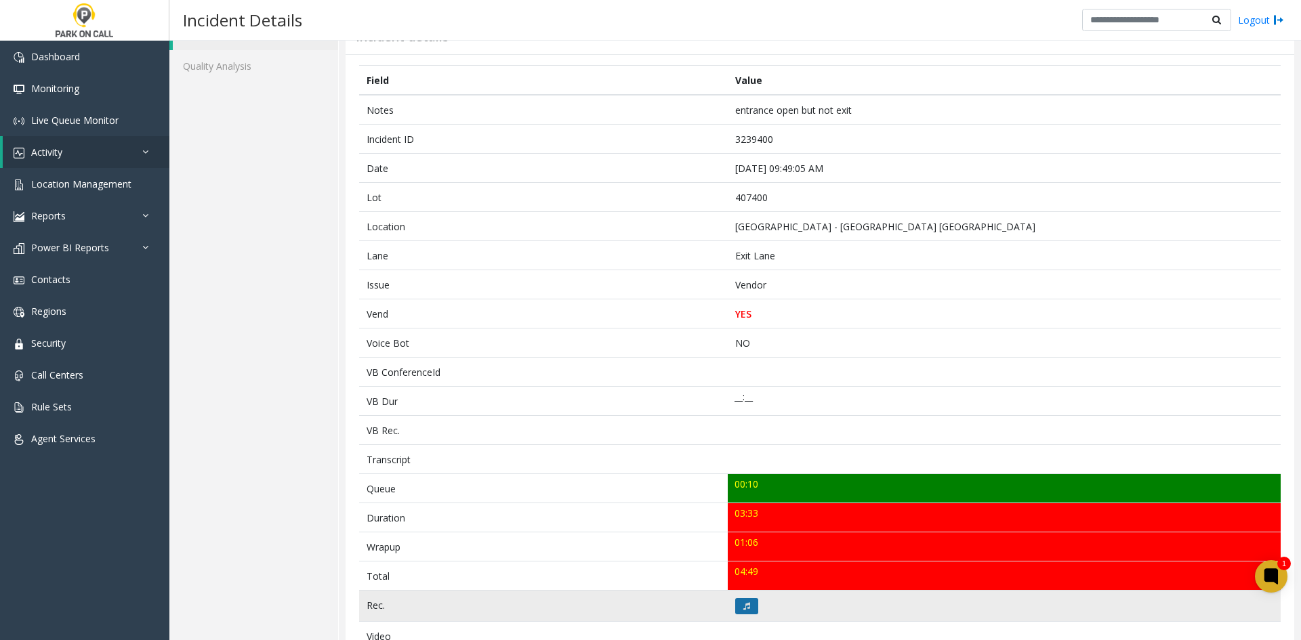
click at [751, 609] on button at bounding box center [746, 606] width 23 height 16
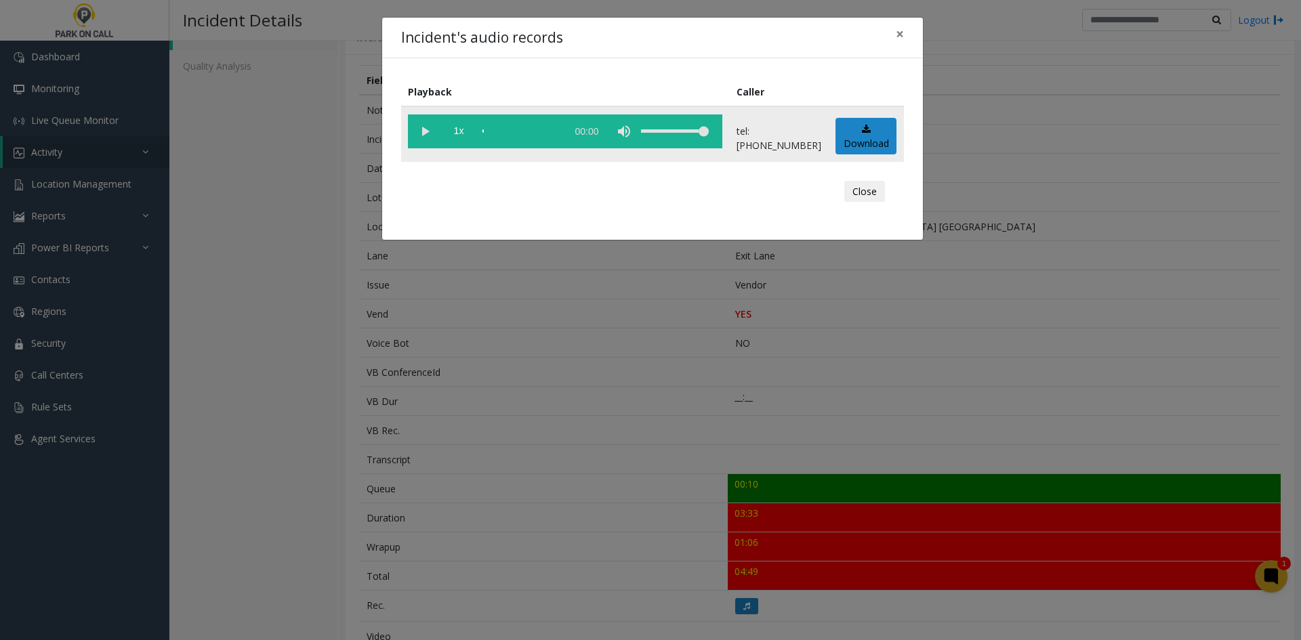
click at [431, 145] on vg-play-pause at bounding box center [425, 132] width 34 height 34
click at [463, 127] on span "1x" at bounding box center [459, 132] width 34 height 34
click at [463, 127] on span "1.5x" at bounding box center [459, 132] width 34 height 34
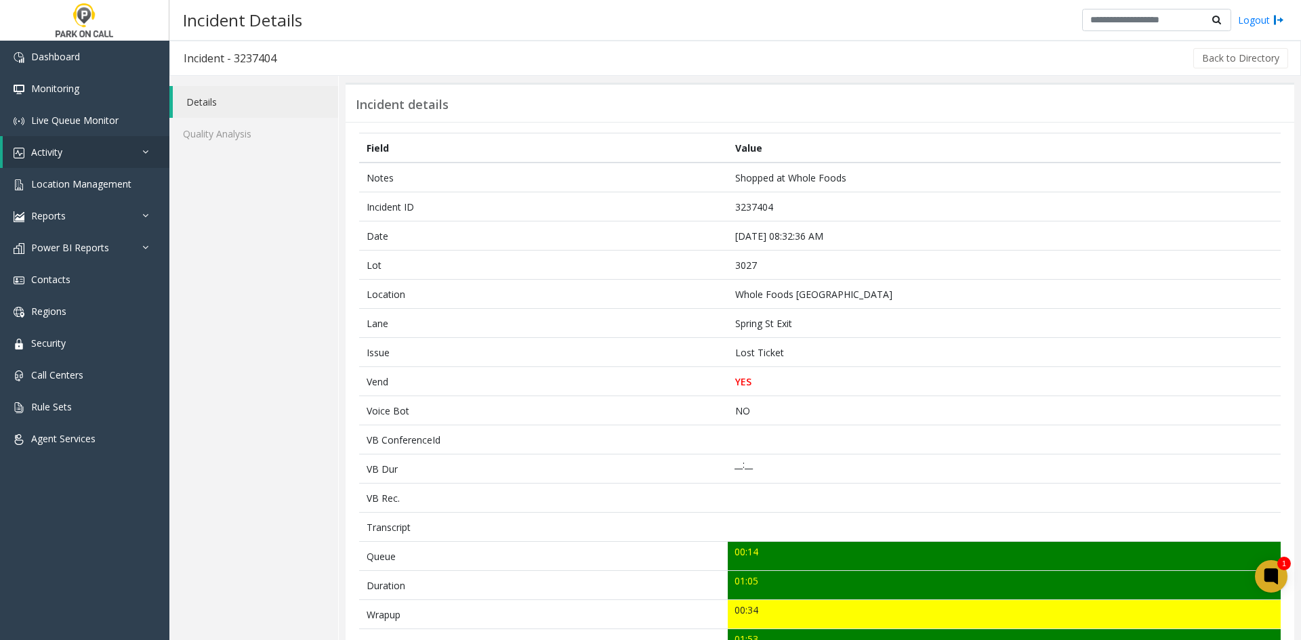
scroll to position [68, 0]
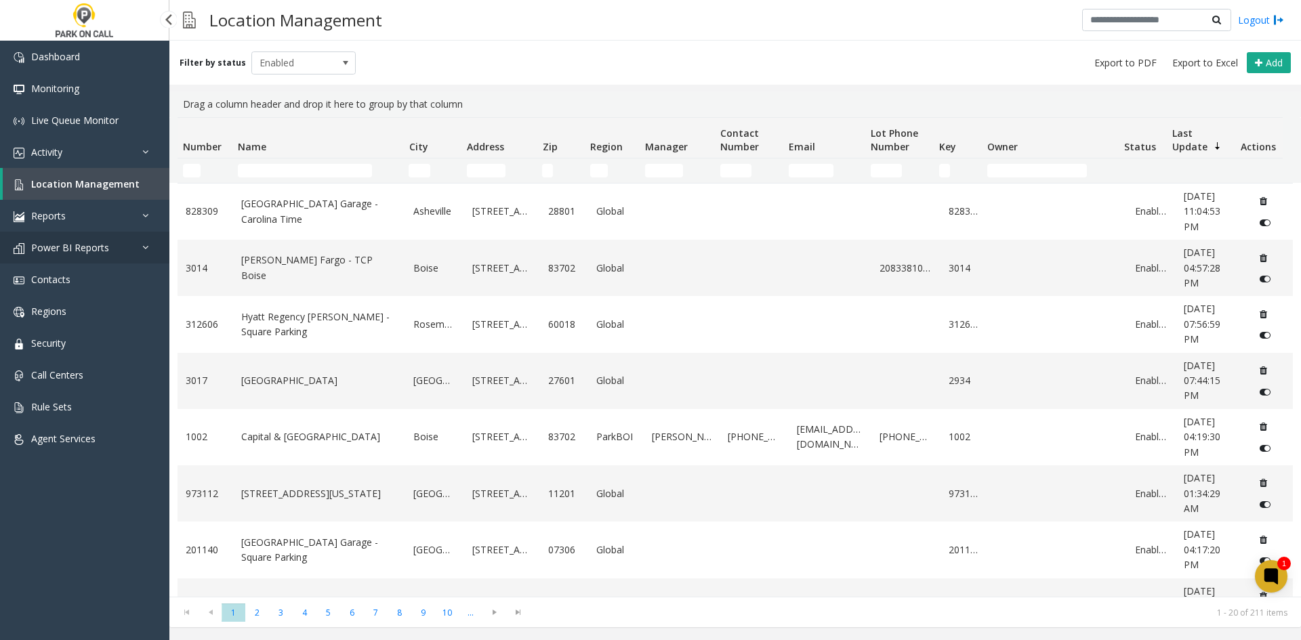
click at [43, 236] on link "Power BI Reports" at bounding box center [84, 248] width 169 height 32
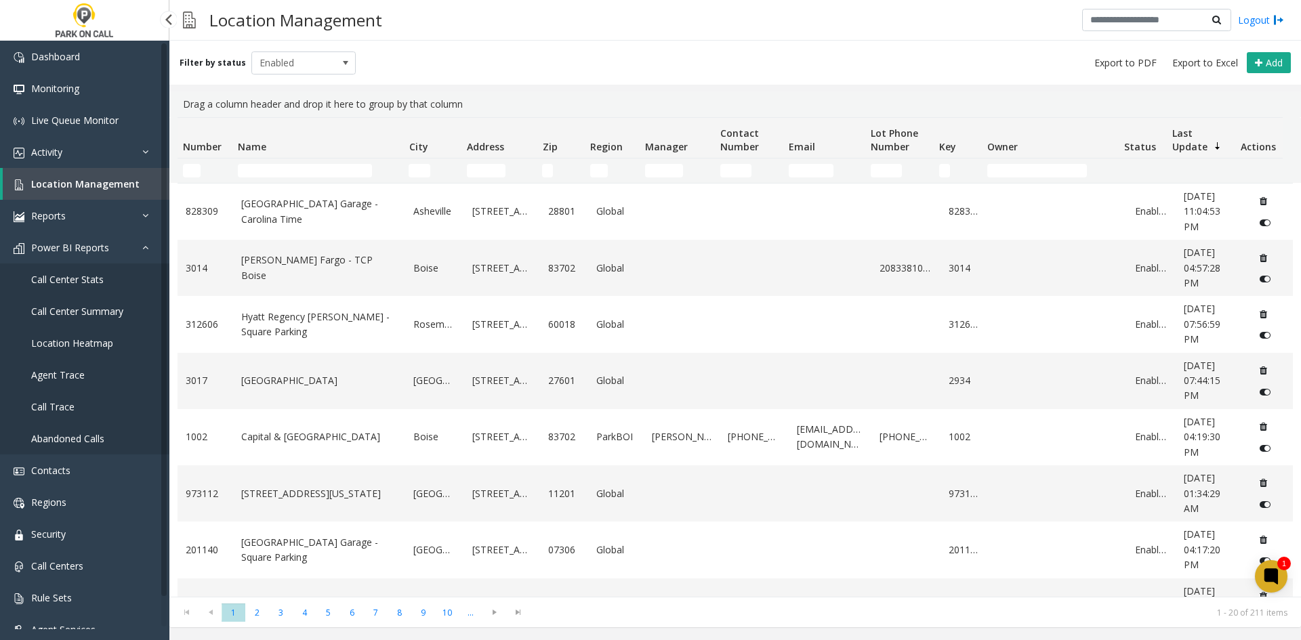
click at [101, 171] on link "Location Management" at bounding box center [86, 184] width 167 height 32
click at [98, 165] on link "Activity" at bounding box center [84, 152] width 169 height 32
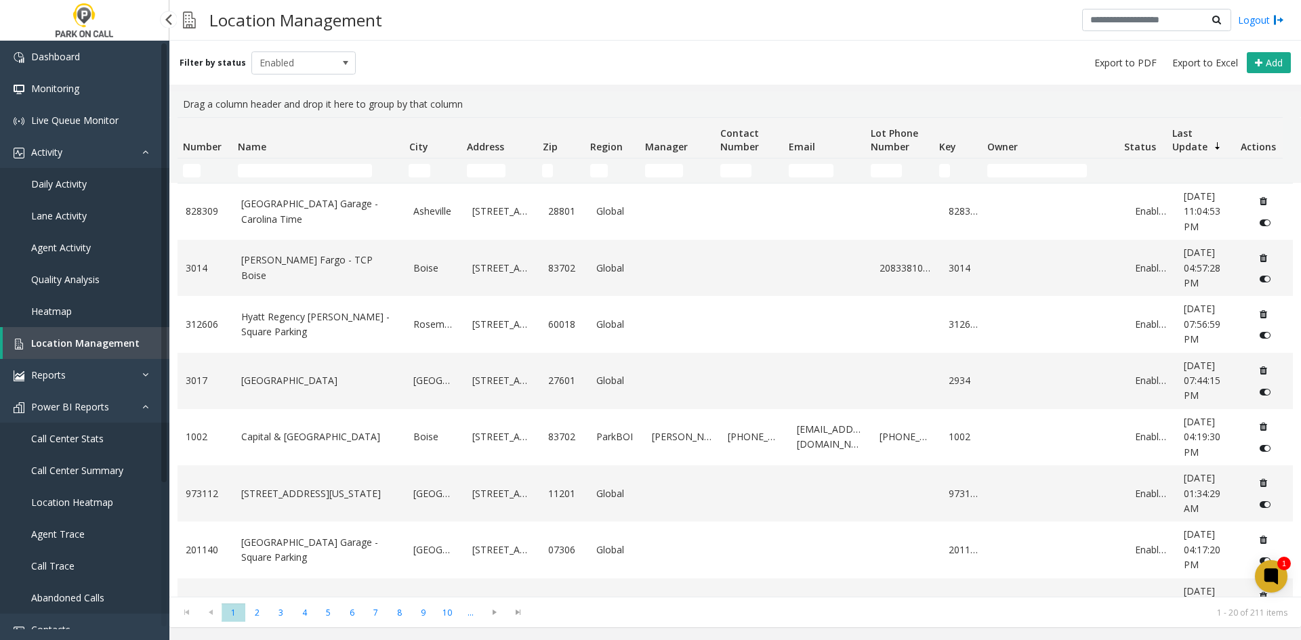
click at [83, 311] on link "Heatmap" at bounding box center [84, 311] width 169 height 32
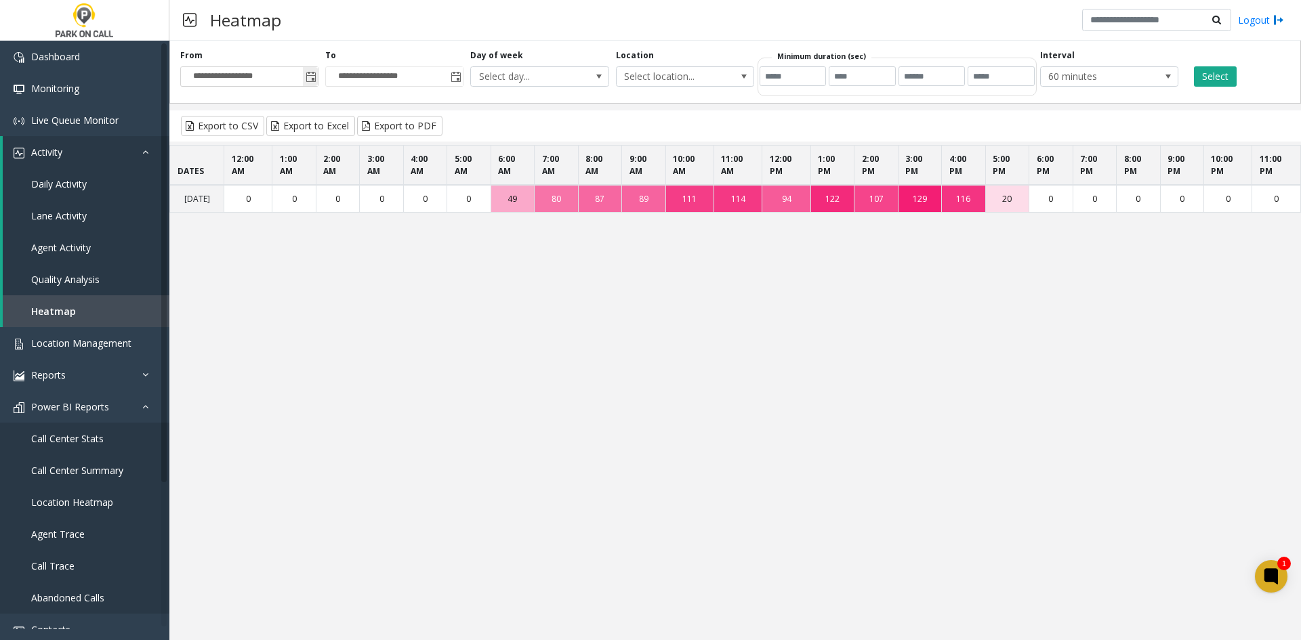
click at [310, 78] on span "Toggle popup" at bounding box center [311, 77] width 11 height 11
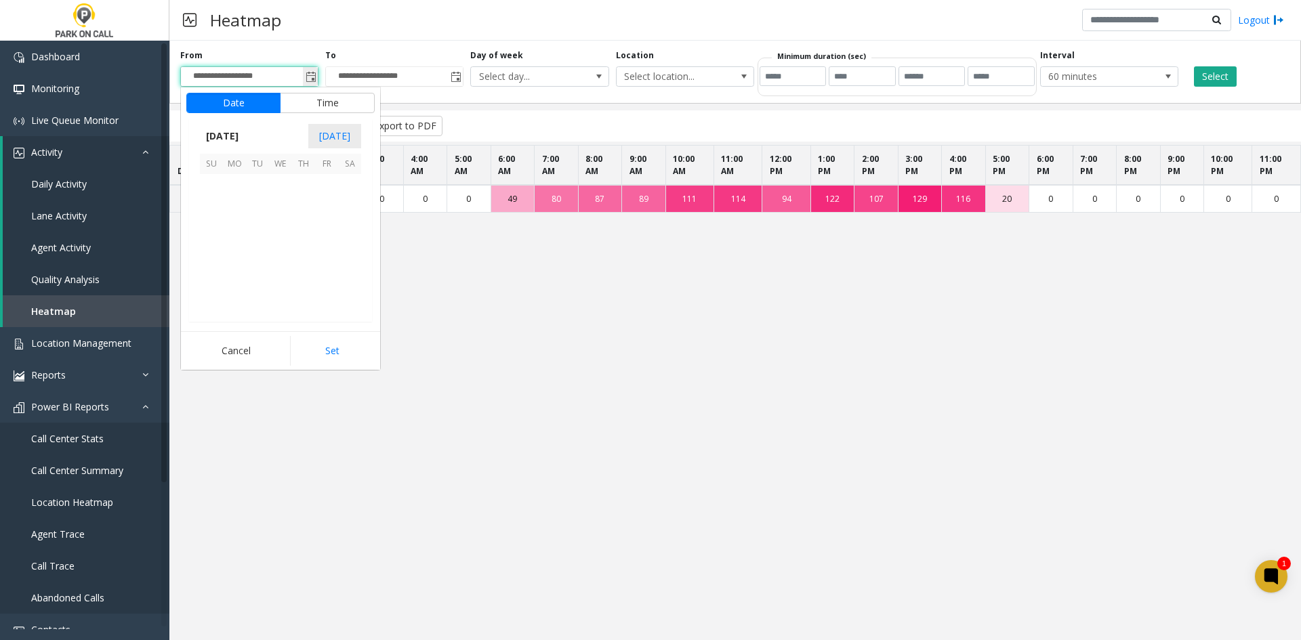
scroll to position [243038, 0]
click at [348, 187] on span "2" at bounding box center [349, 185] width 23 height 23
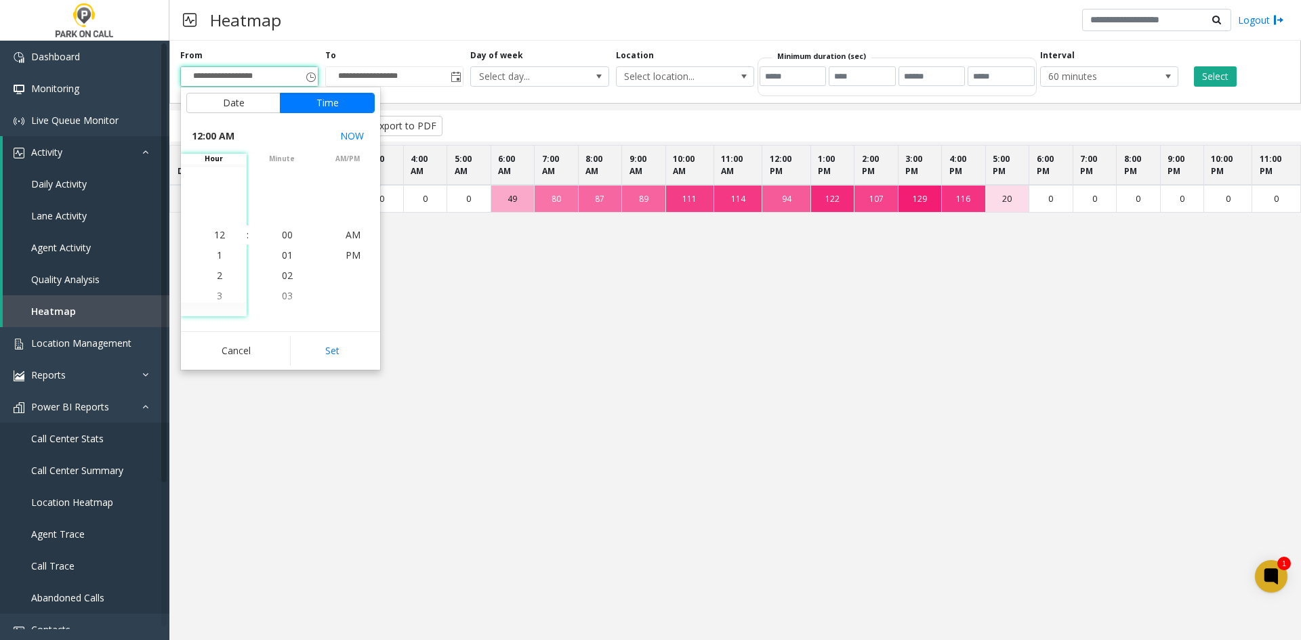
click at [347, 352] on button "Set" at bounding box center [332, 351] width 85 height 30
type input "**********"
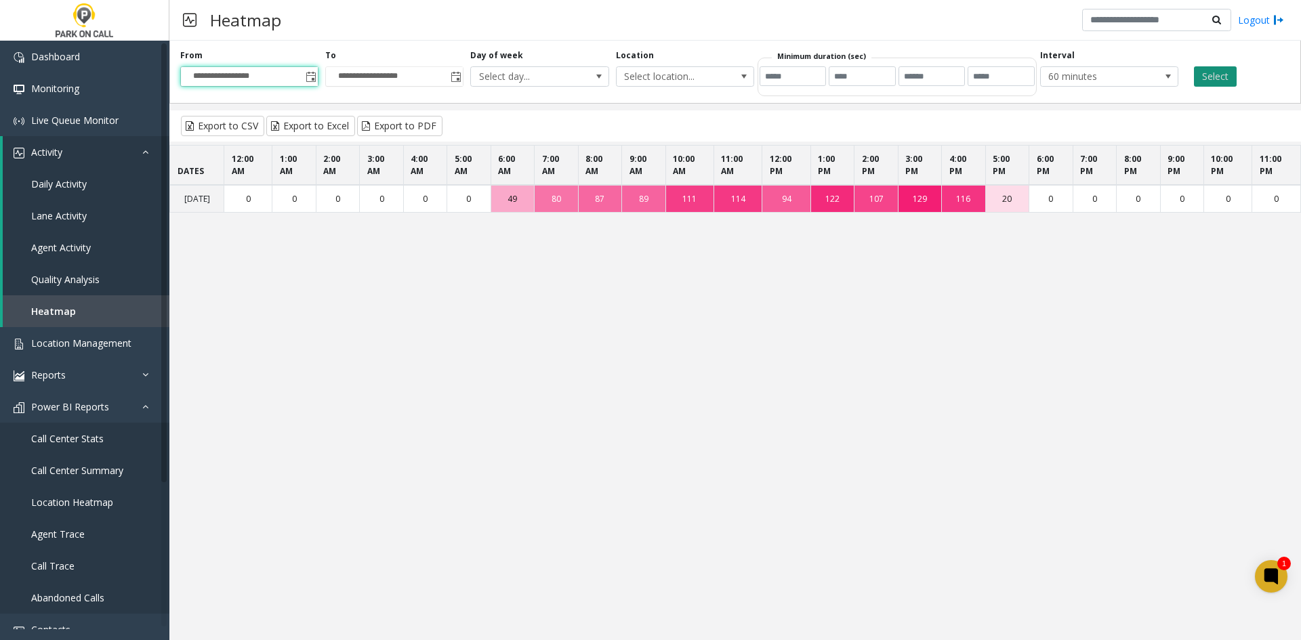
click at [1226, 81] on button "Select" at bounding box center [1215, 76] width 43 height 20
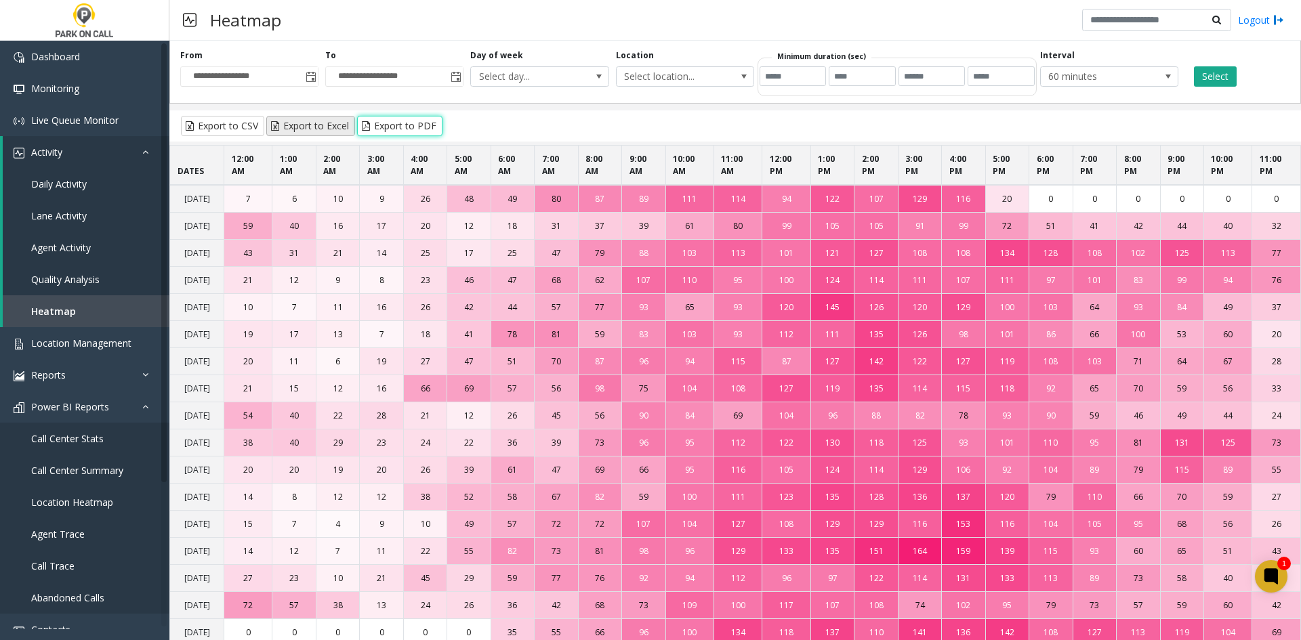
drag, startPoint x: 415, startPoint y: 128, endPoint x: 285, endPoint y: 133, distance: 130.9
click at [285, 133] on div "Export to CSV Export to Excel Export to PDF" at bounding box center [735, 125] width 1132 height 31
click at [285, 133] on button "Export to Excel" at bounding box center [310, 126] width 89 height 20
click at [97, 308] on link "Heatmap" at bounding box center [86, 311] width 167 height 32
